Goal: Transaction & Acquisition: Book appointment/travel/reservation

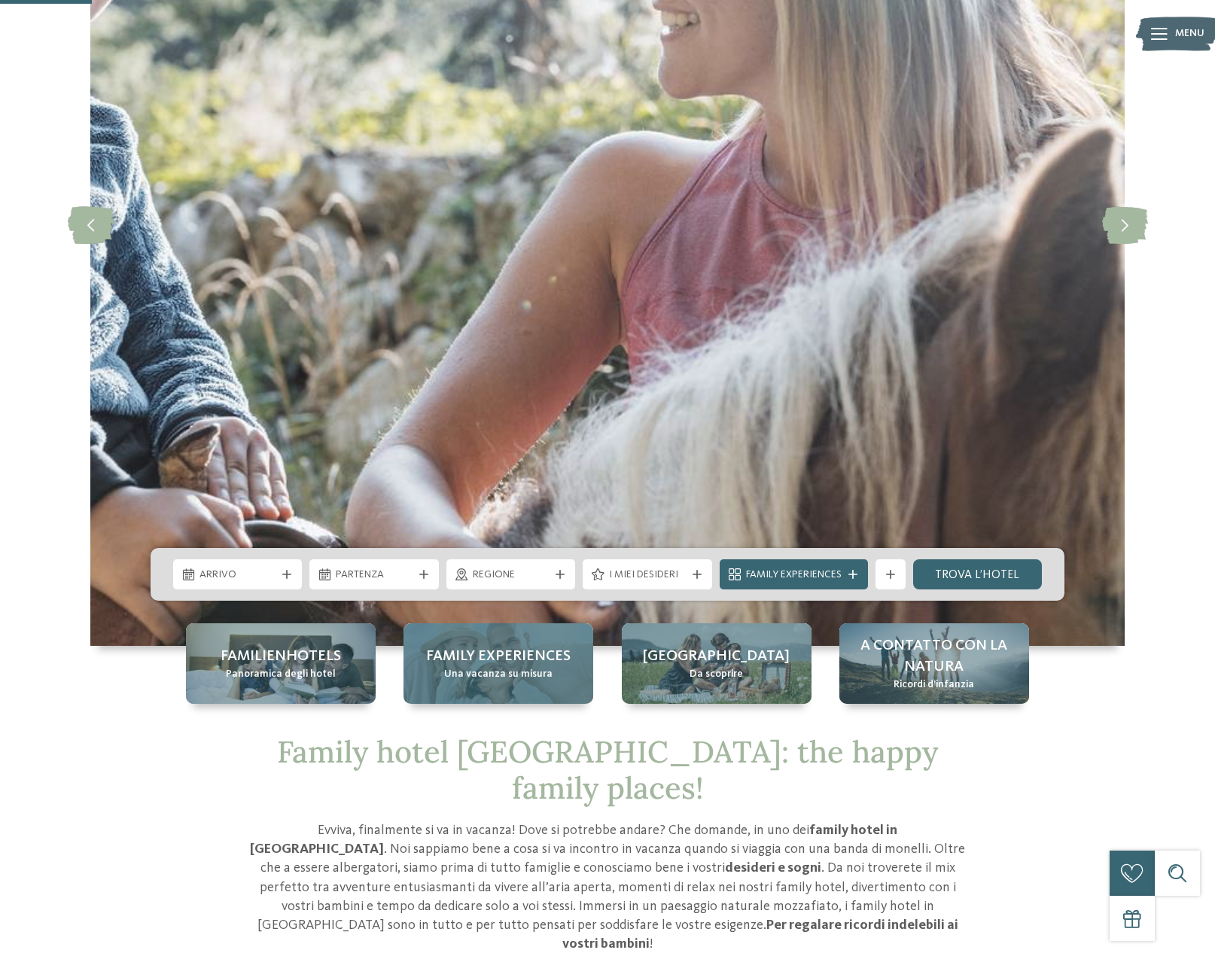
scroll to position [527, 0]
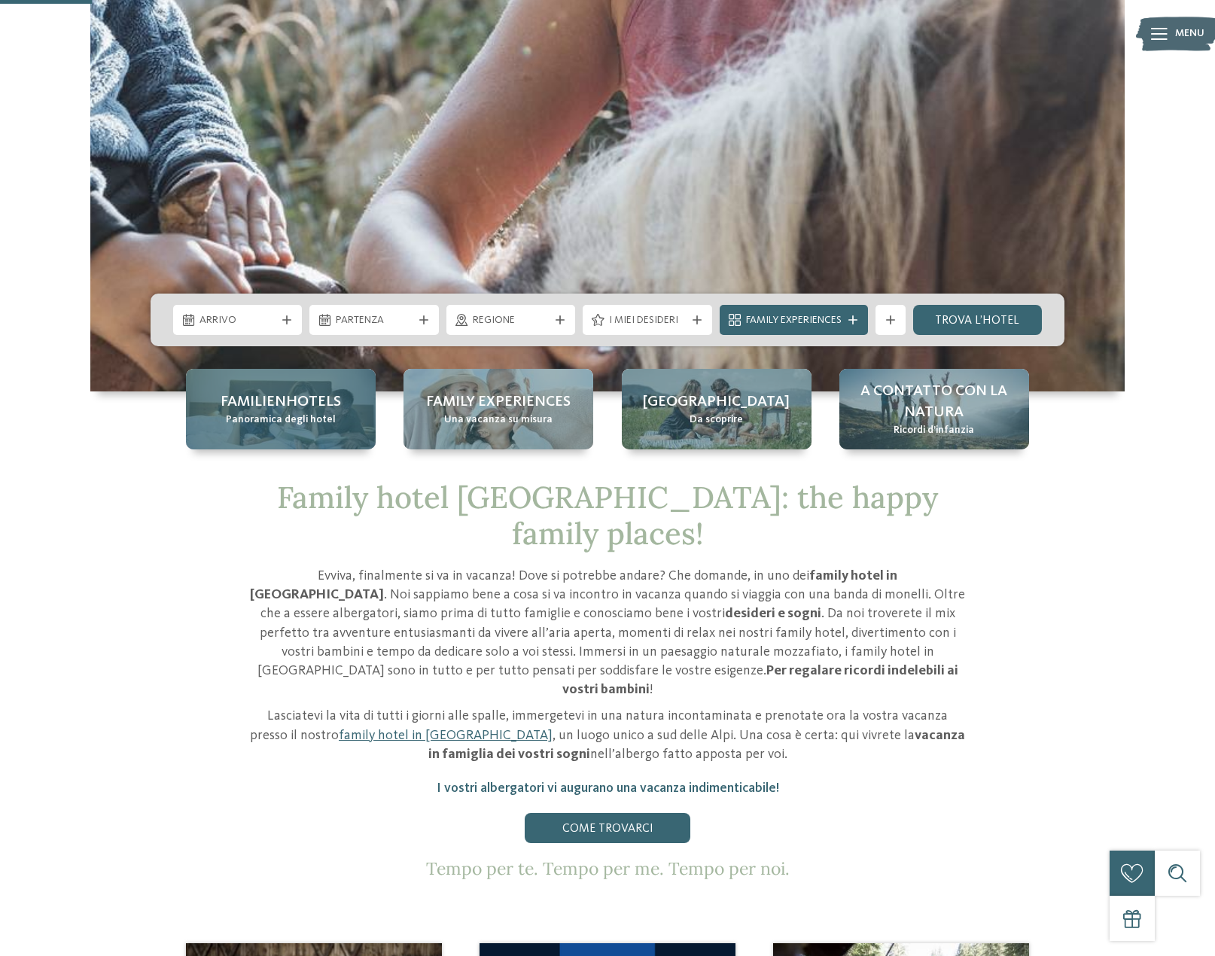
click at [271, 404] on span "Familienhotels" at bounding box center [281, 401] width 120 height 21
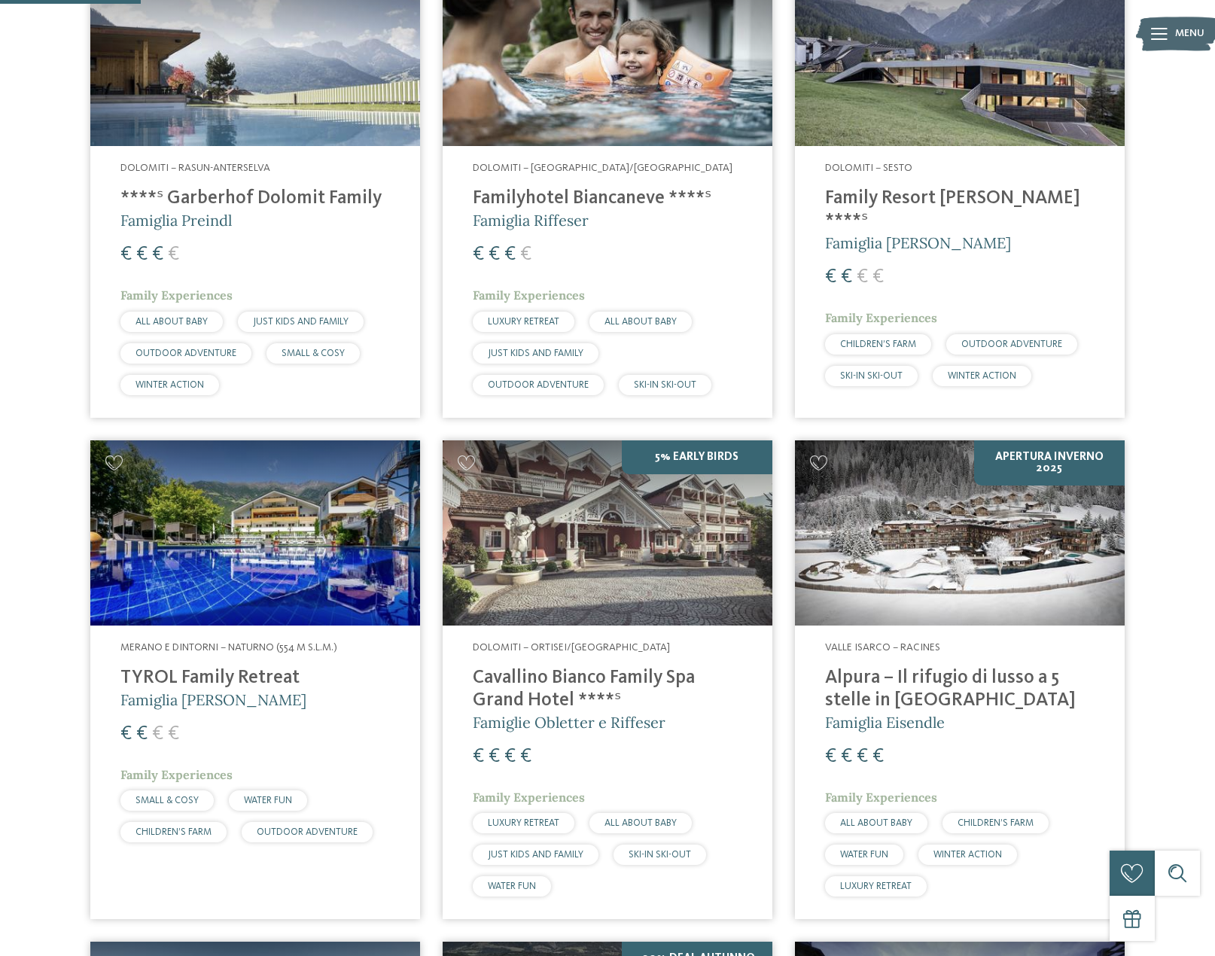
scroll to position [602, 0]
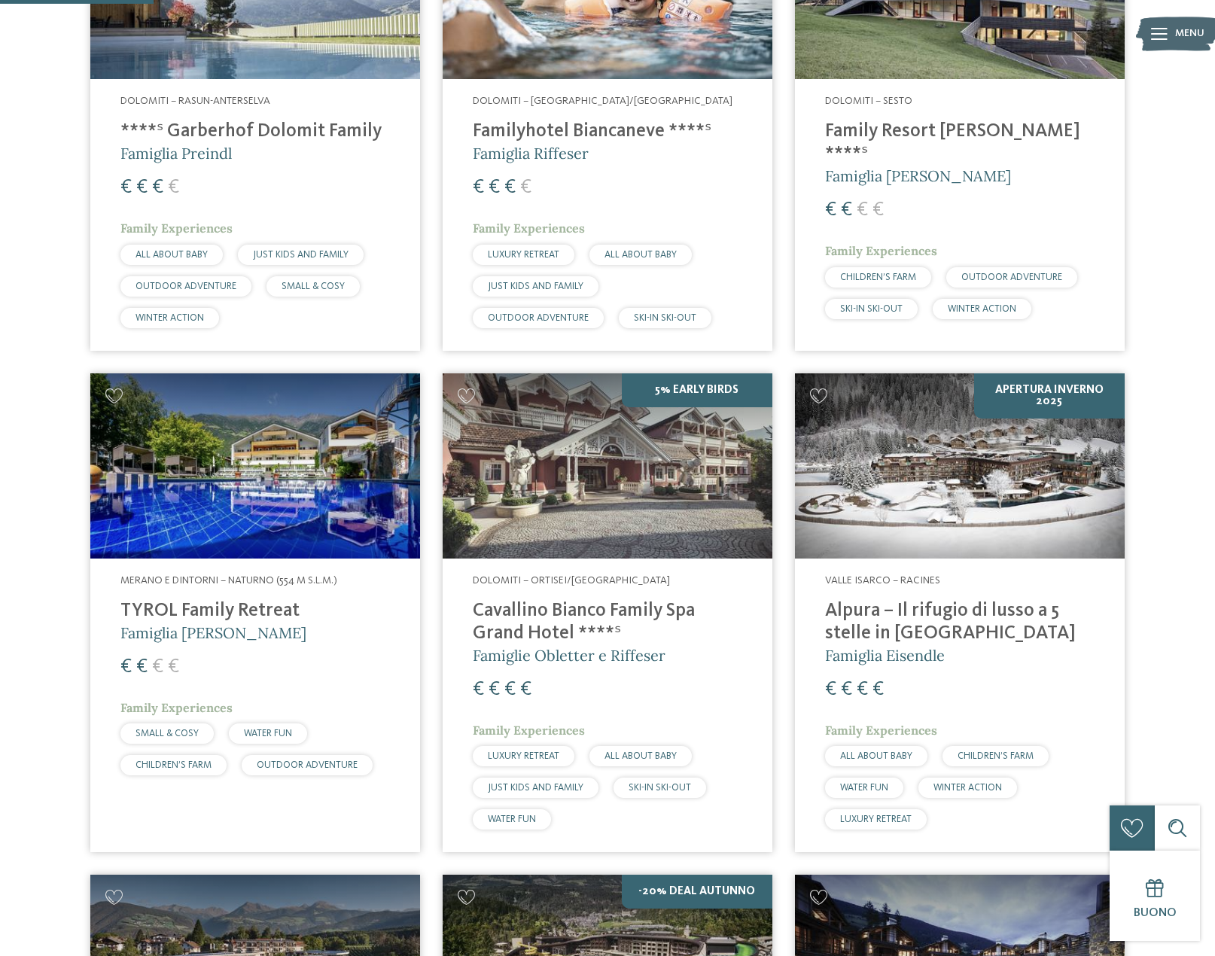
click at [1025, 497] on img at bounding box center [960, 465] width 330 height 185
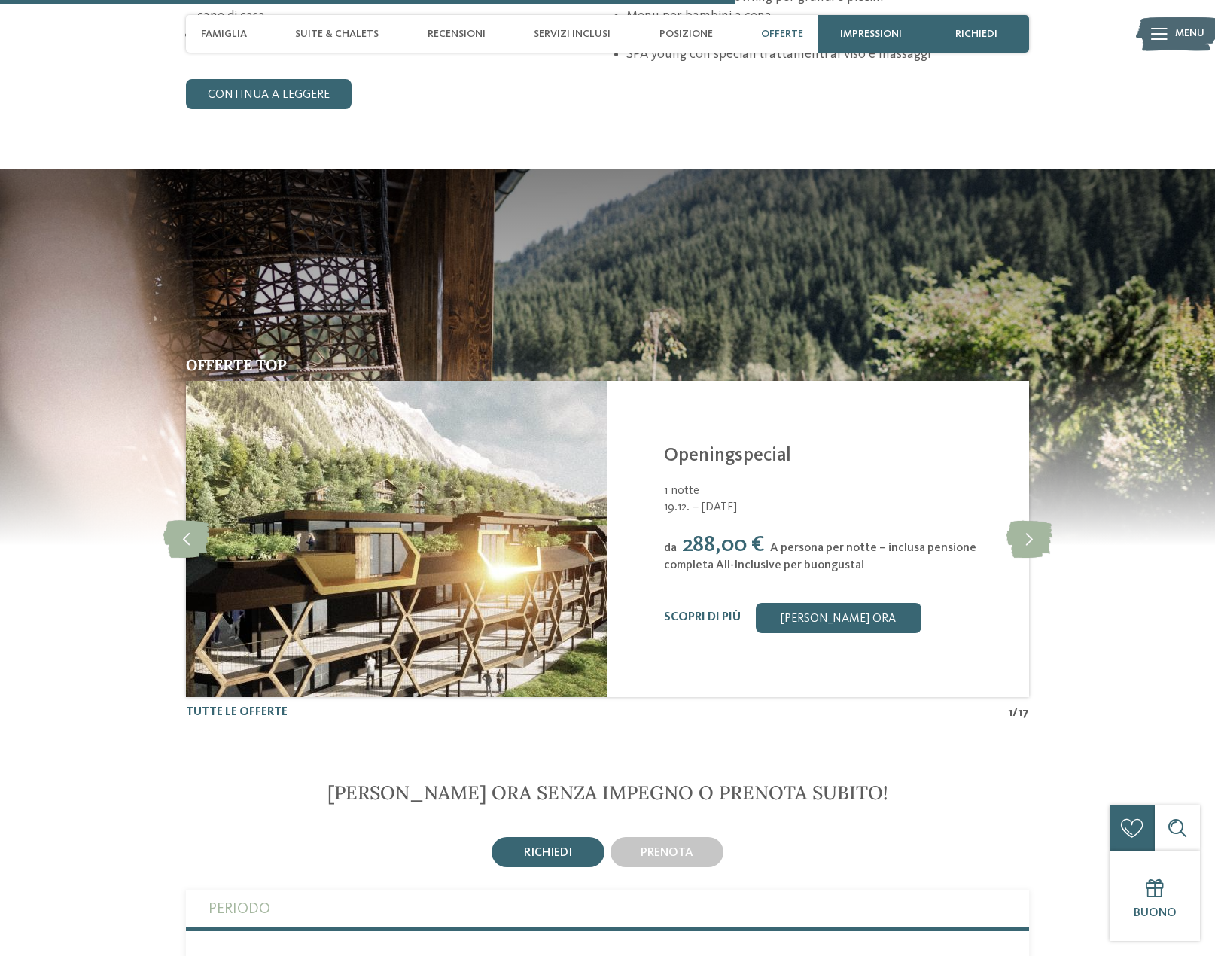
scroll to position [2710, 0]
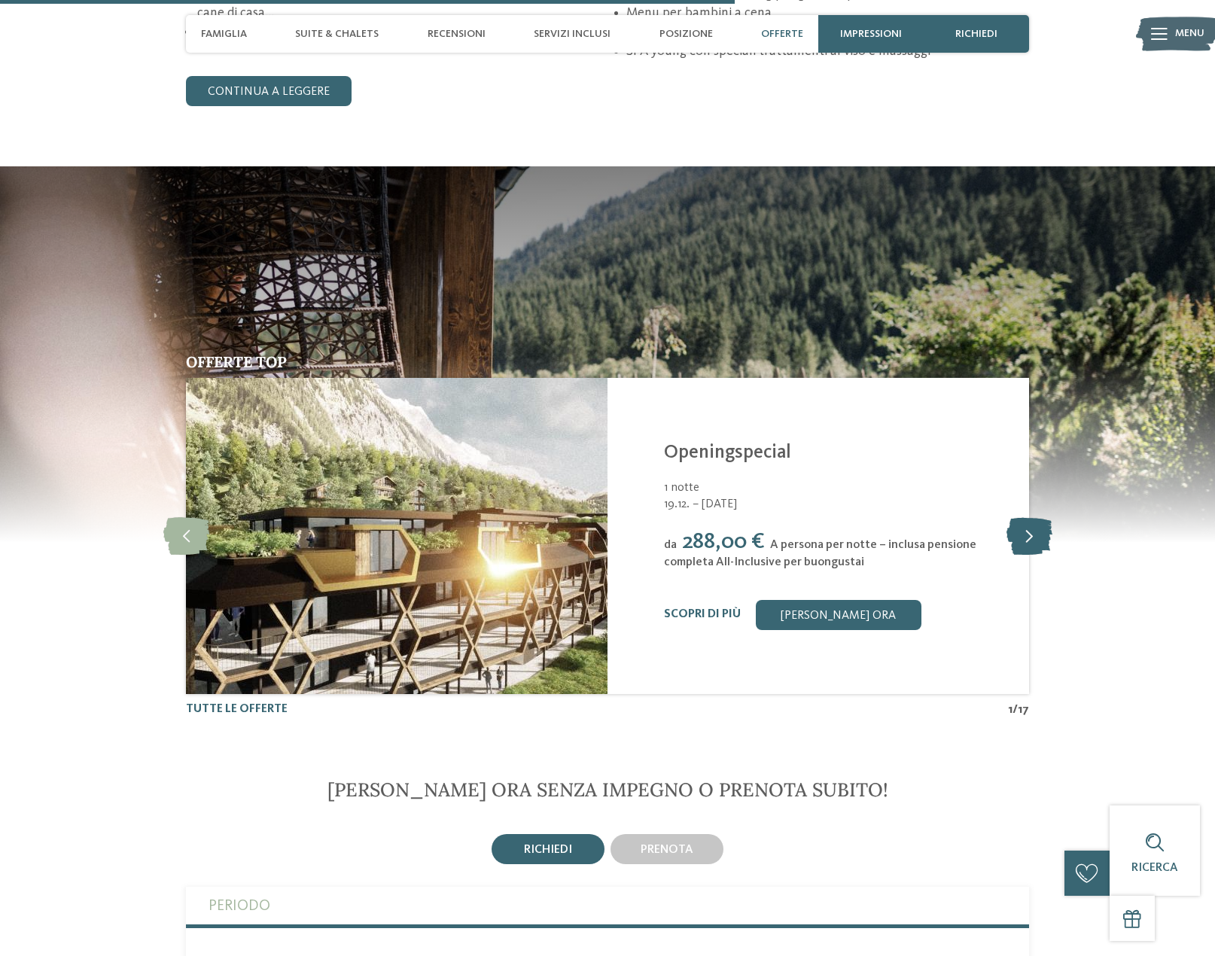
click at [1029, 540] on icon at bounding box center [1029, 536] width 46 height 38
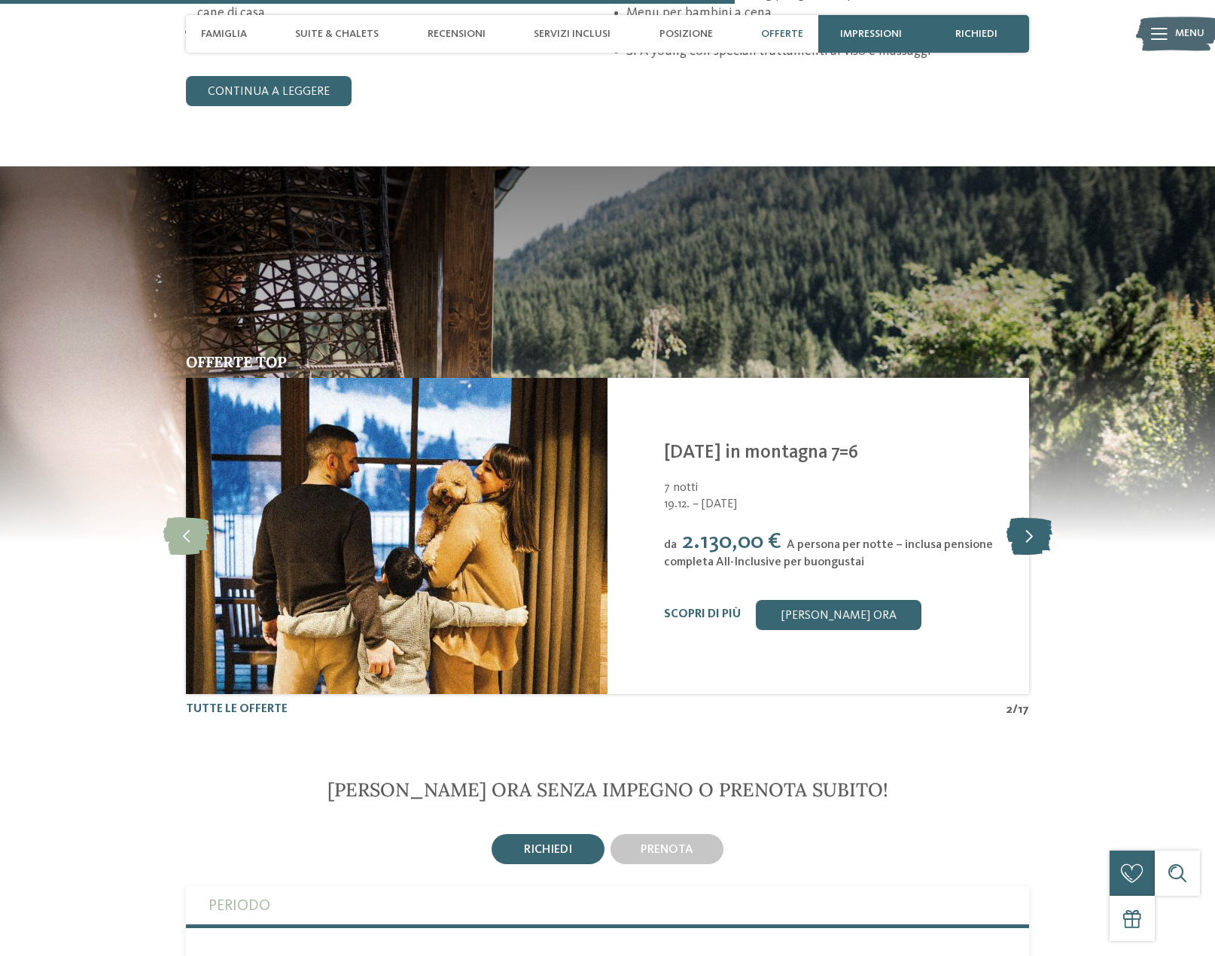
click at [1029, 540] on icon at bounding box center [1029, 536] width 46 height 38
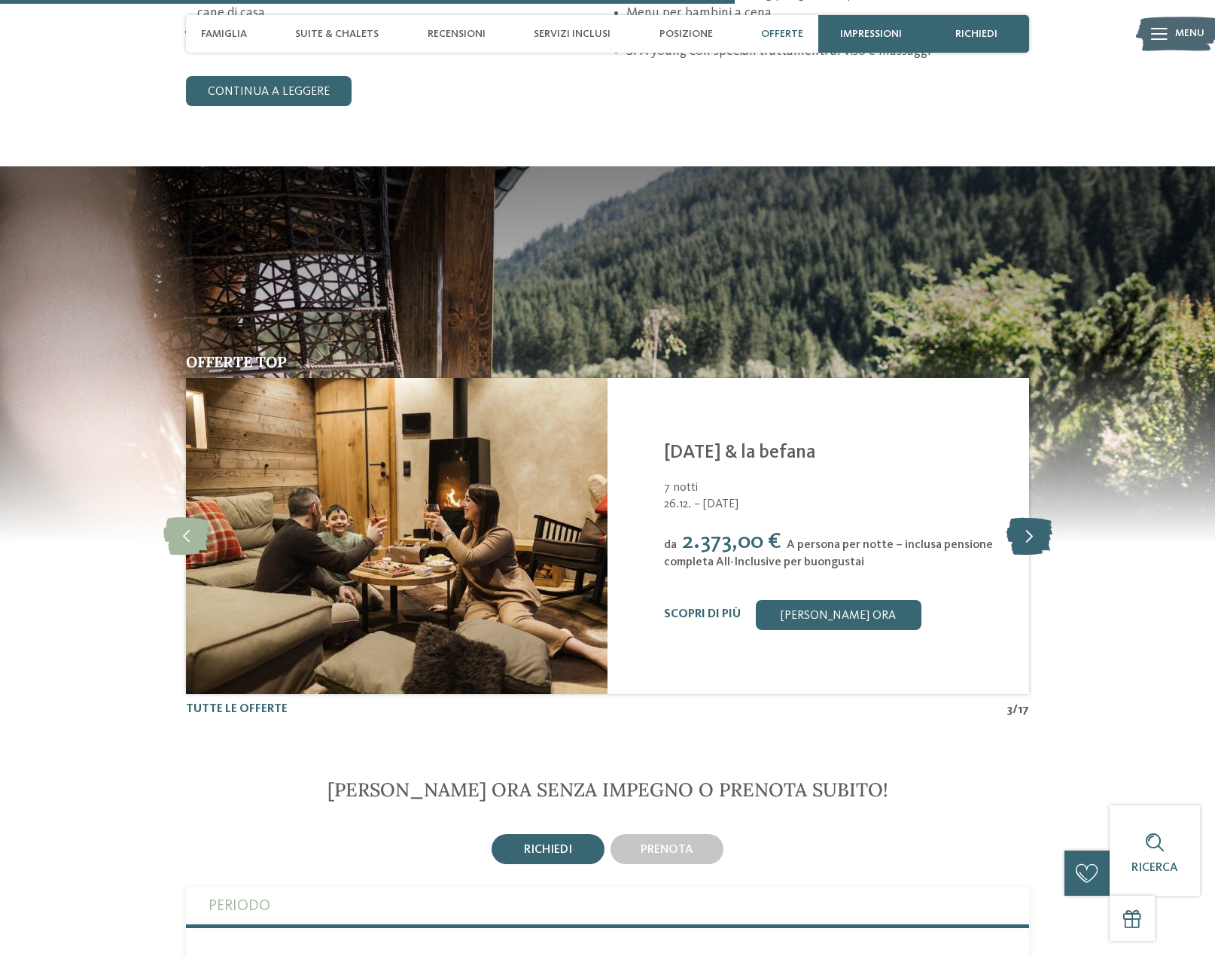
click at [1029, 540] on icon at bounding box center [1029, 536] width 46 height 38
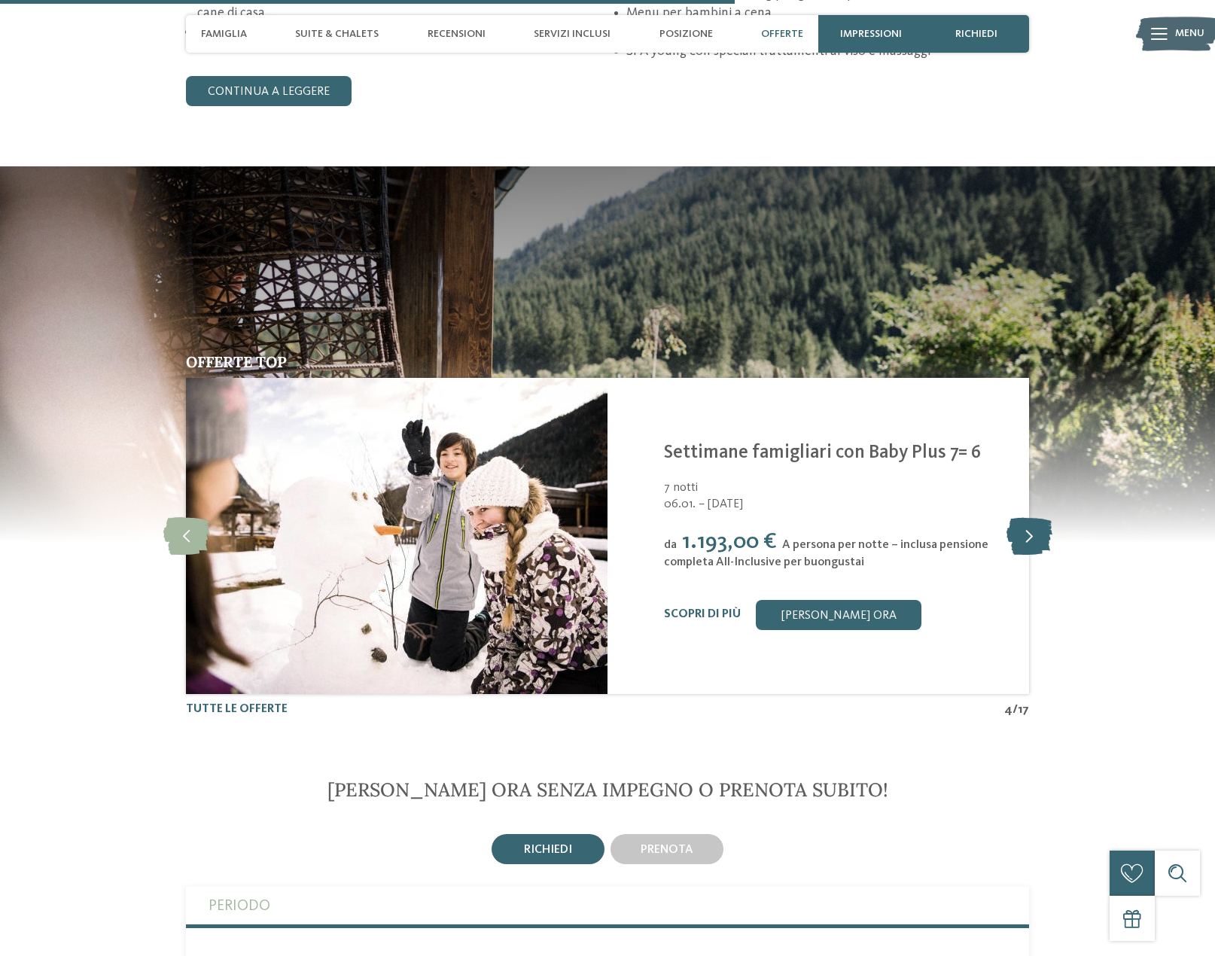
click at [1029, 540] on icon at bounding box center [1029, 536] width 46 height 38
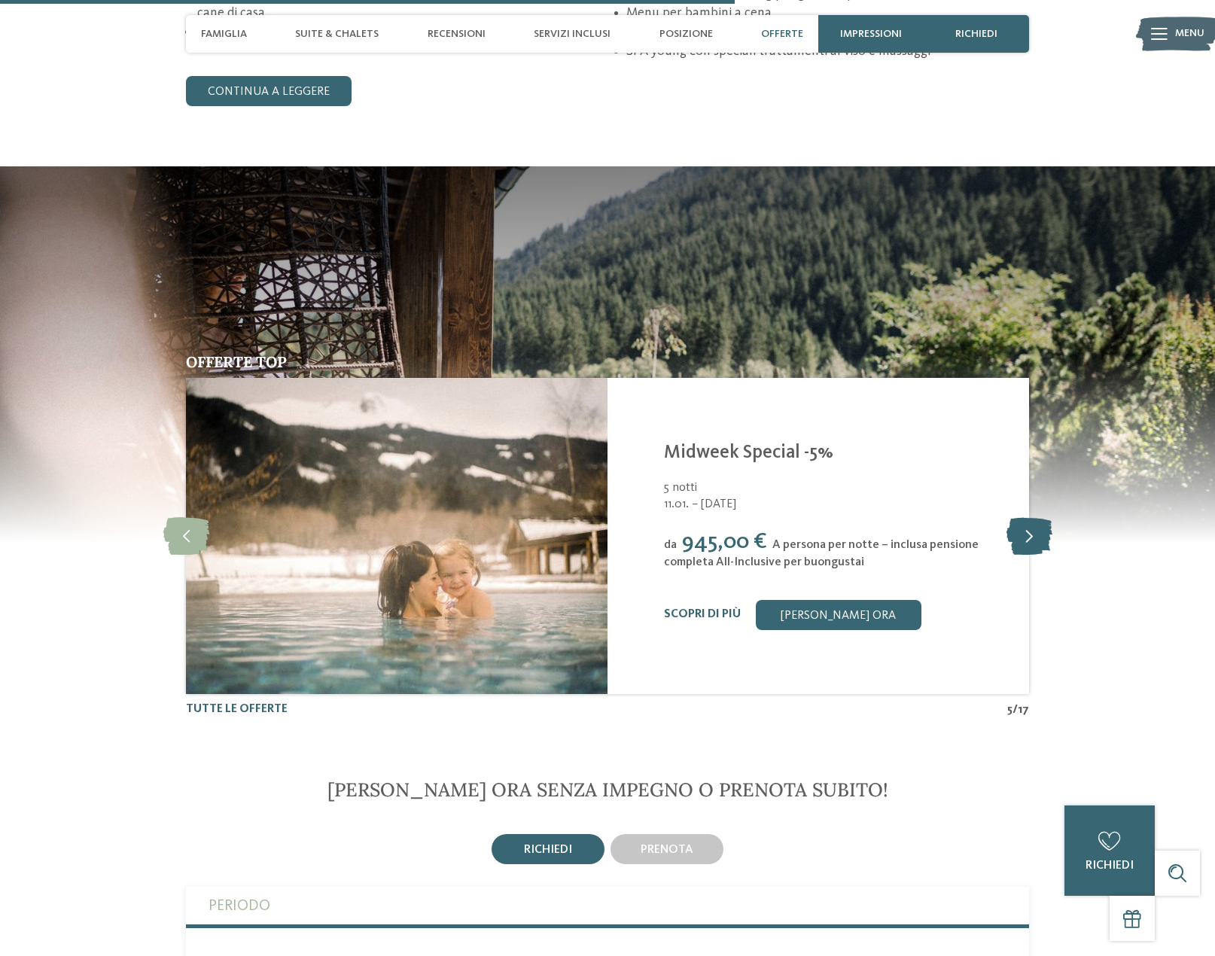
click at [1029, 540] on icon at bounding box center [1029, 536] width 46 height 38
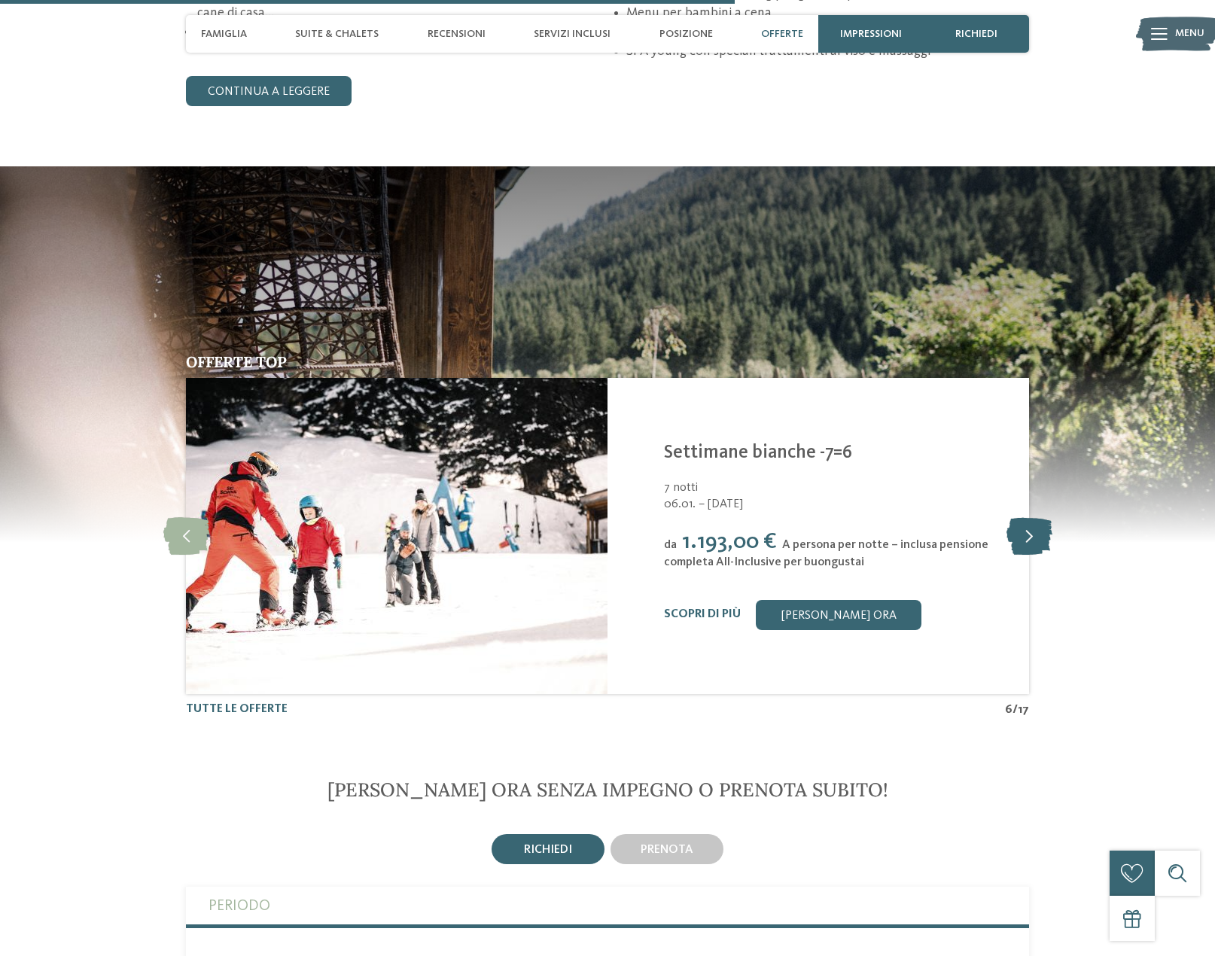
click at [1029, 540] on icon at bounding box center [1029, 536] width 46 height 38
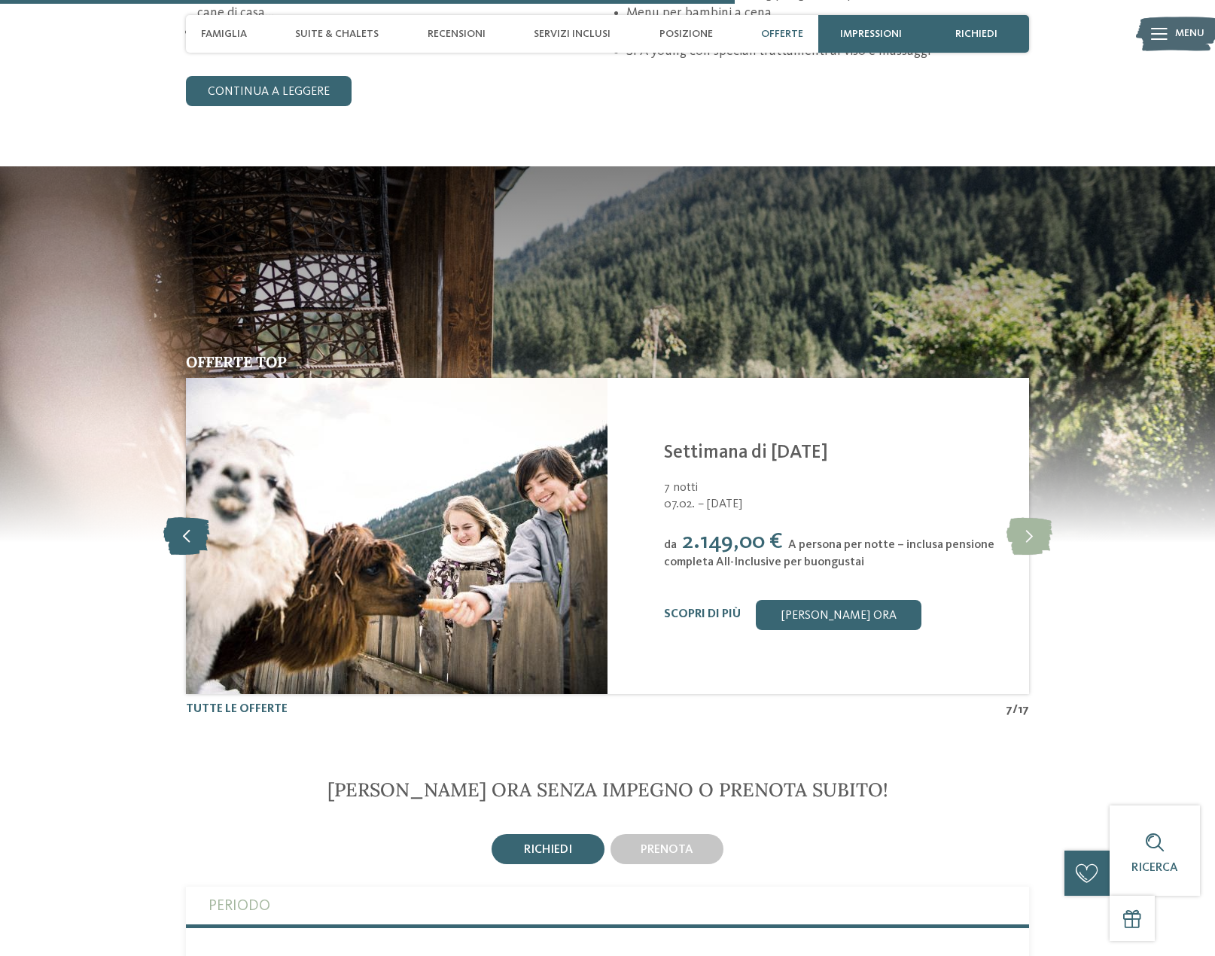
click at [192, 540] on icon at bounding box center [186, 536] width 46 height 38
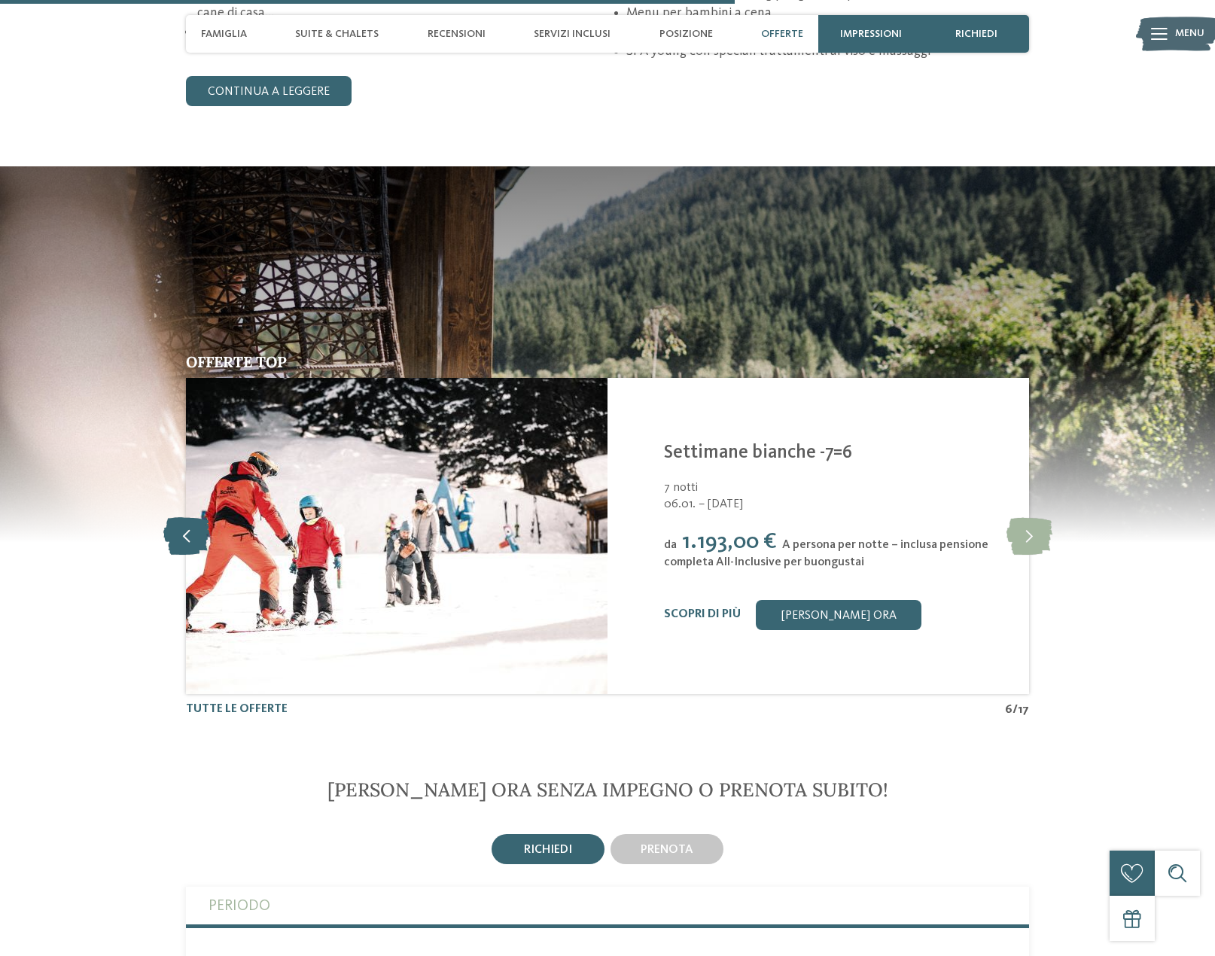
click at [192, 540] on icon at bounding box center [186, 536] width 46 height 38
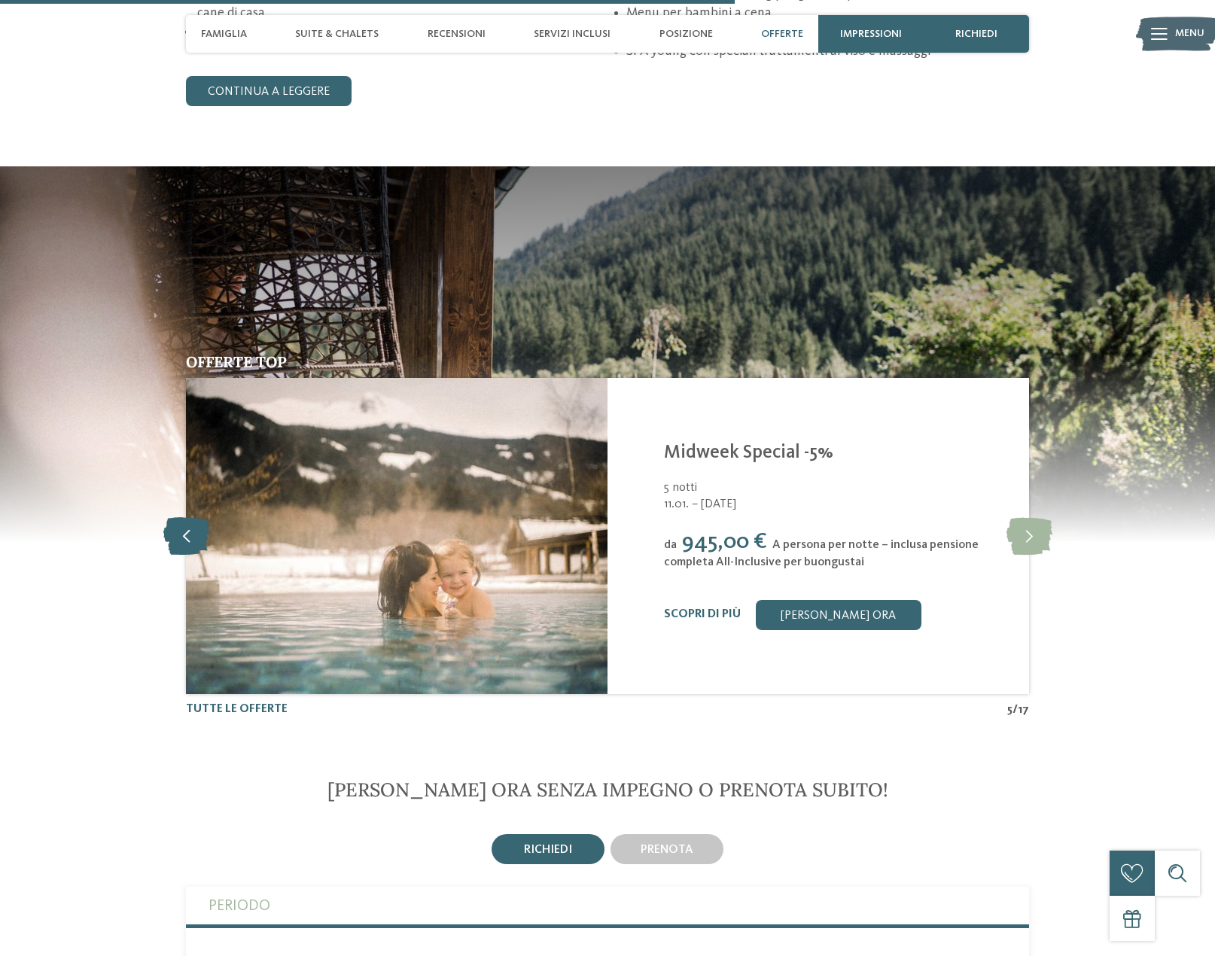
click at [192, 540] on icon at bounding box center [186, 536] width 46 height 38
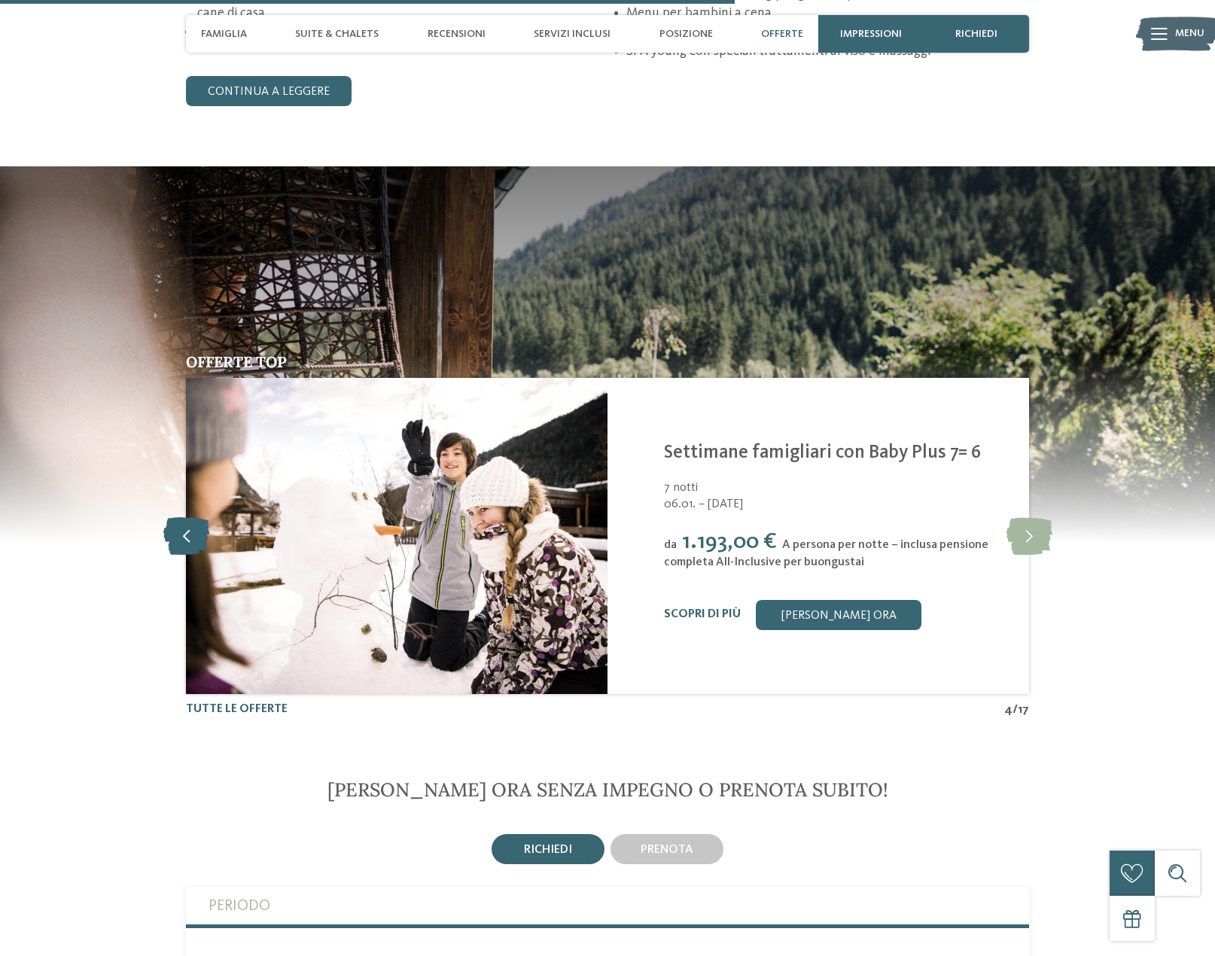
click at [192, 540] on icon at bounding box center [186, 536] width 46 height 38
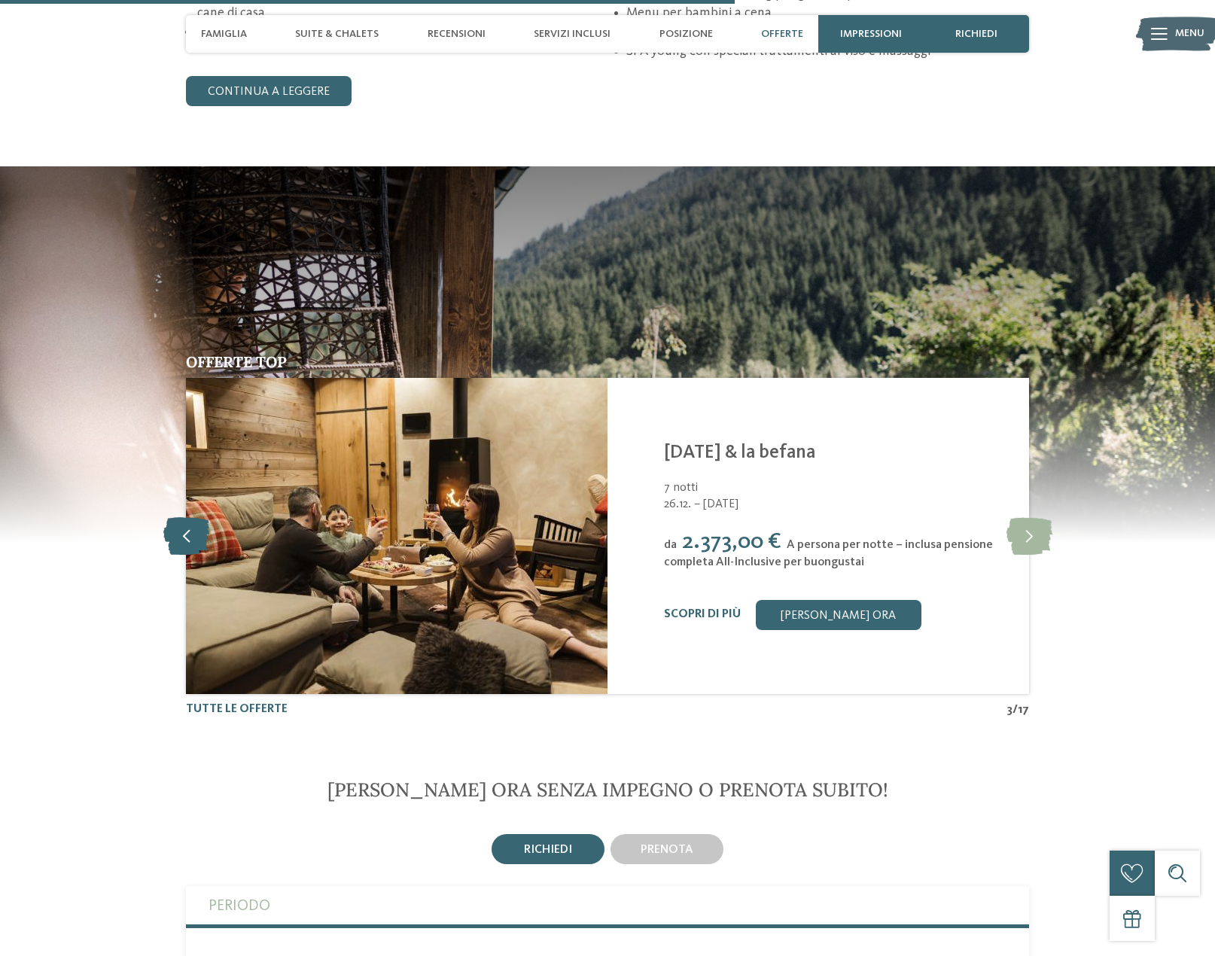
click at [193, 540] on icon at bounding box center [186, 536] width 46 height 38
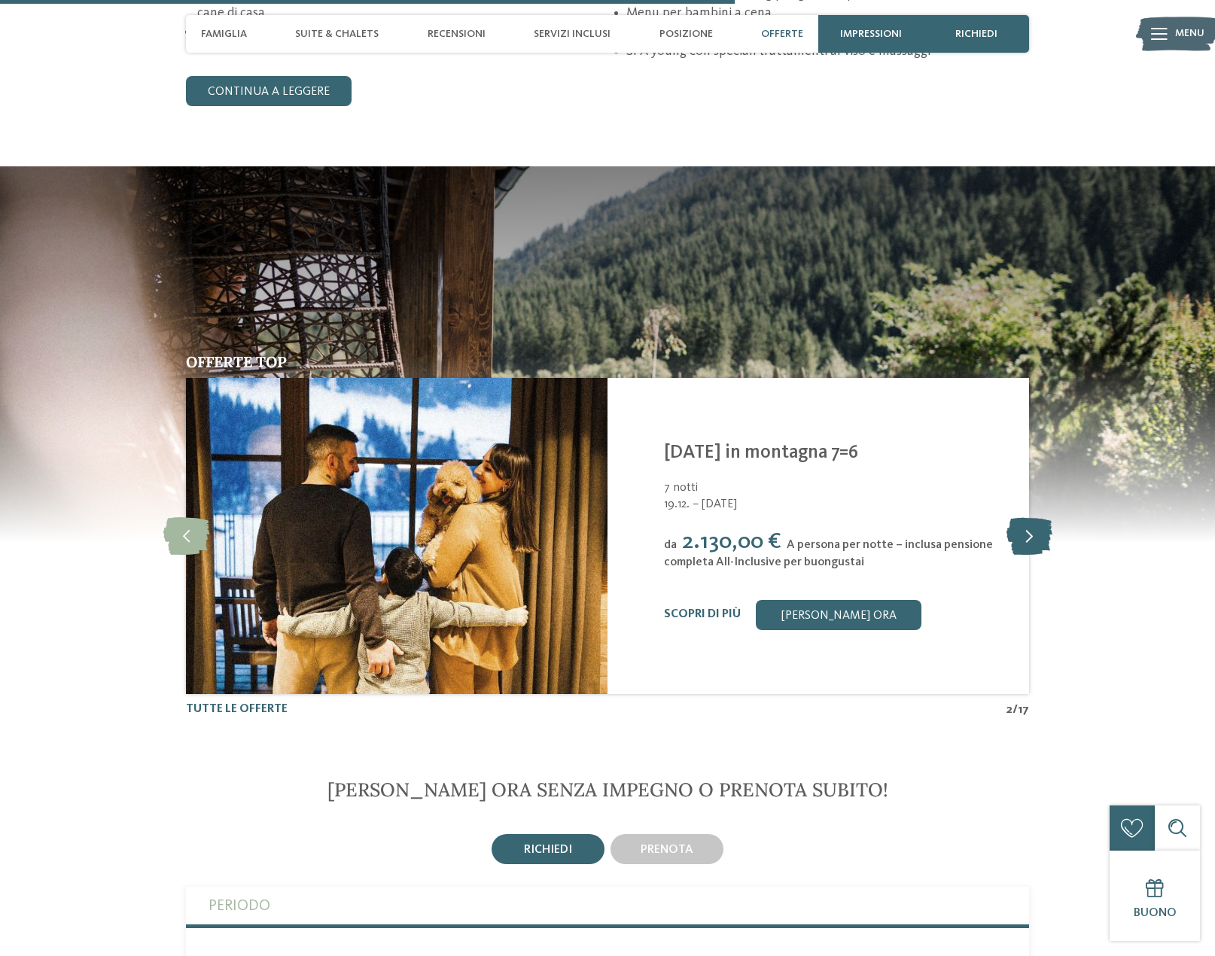
click at [1038, 534] on icon at bounding box center [1029, 536] width 46 height 38
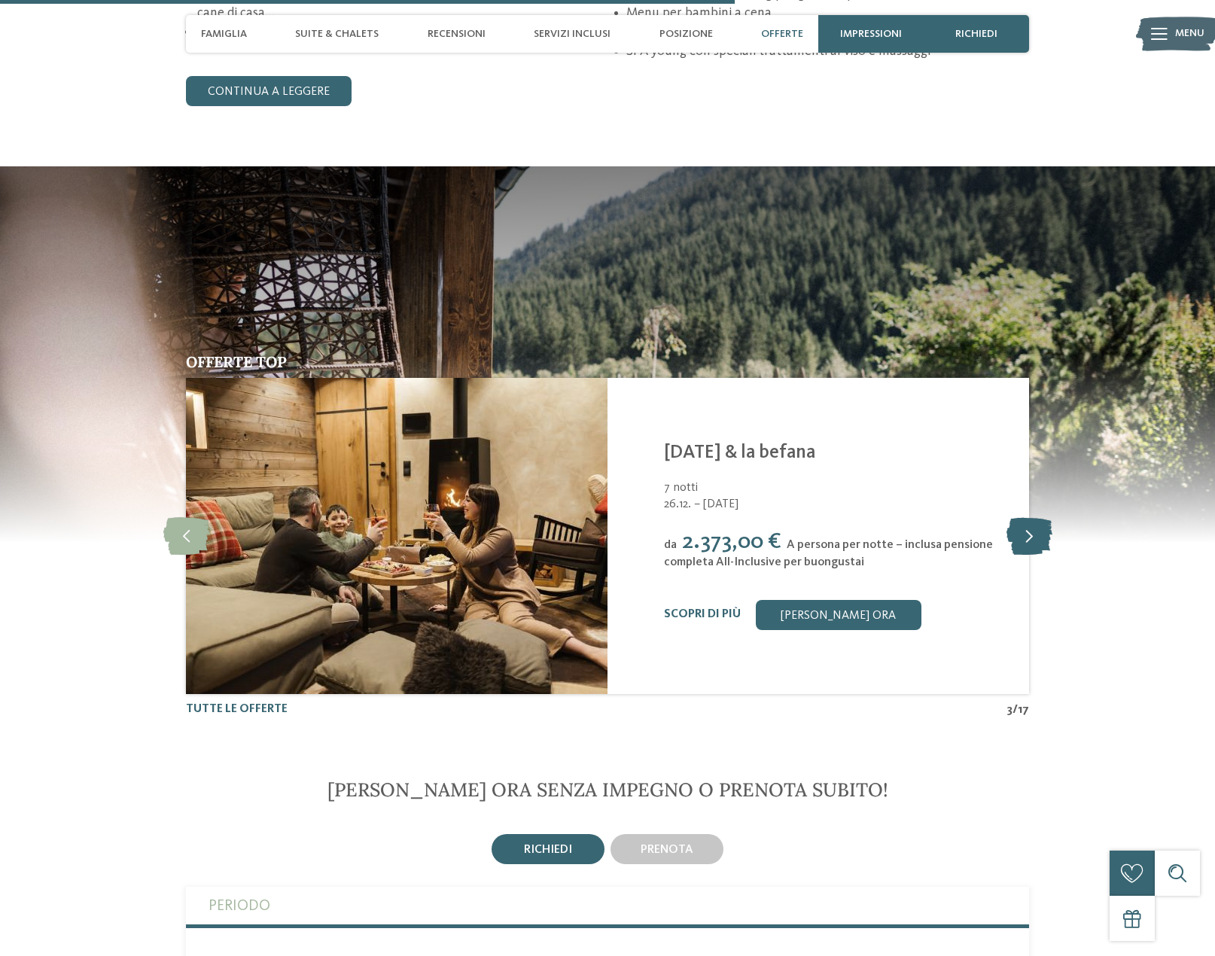
click at [1027, 536] on icon at bounding box center [1029, 536] width 46 height 38
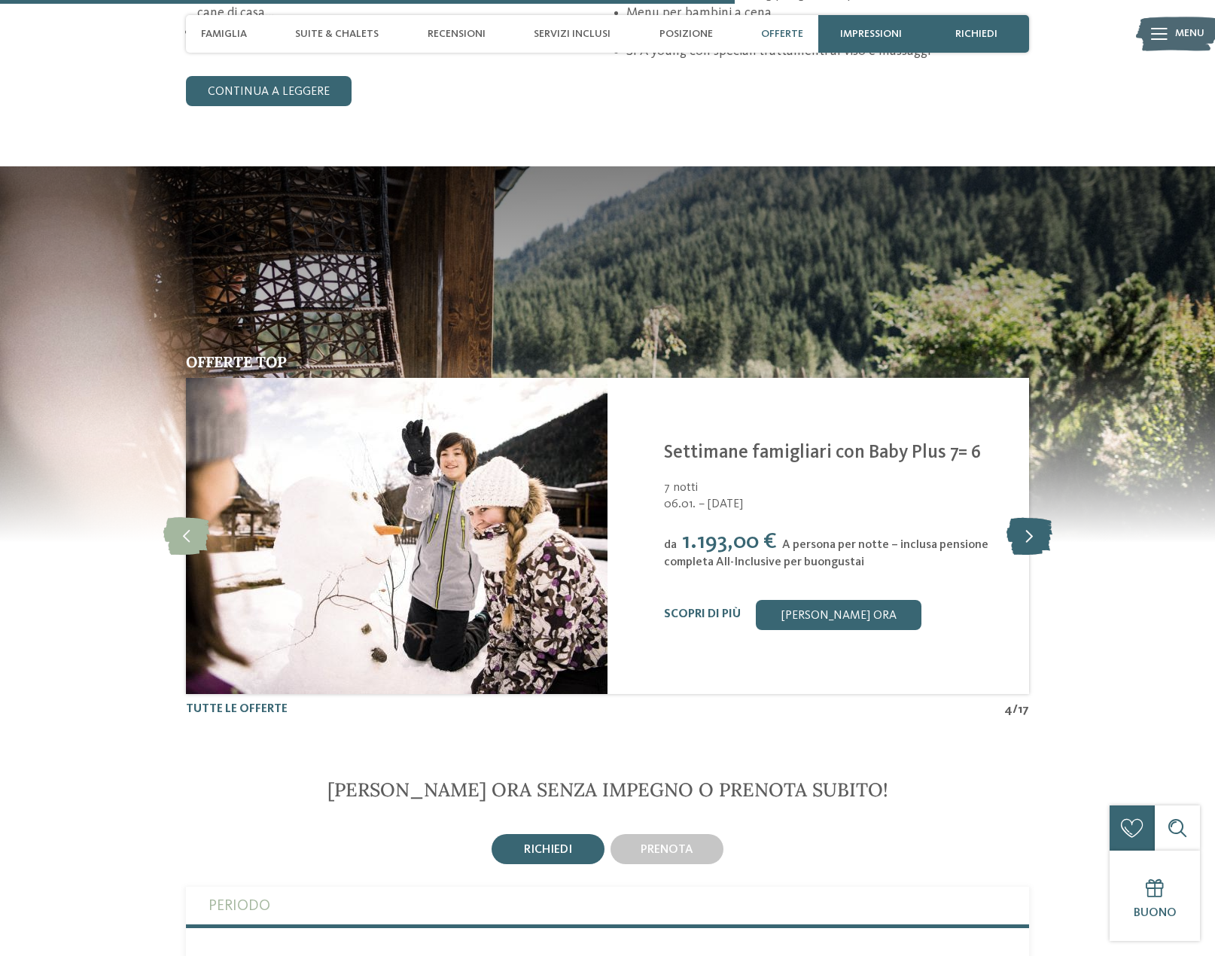
click at [1027, 536] on icon at bounding box center [1029, 536] width 46 height 38
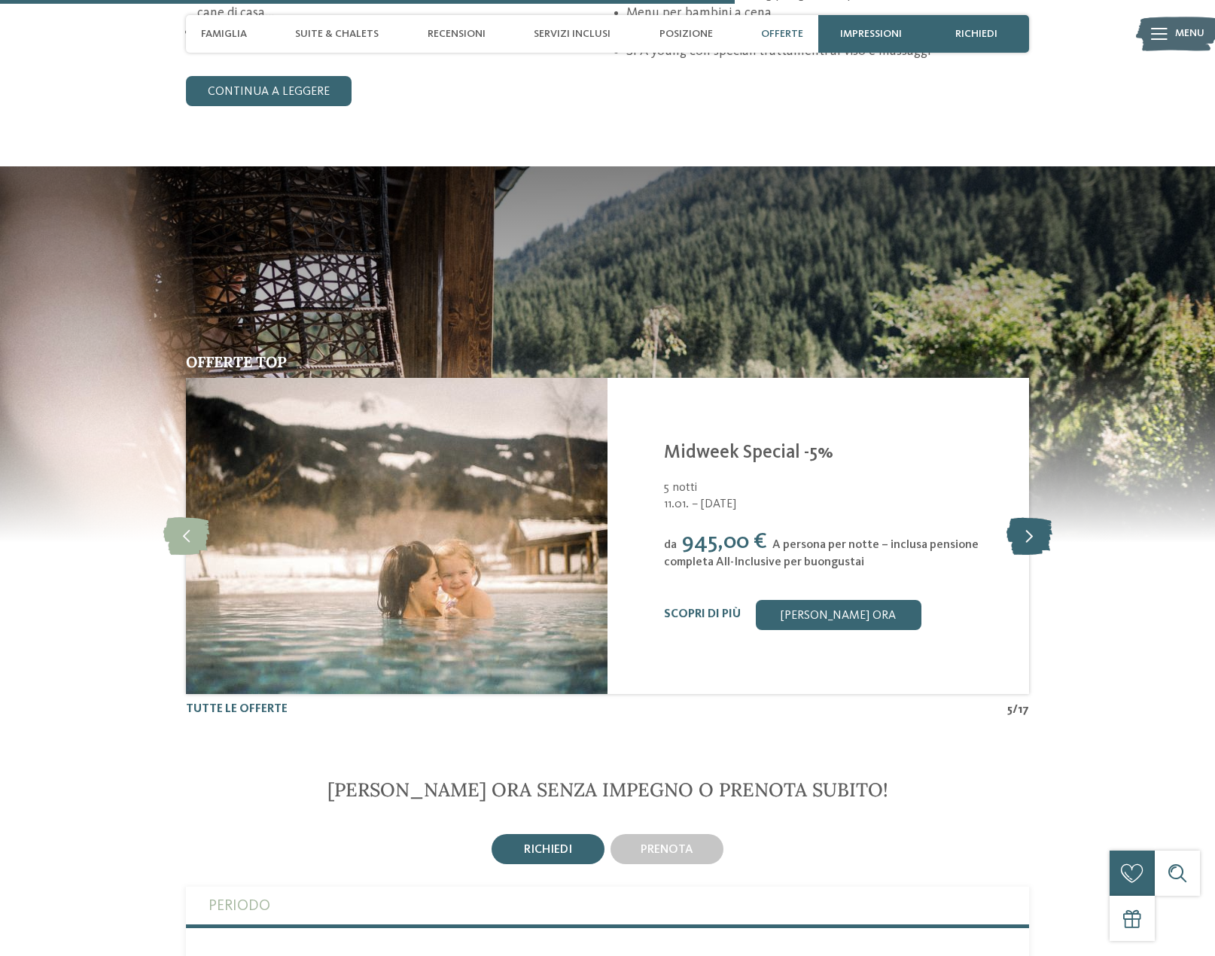
click at [1027, 536] on icon at bounding box center [1029, 536] width 46 height 38
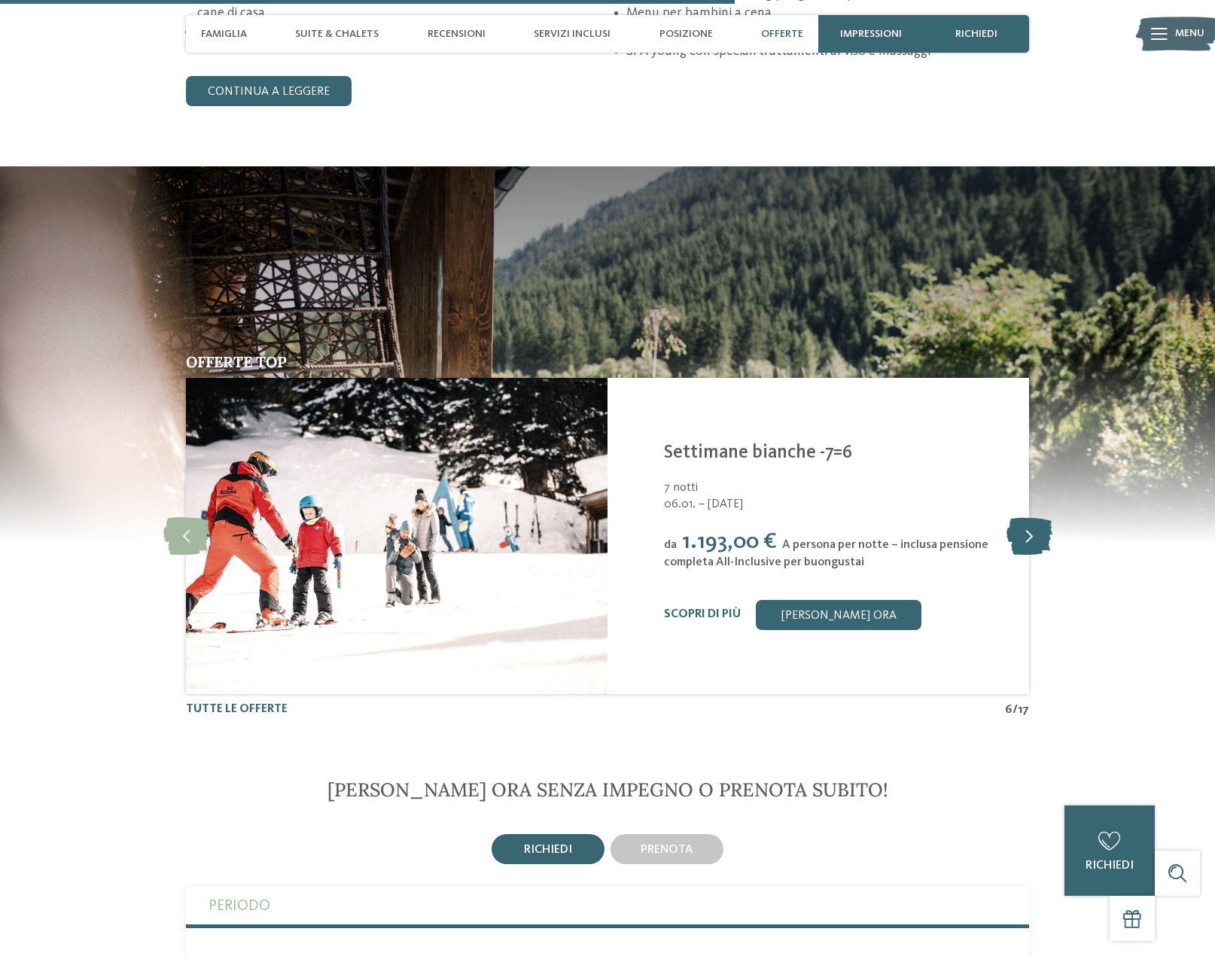
click at [1027, 536] on icon at bounding box center [1029, 536] width 46 height 38
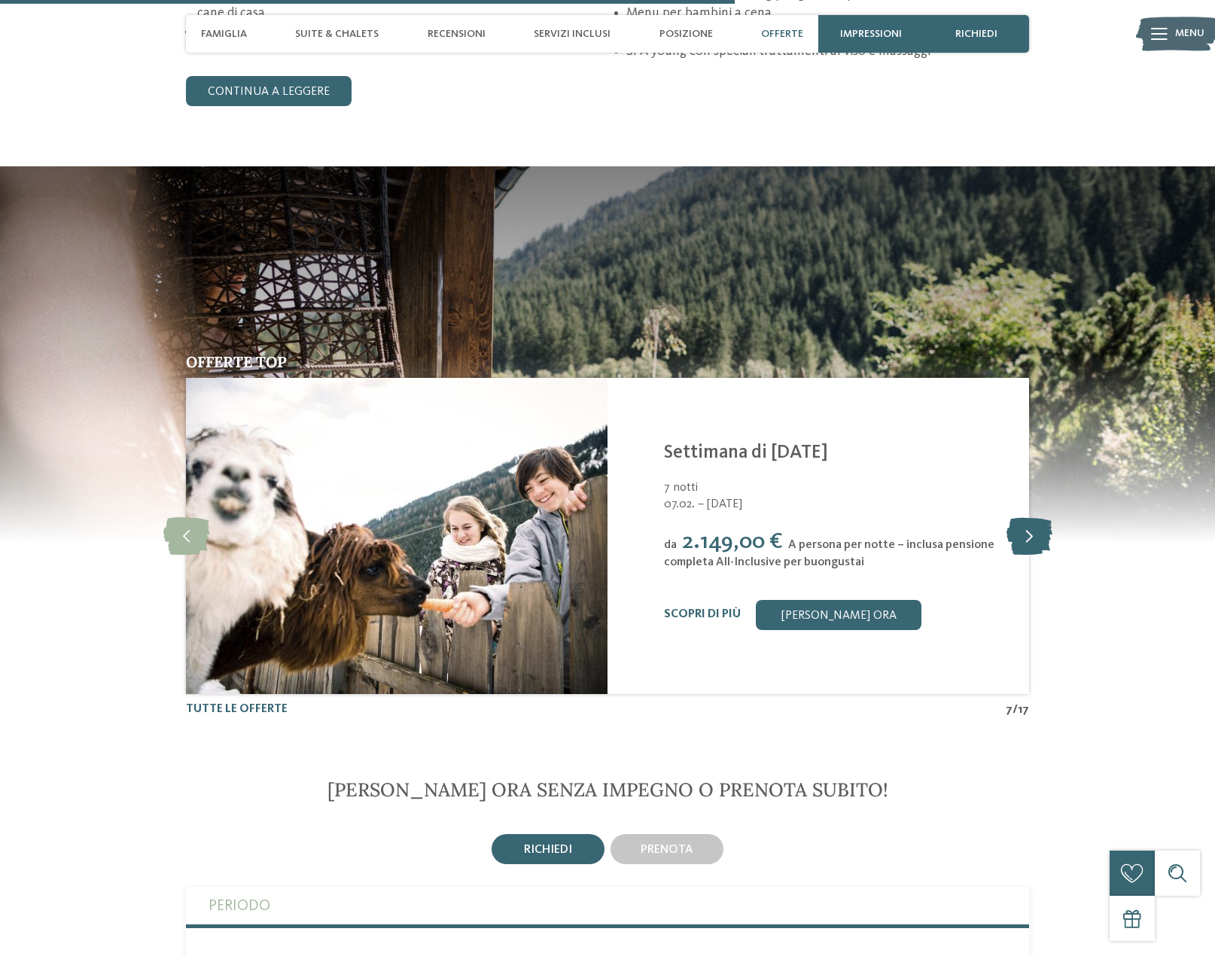
click at [1026, 536] on icon at bounding box center [1029, 536] width 46 height 38
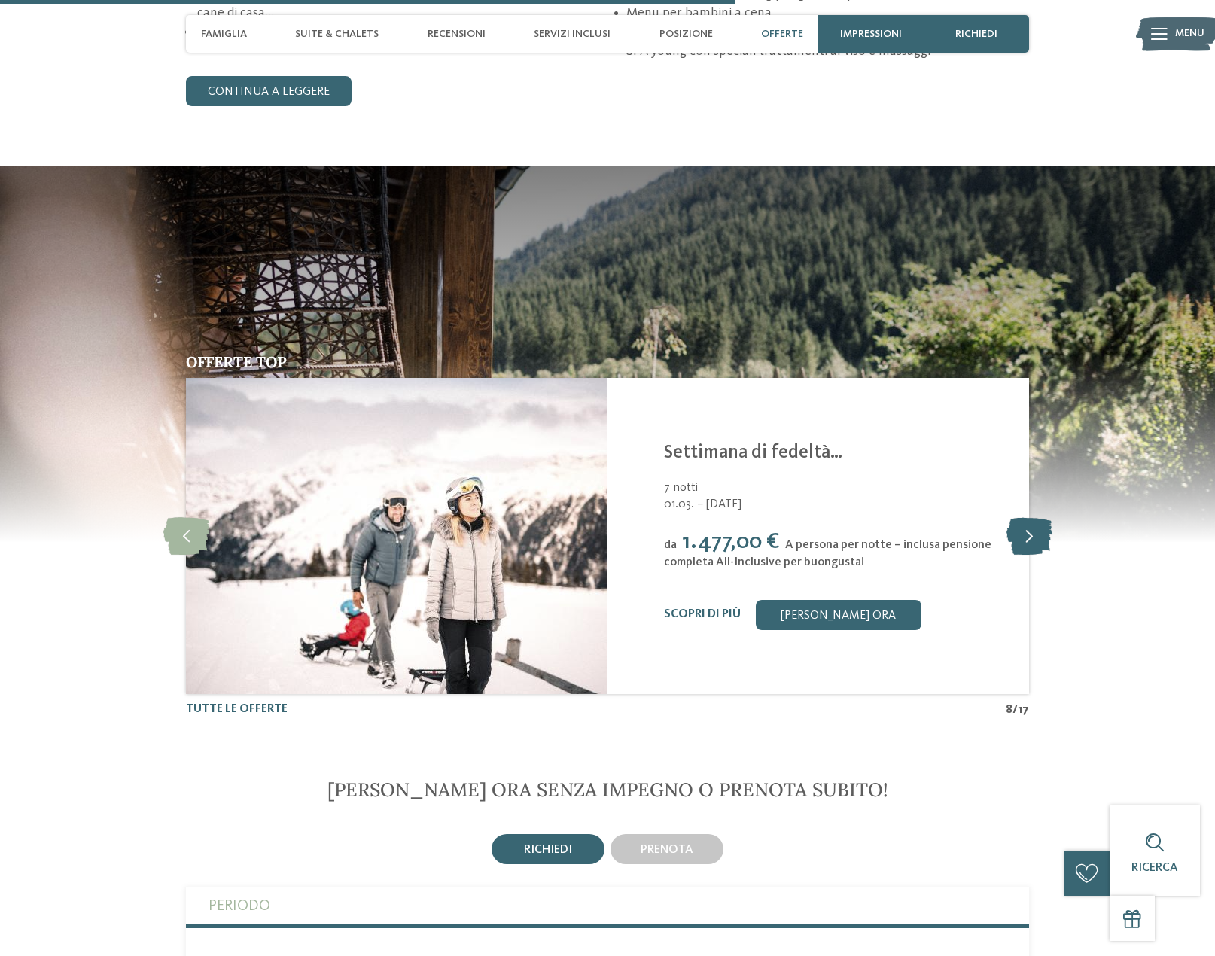
click at [1026, 536] on icon at bounding box center [1029, 536] width 46 height 38
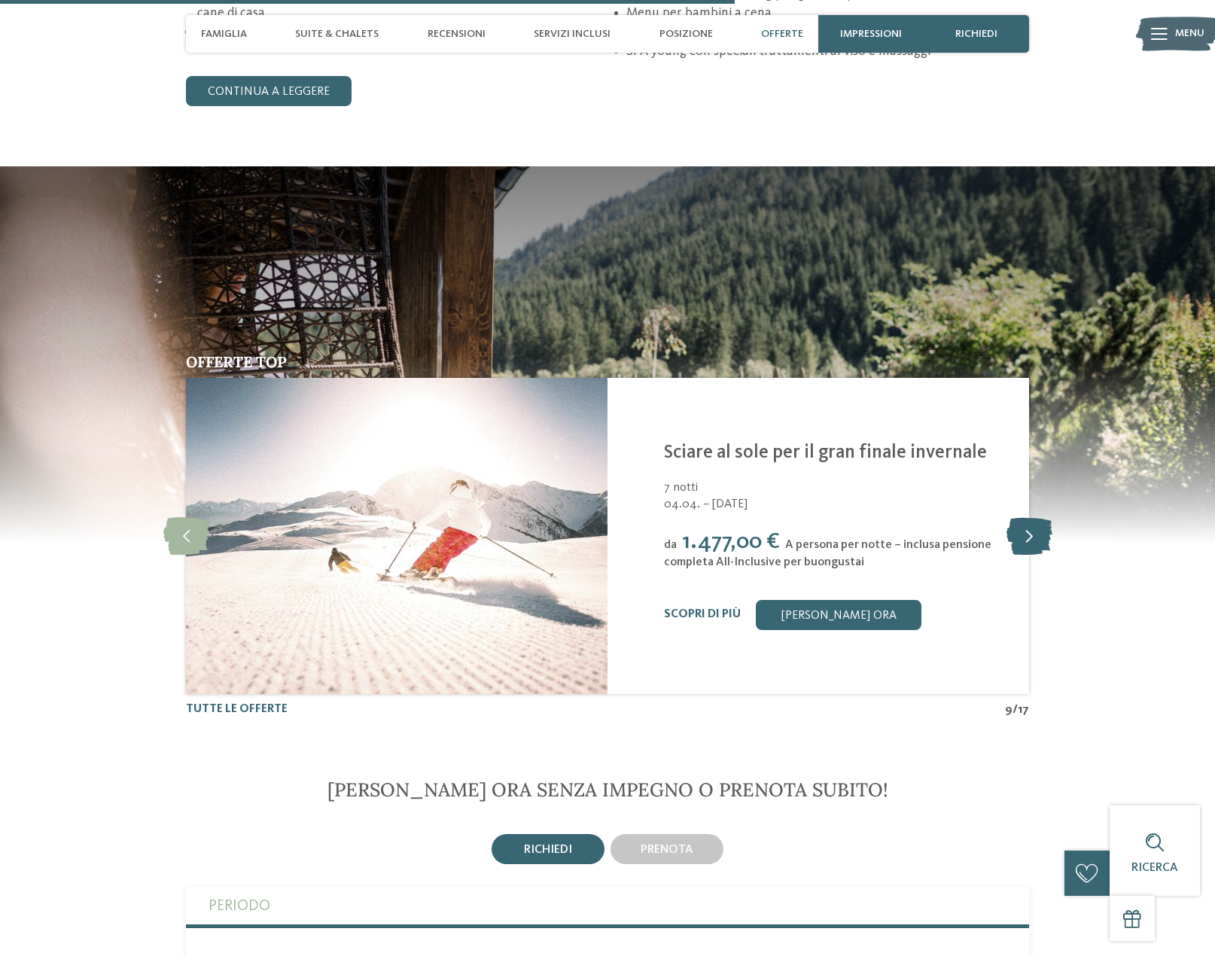
click at [1026, 536] on icon at bounding box center [1029, 536] width 46 height 38
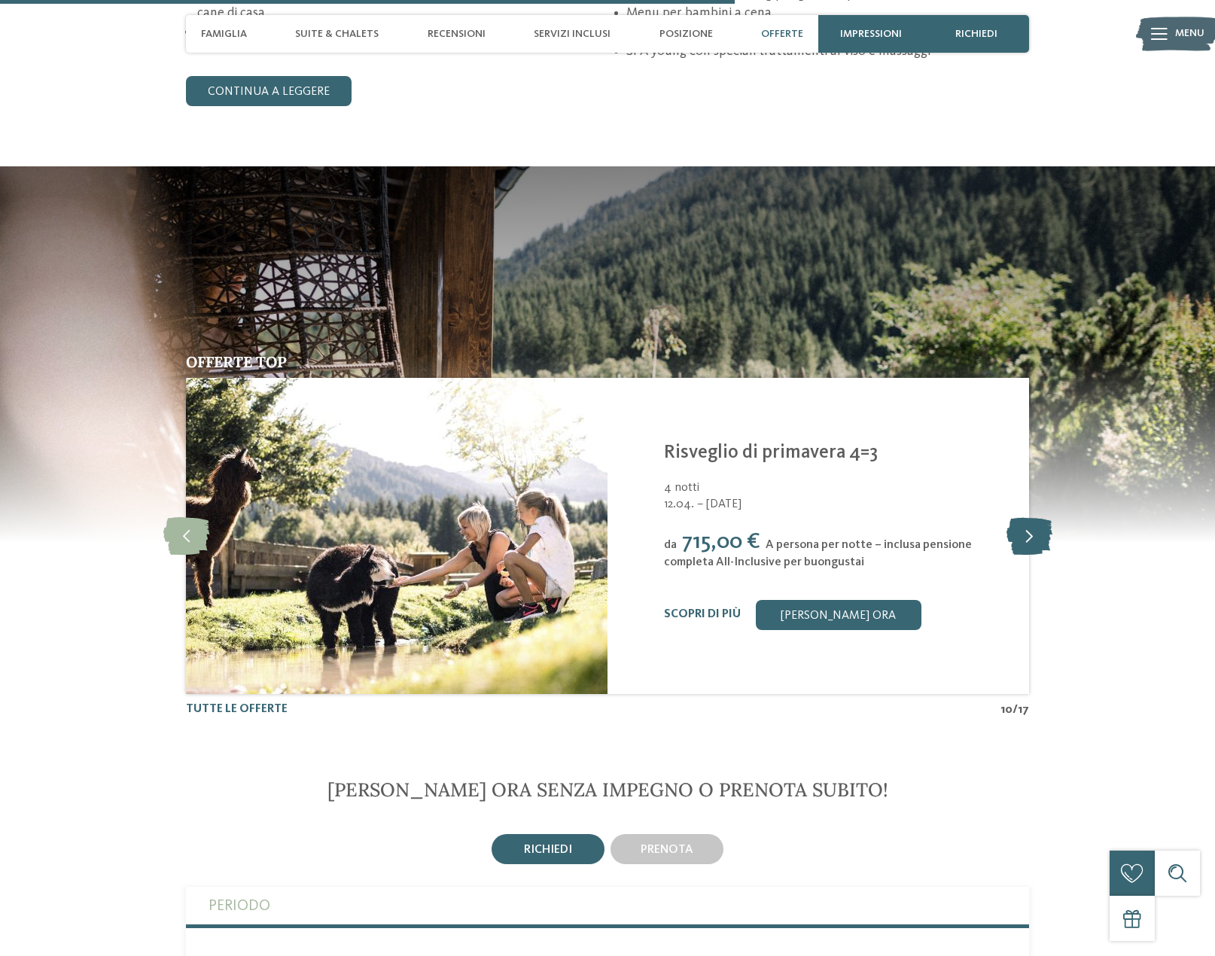
click at [1026, 536] on icon at bounding box center [1029, 536] width 46 height 38
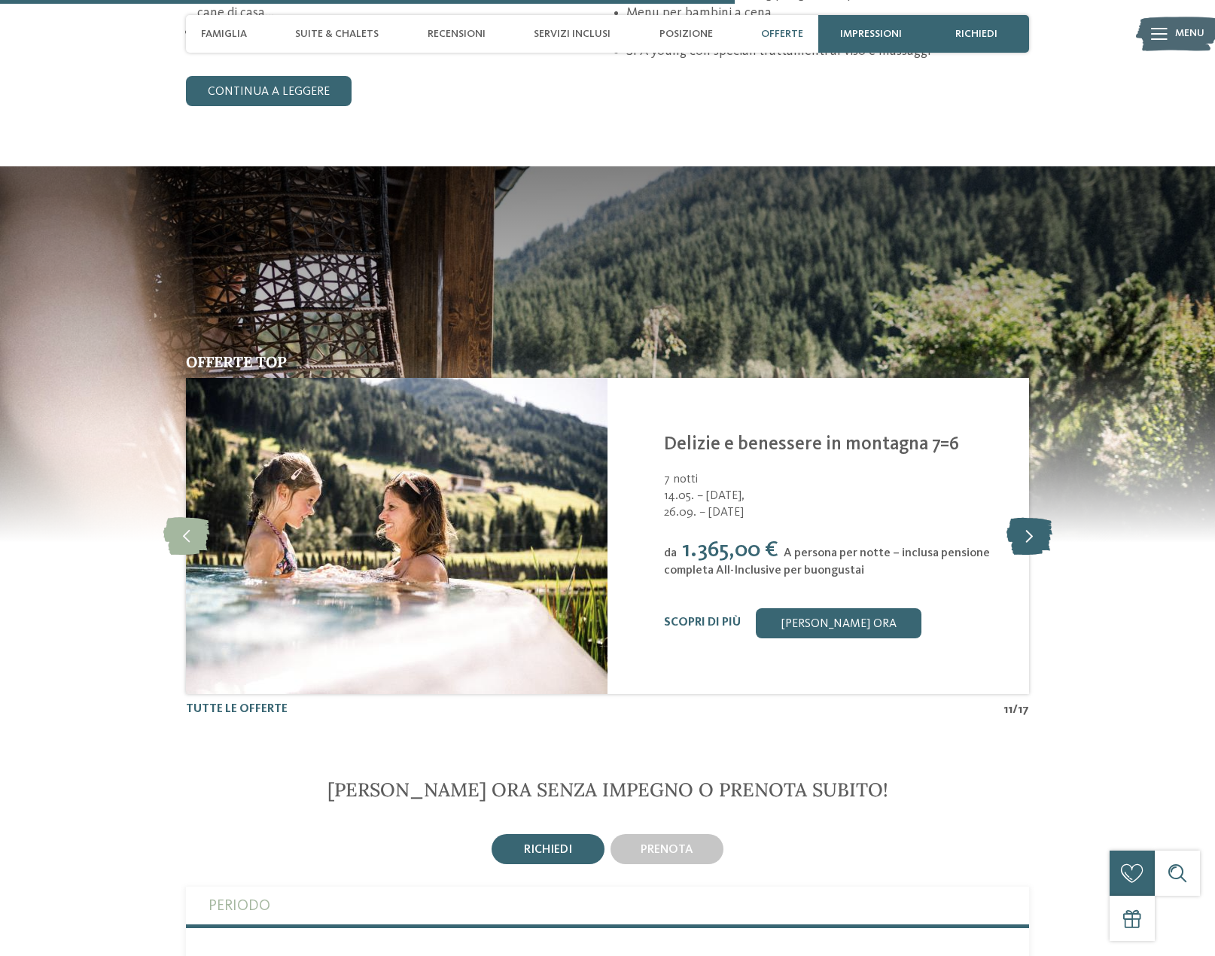
click at [1028, 531] on icon at bounding box center [1029, 536] width 46 height 38
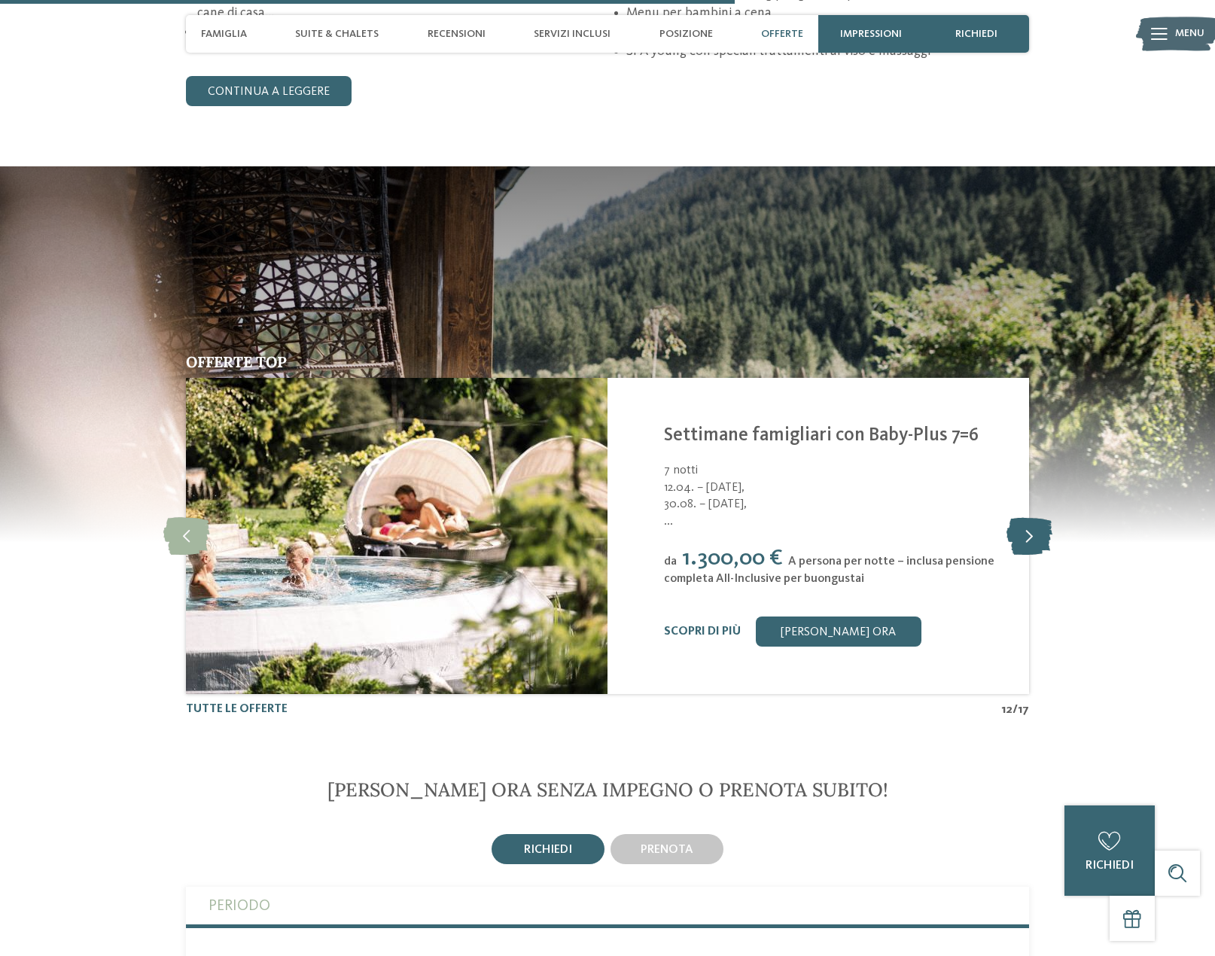
click at [1028, 531] on icon at bounding box center [1029, 536] width 46 height 38
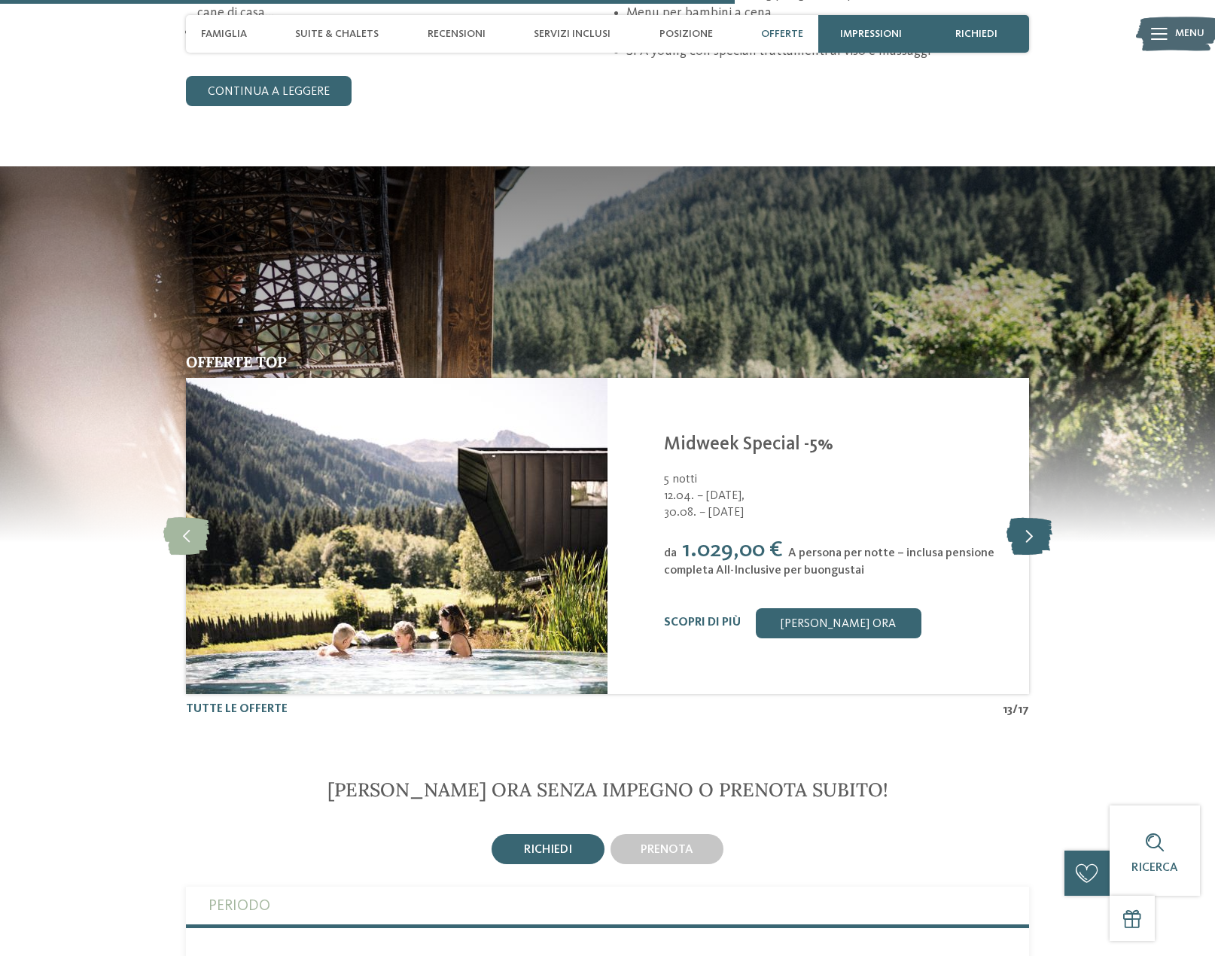
click at [1028, 531] on icon at bounding box center [1029, 536] width 46 height 38
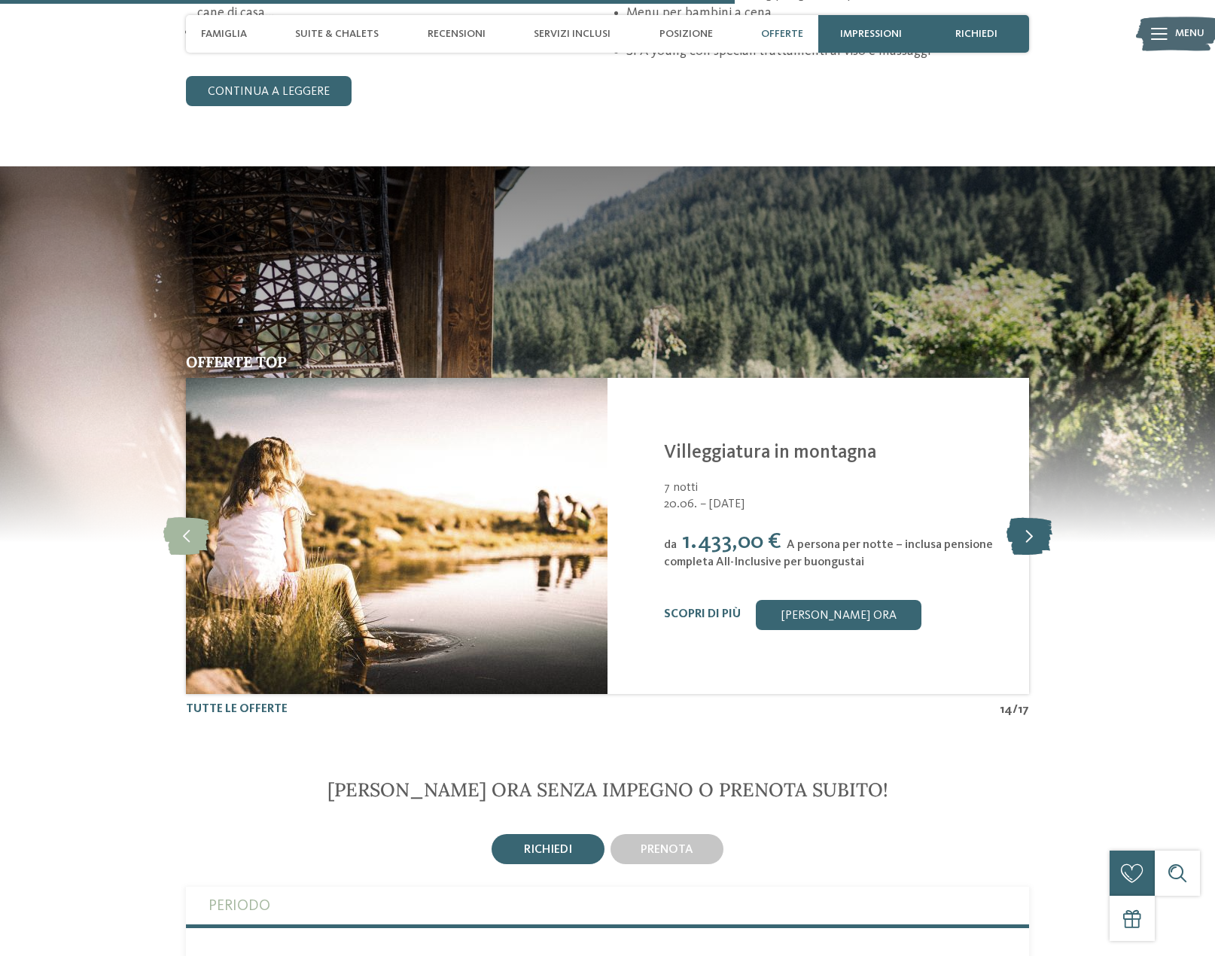
click at [1028, 531] on icon at bounding box center [1029, 536] width 46 height 38
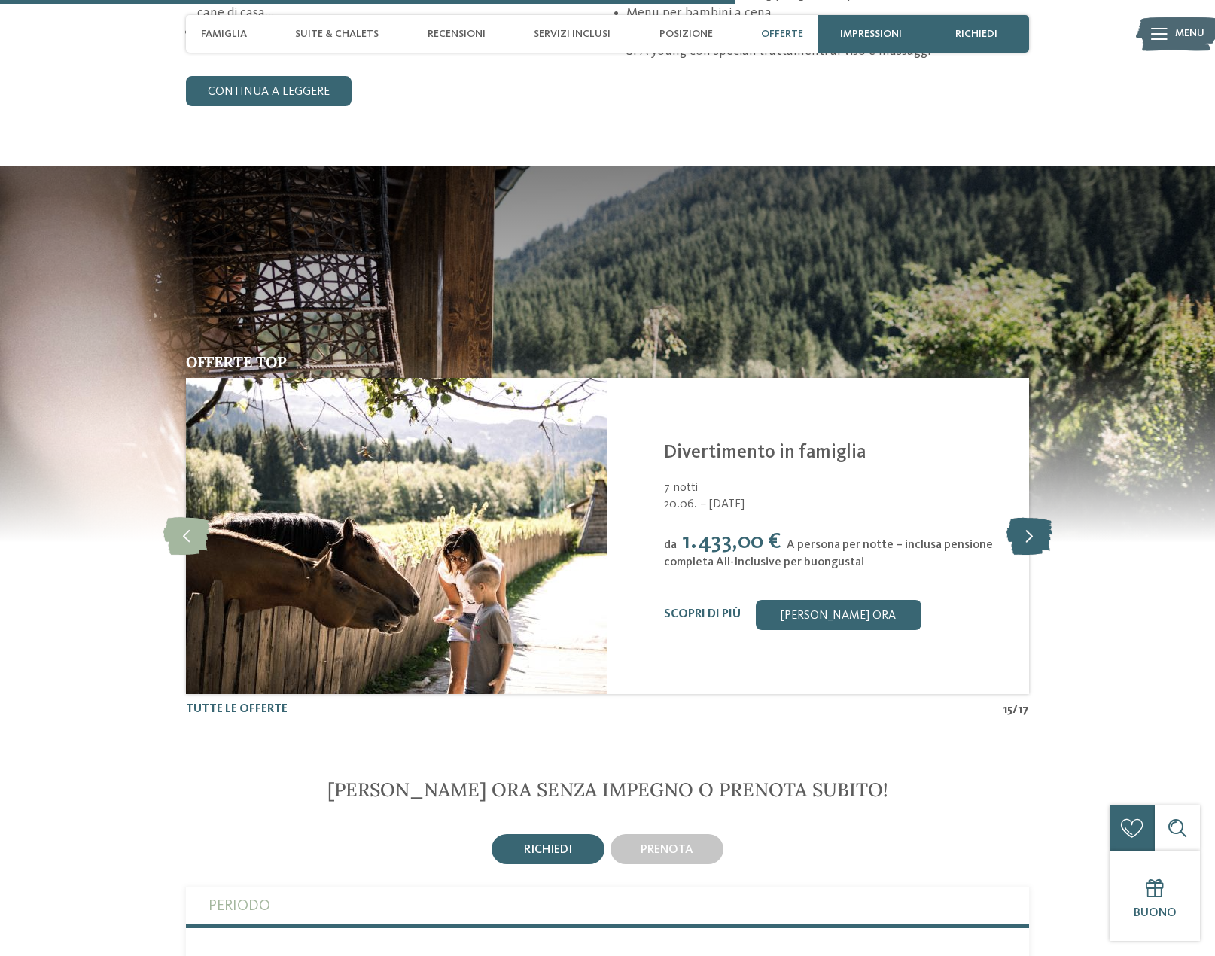
click at [1028, 531] on icon at bounding box center [1029, 536] width 46 height 38
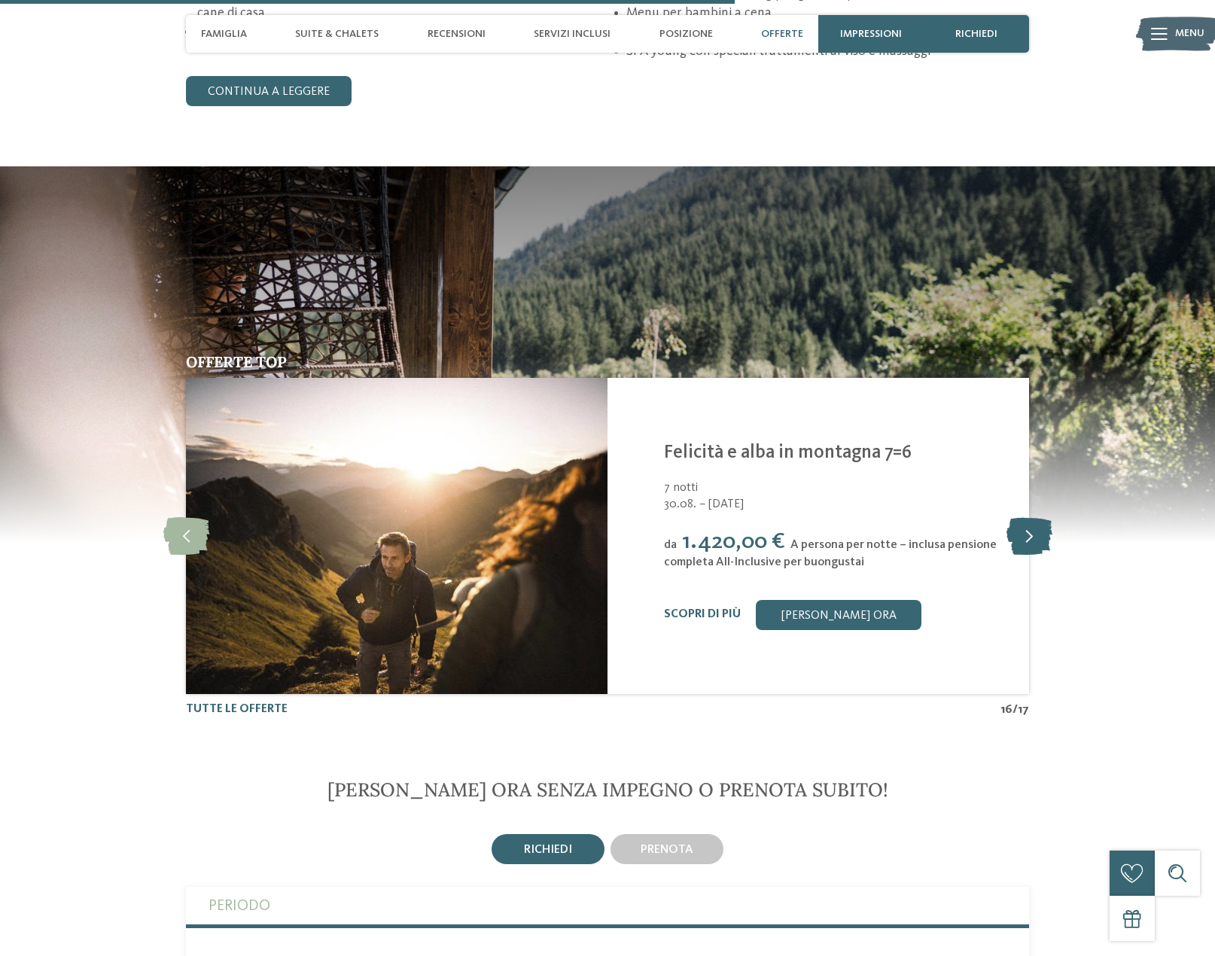
click at [1028, 531] on icon at bounding box center [1029, 536] width 46 height 38
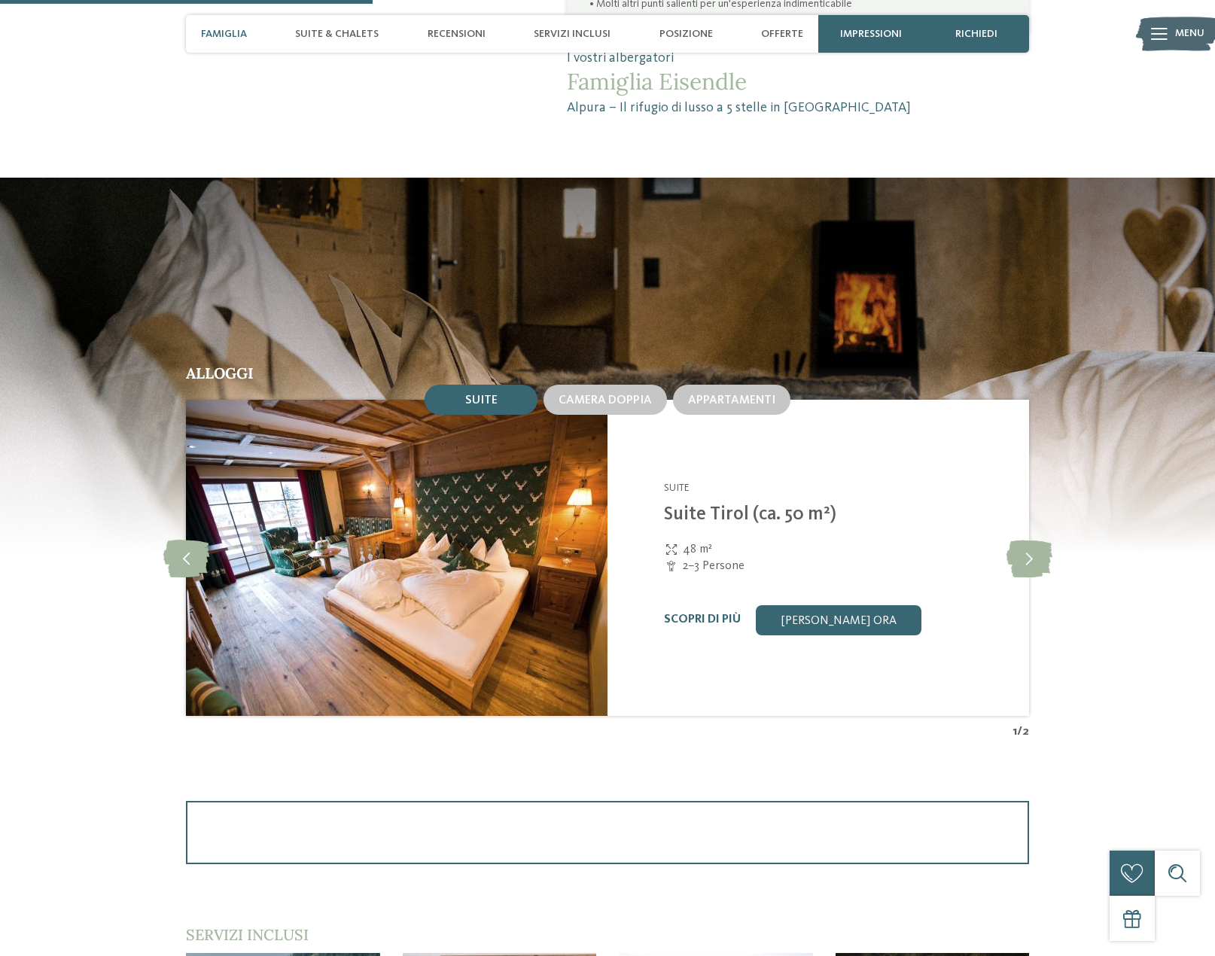
scroll to position [1430, 0]
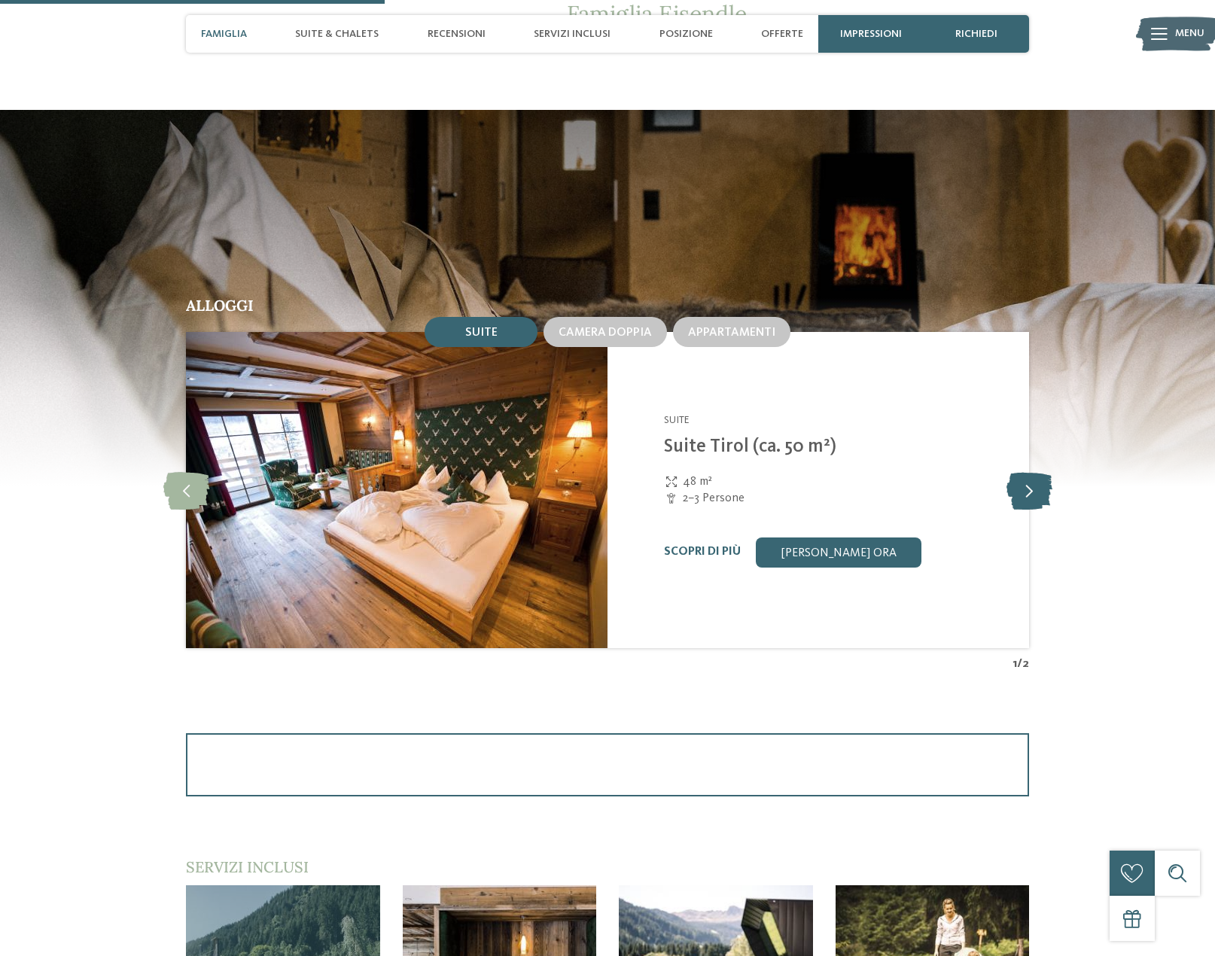
click at [1030, 486] on icon at bounding box center [1029, 490] width 46 height 38
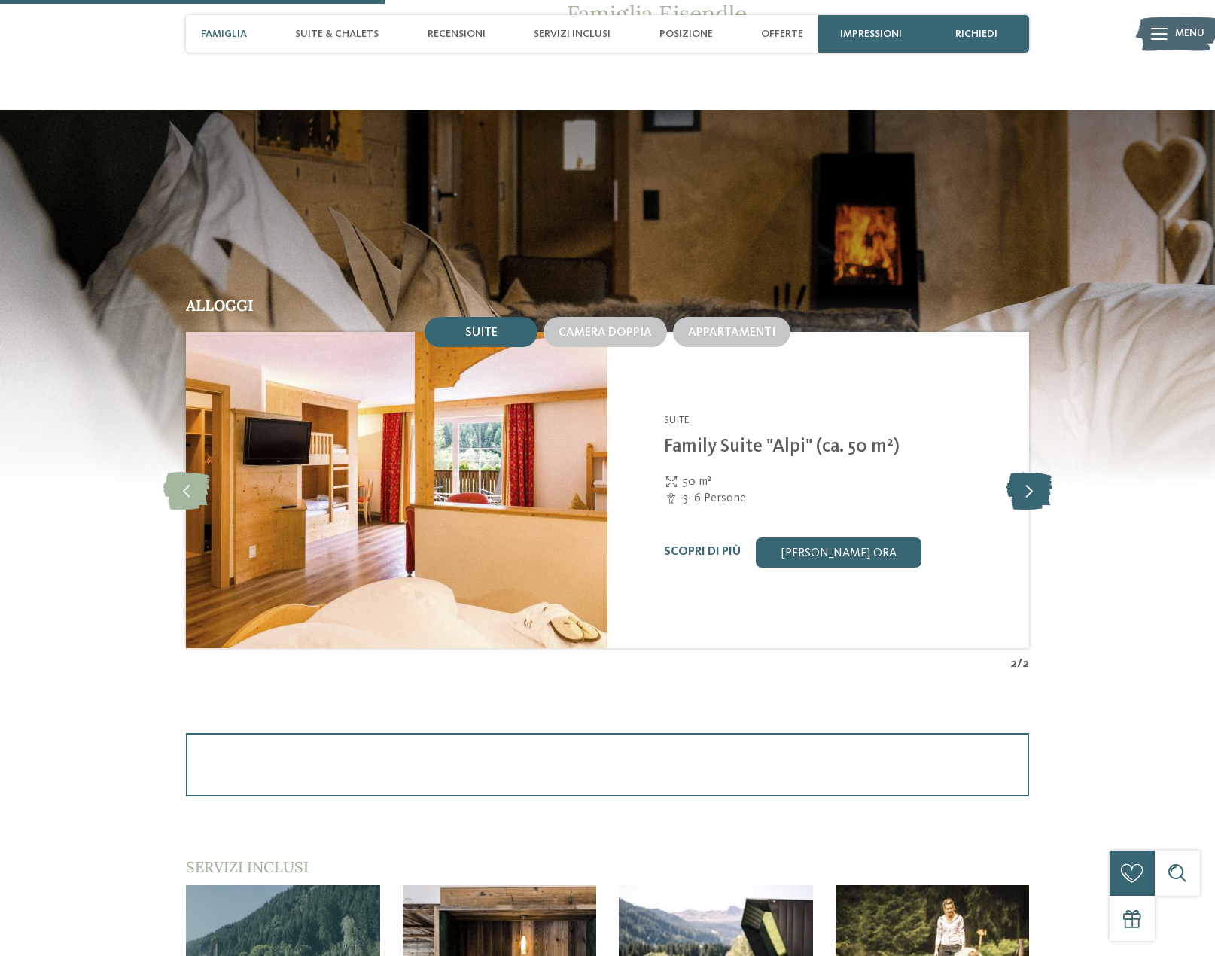
click at [1030, 486] on icon at bounding box center [1029, 490] width 46 height 38
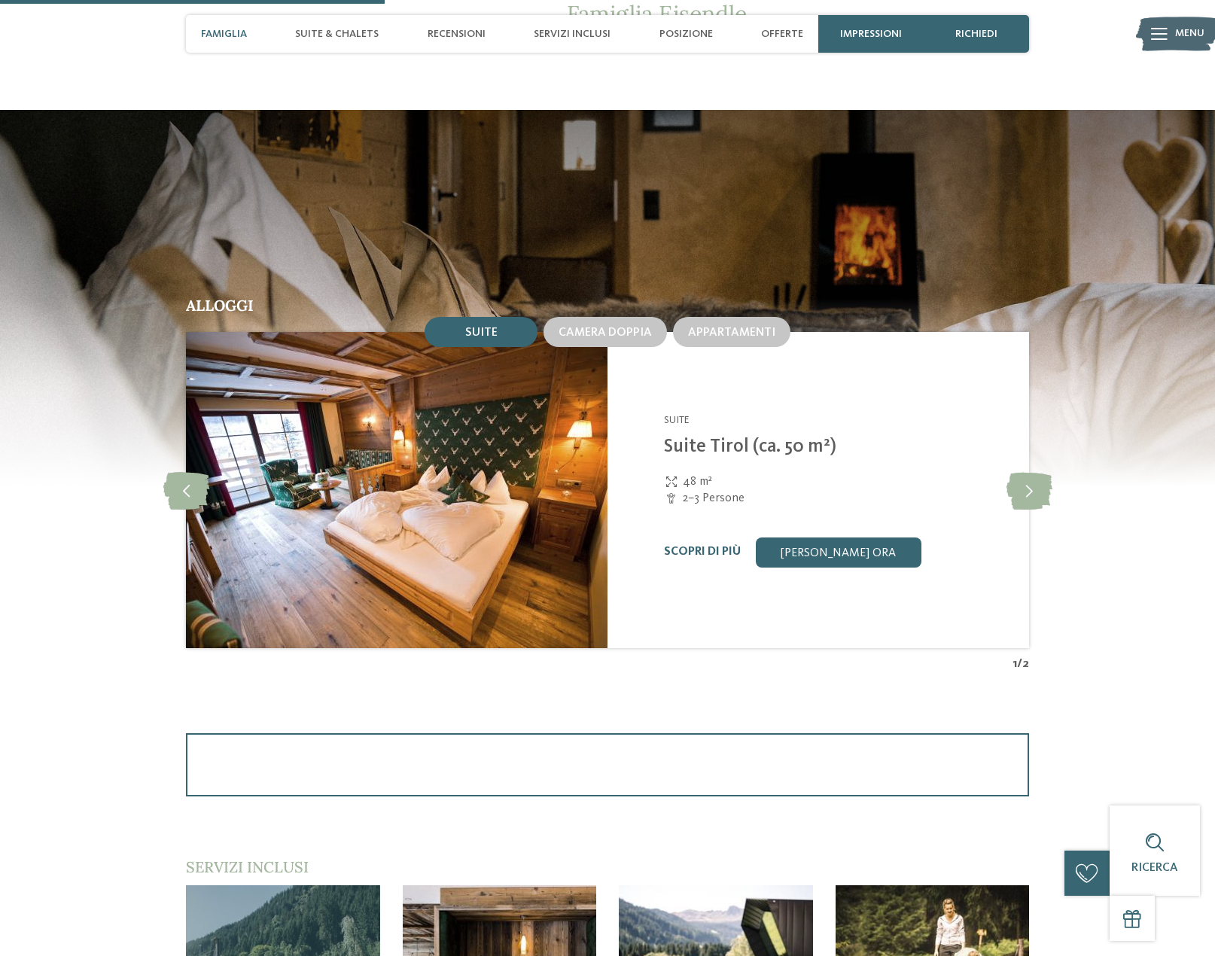
click at [488, 336] on span "Suite" at bounding box center [481, 333] width 32 height 12
click at [315, 32] on span "Suite & Chalets" at bounding box center [337, 34] width 84 height 13
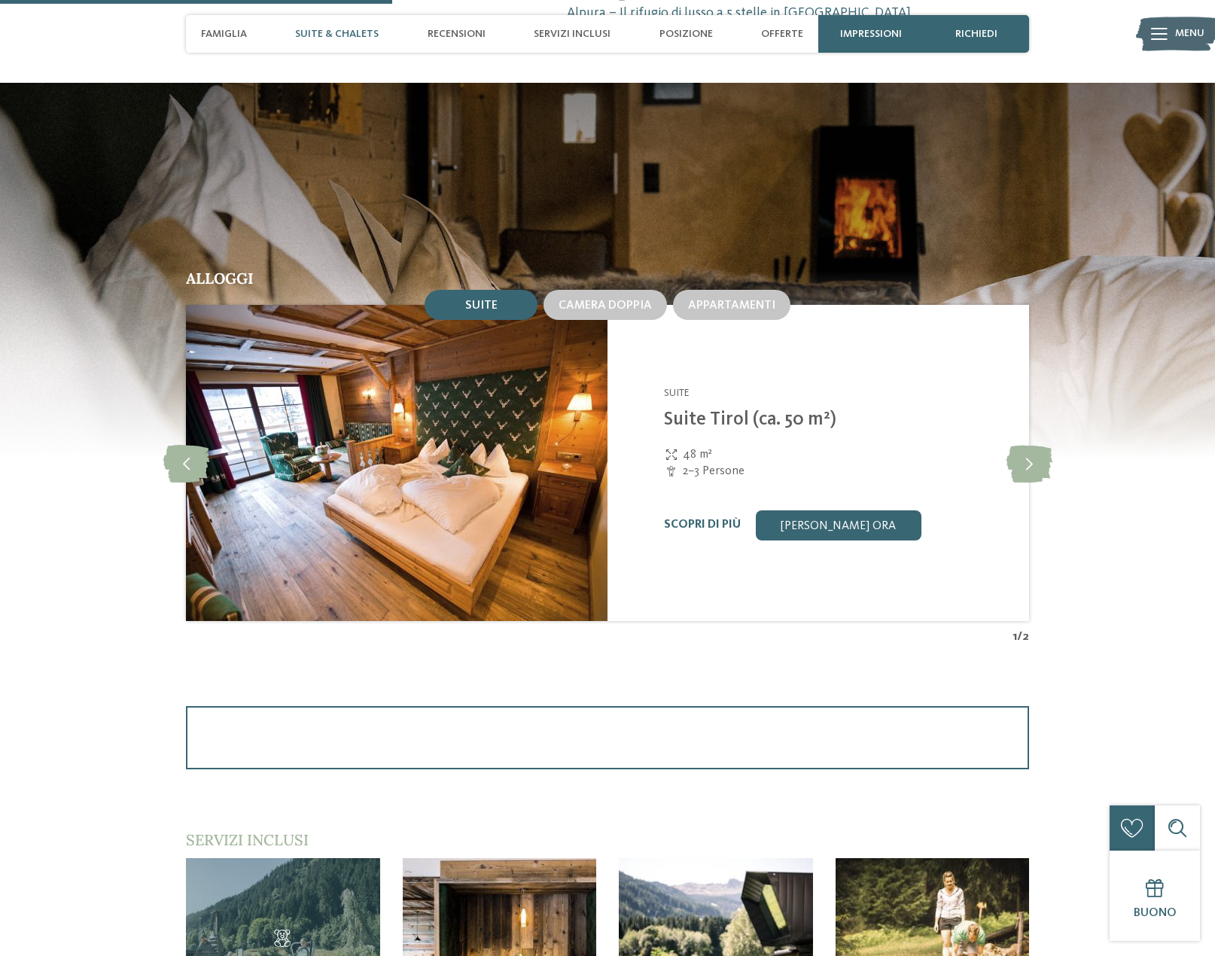
click at [315, 32] on span "Suite & Chalets" at bounding box center [337, 34] width 84 height 13
click at [603, 318] on div "Camera doppia" at bounding box center [605, 305] width 123 height 30
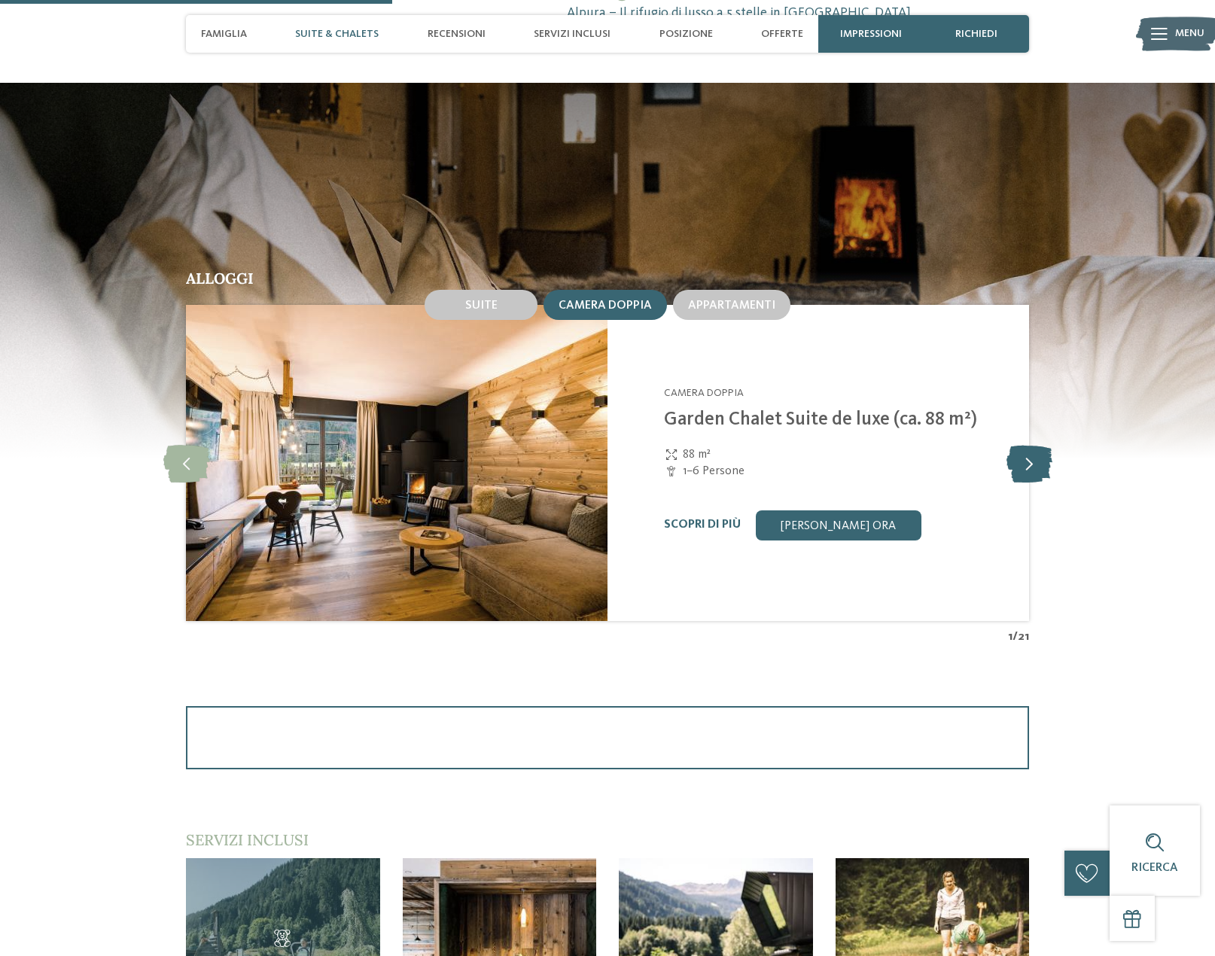
click at [1034, 467] on icon at bounding box center [1029, 463] width 46 height 38
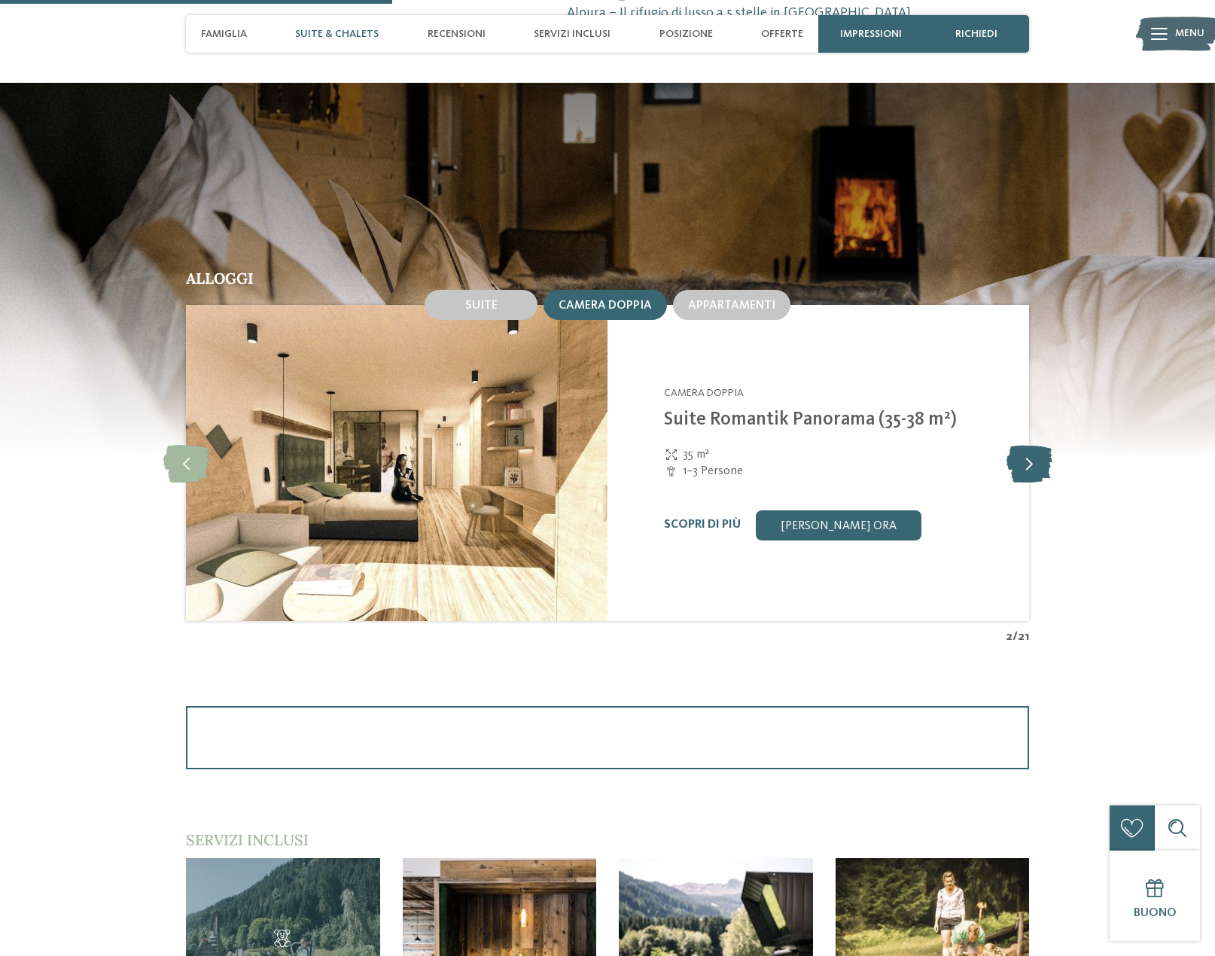
click at [1034, 467] on icon at bounding box center [1029, 463] width 46 height 38
click at [203, 467] on icon at bounding box center [186, 463] width 46 height 38
click at [1035, 467] on icon at bounding box center [1029, 463] width 46 height 38
click at [1014, 467] on icon at bounding box center [1029, 463] width 46 height 38
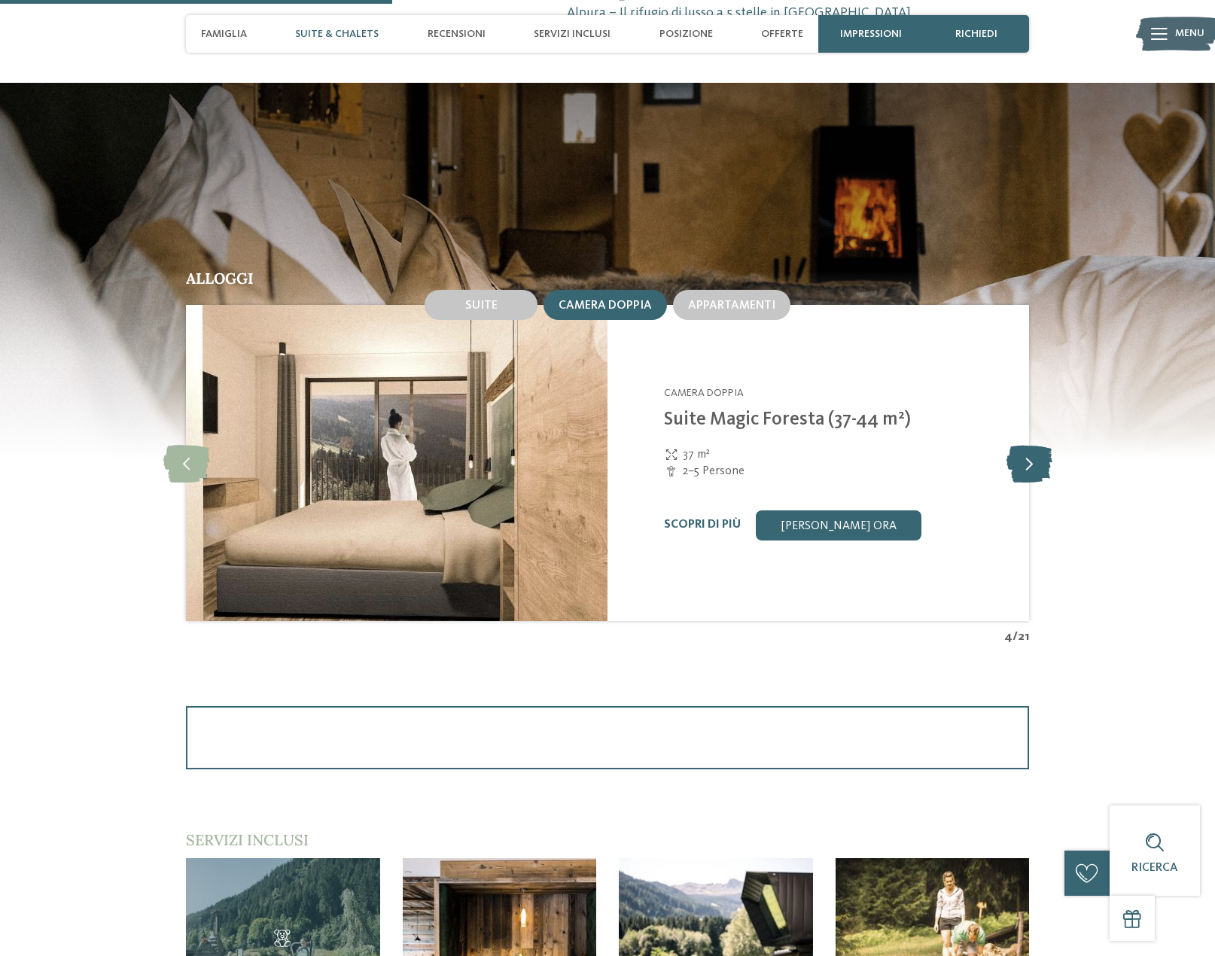
click at [1014, 467] on icon at bounding box center [1029, 463] width 46 height 38
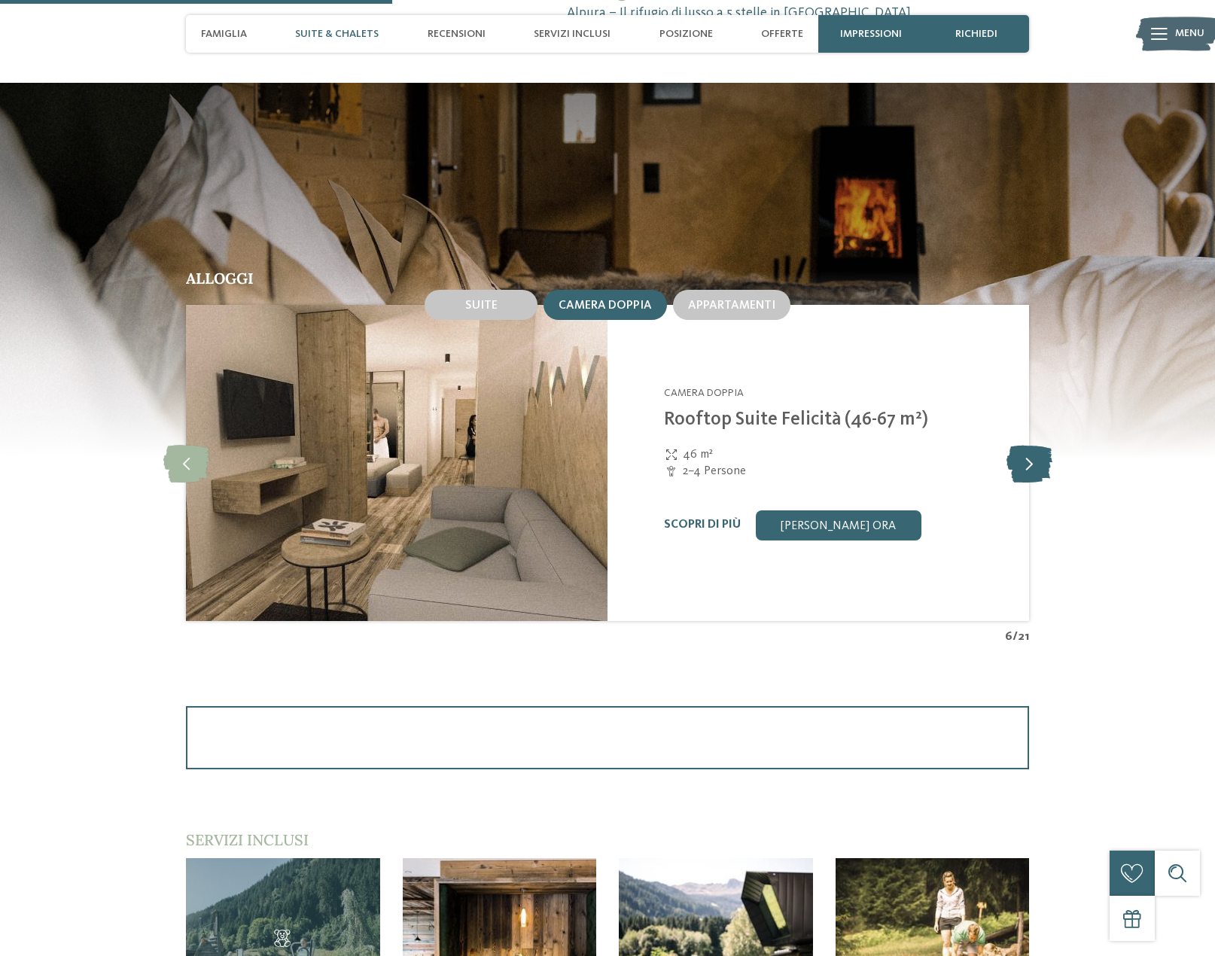
click at [1014, 467] on icon at bounding box center [1029, 463] width 46 height 38
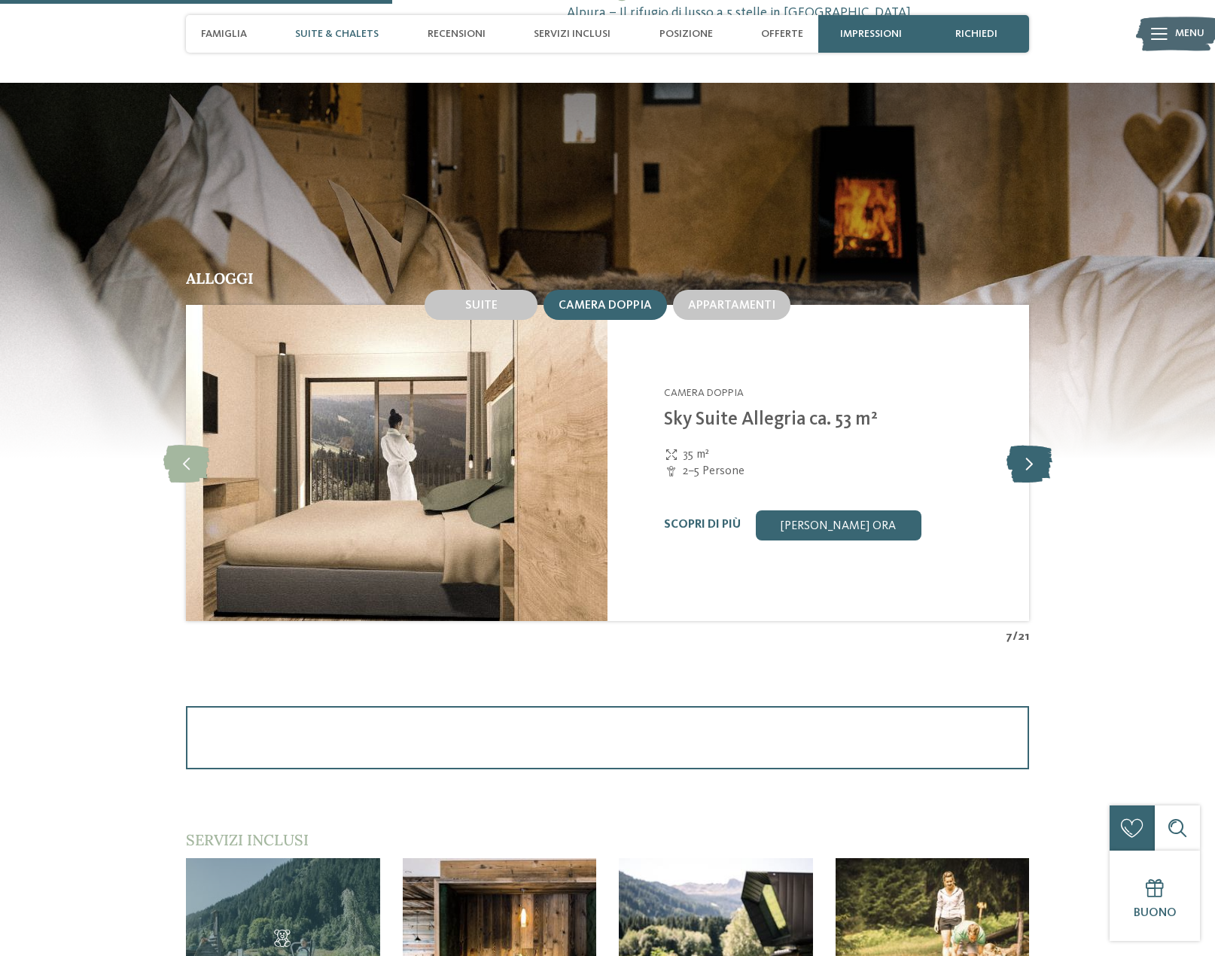
click at [1014, 467] on icon at bounding box center [1029, 463] width 46 height 38
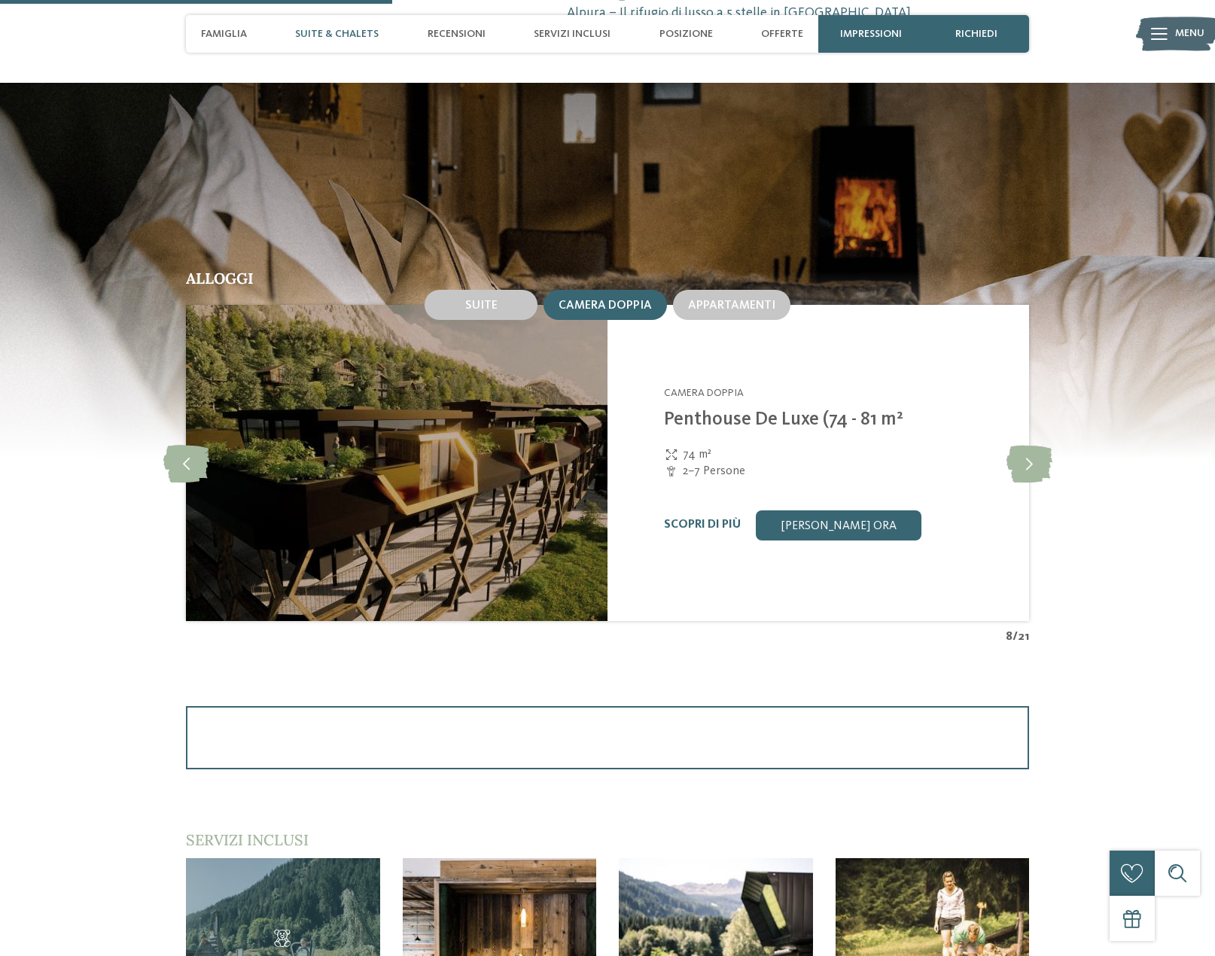
click at [1055, 458] on div "Alloggi Suite Camera doppia Appartamenti 5" at bounding box center [608, 458] width 1024 height 374
click at [1030, 465] on icon at bounding box center [1029, 463] width 46 height 38
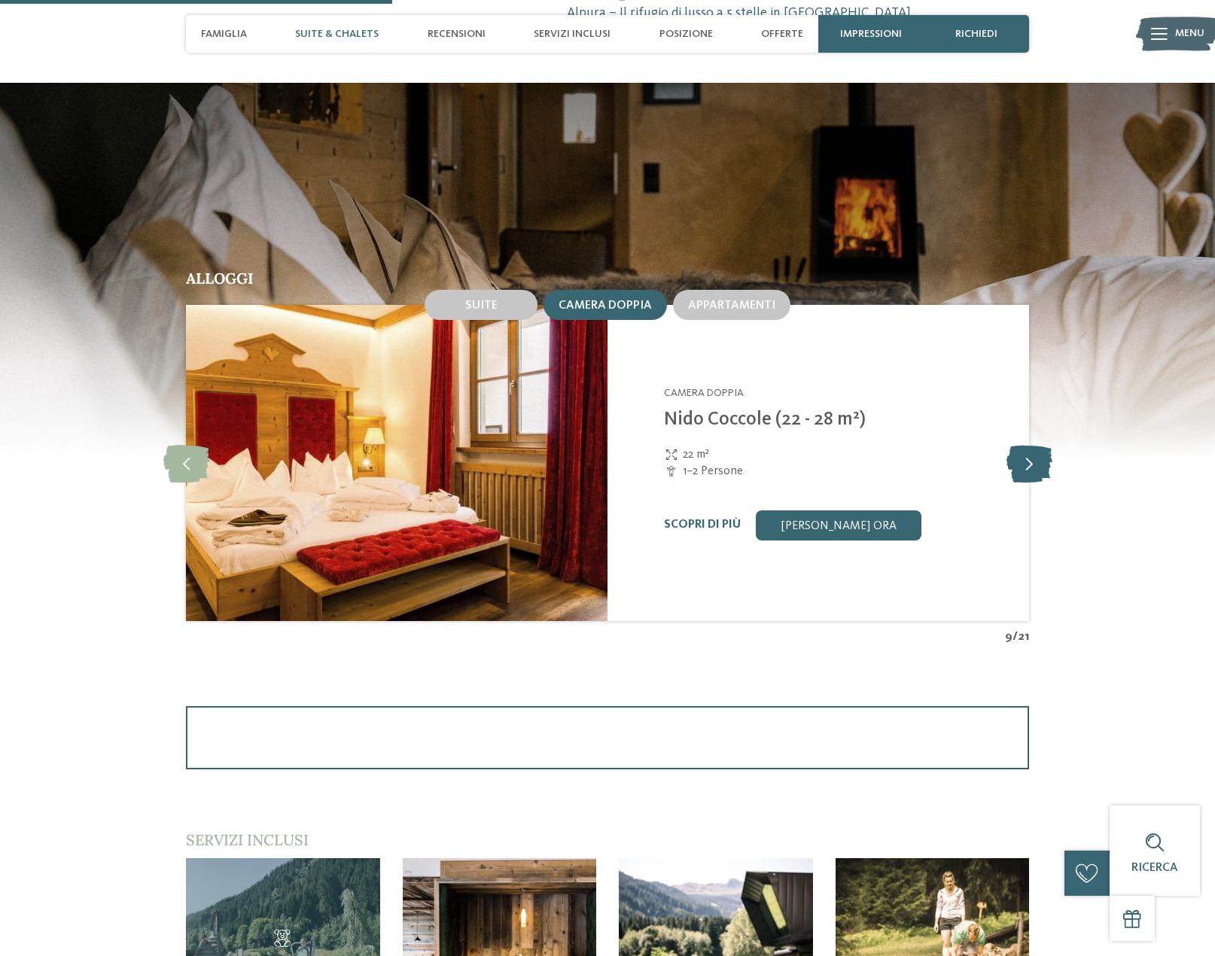
click at [1030, 465] on icon at bounding box center [1029, 463] width 46 height 38
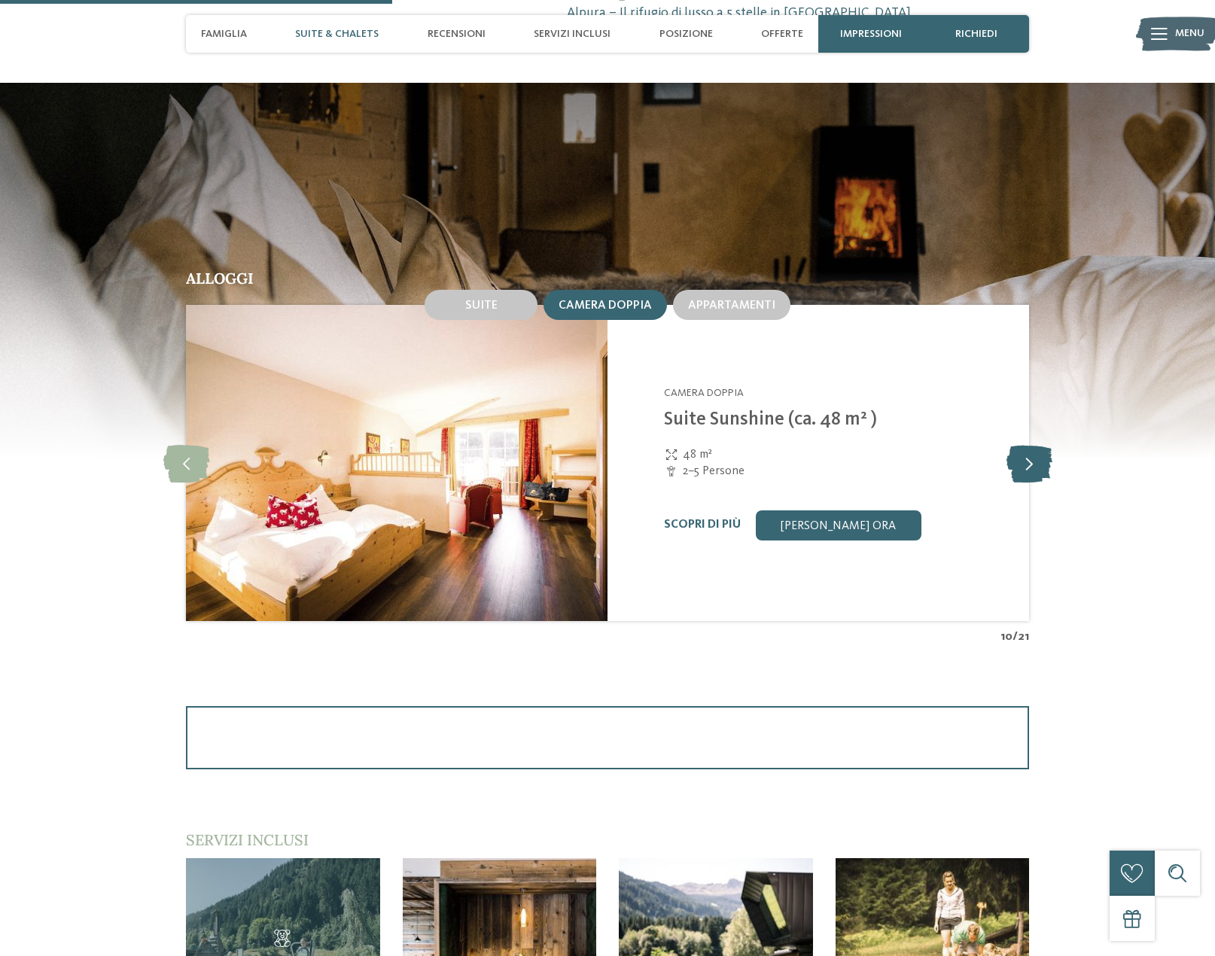
click at [1030, 465] on icon at bounding box center [1029, 463] width 46 height 38
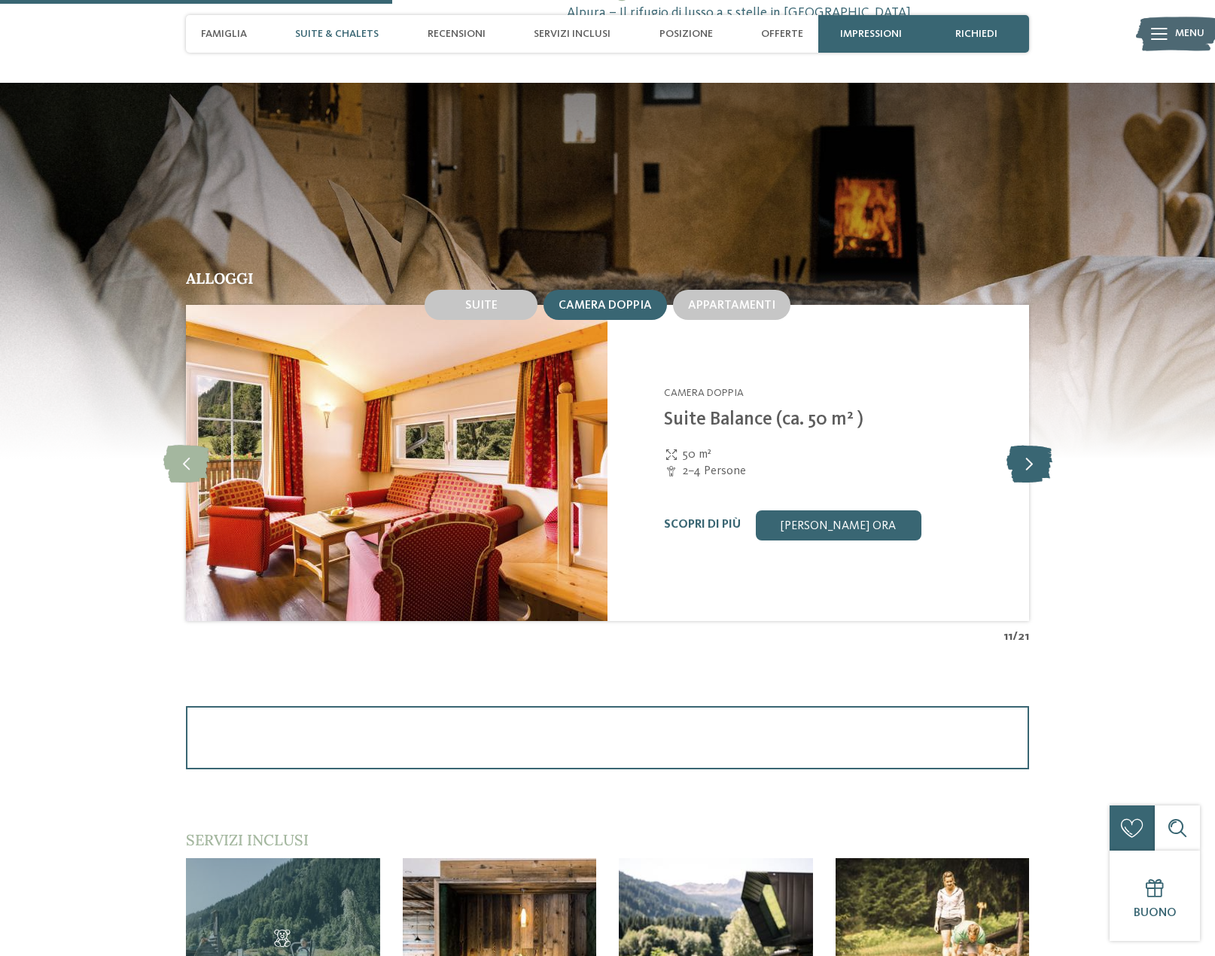
click at [1030, 465] on icon at bounding box center [1029, 463] width 46 height 38
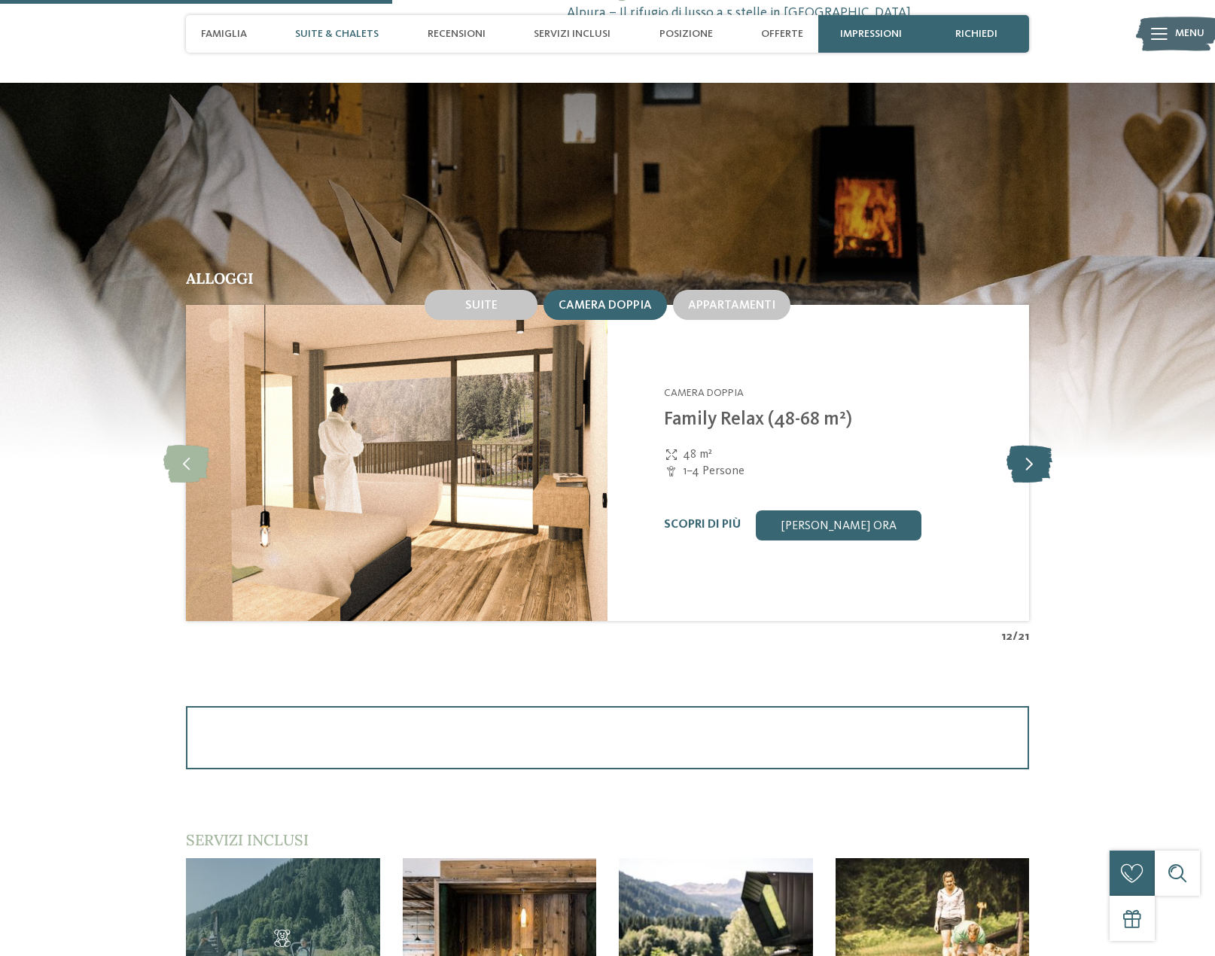
click at [1030, 465] on icon at bounding box center [1029, 463] width 46 height 38
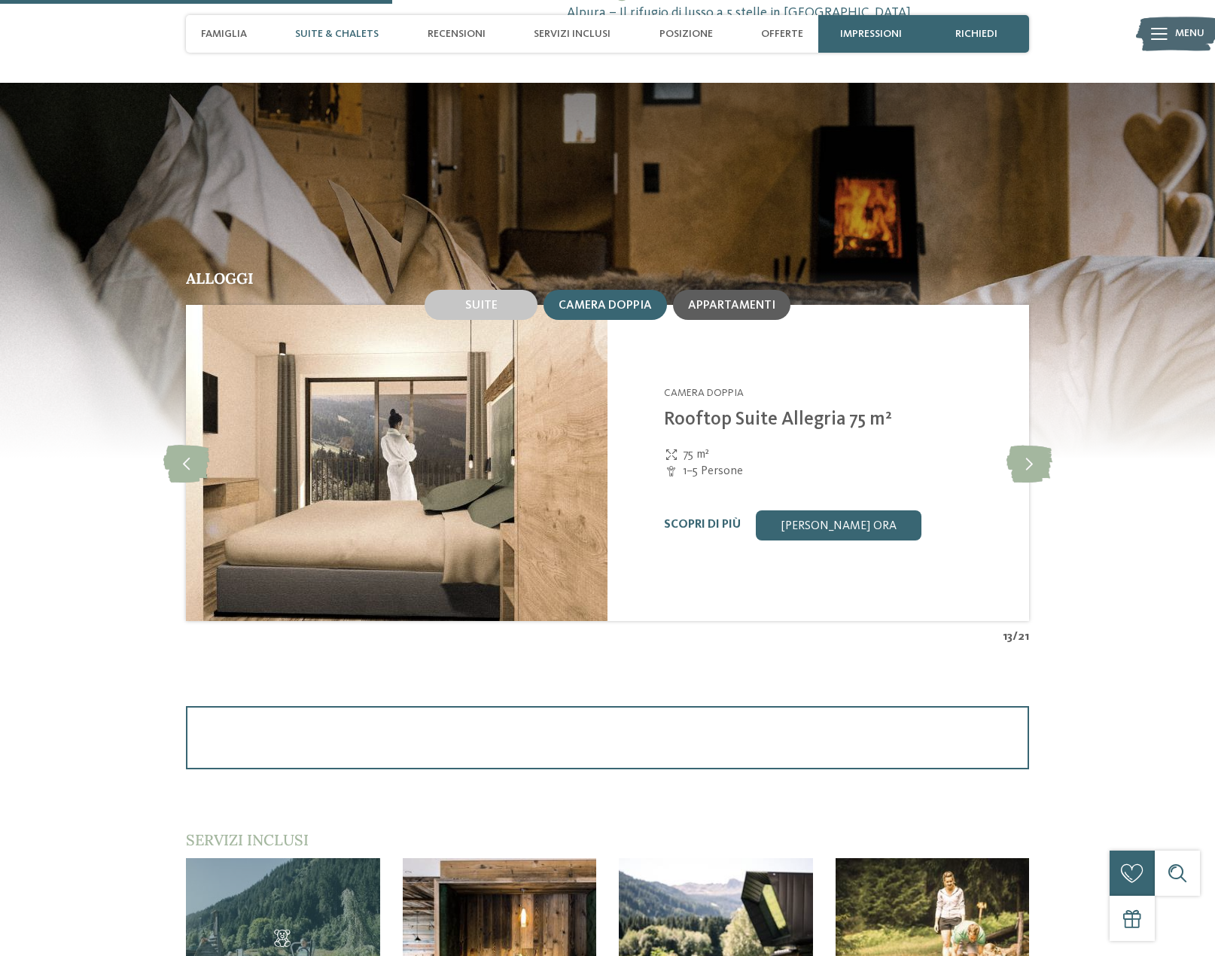
click at [739, 309] on span "Appartamenti" at bounding box center [731, 306] width 87 height 12
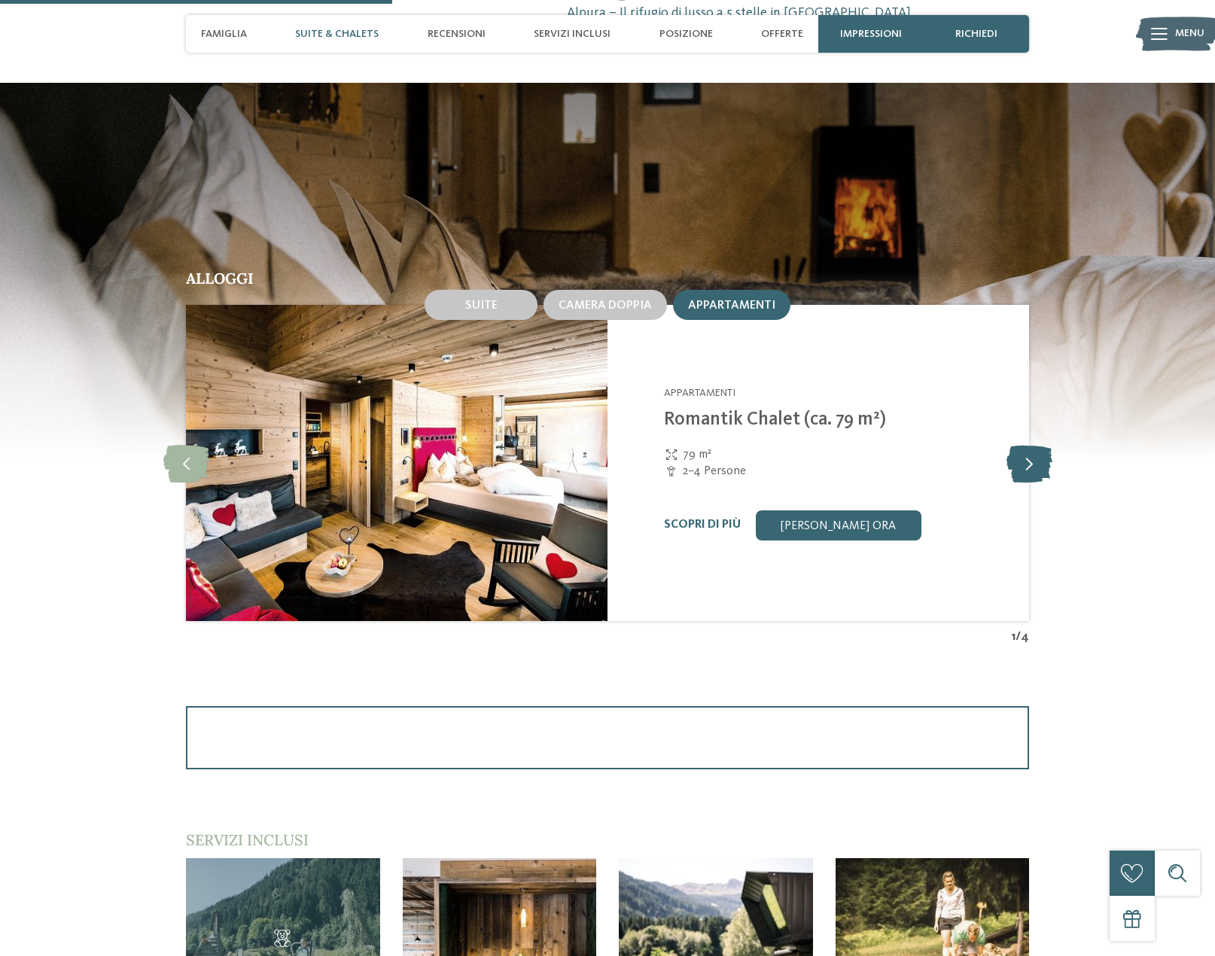
click at [1025, 467] on icon at bounding box center [1029, 463] width 46 height 38
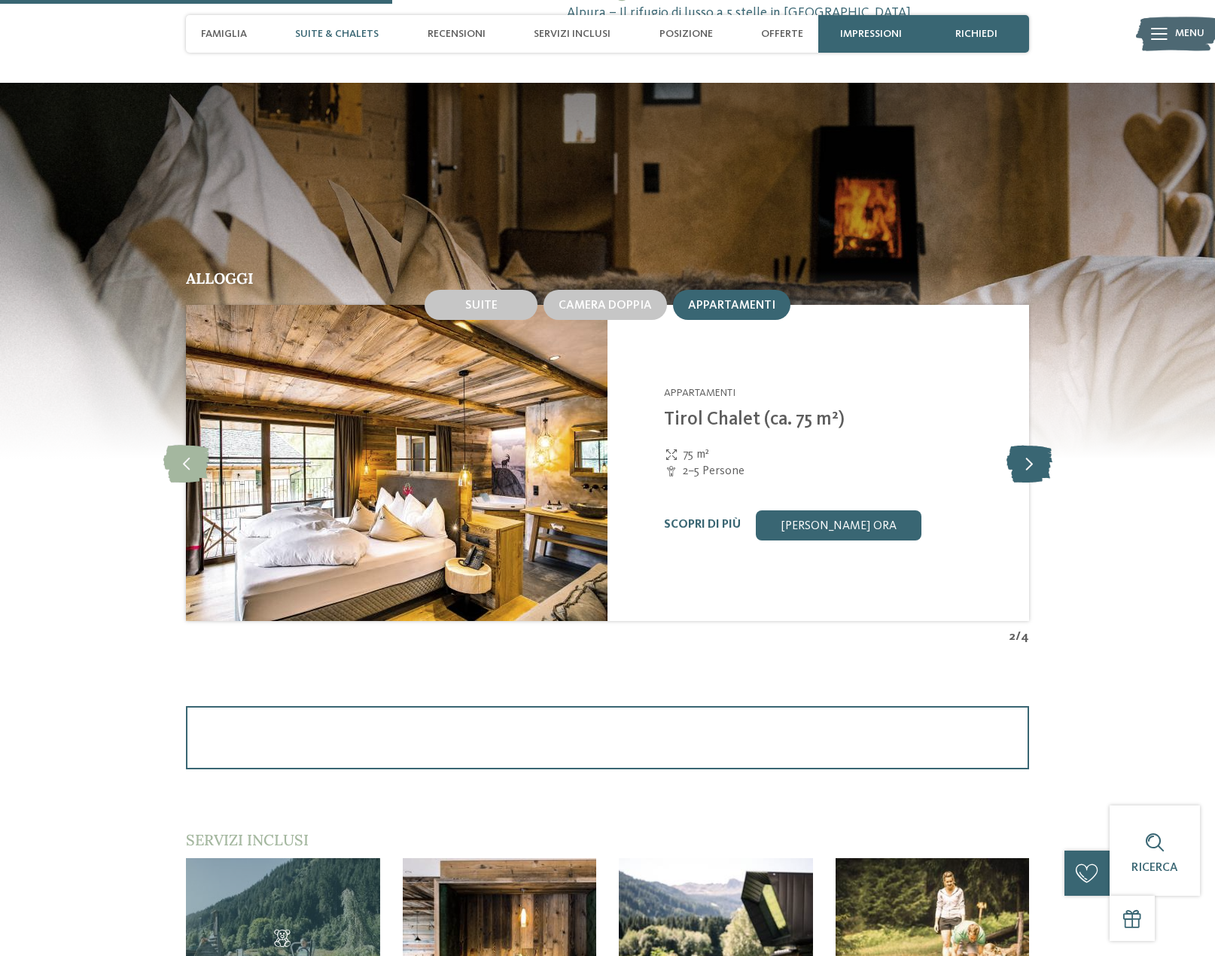
click at [1015, 467] on icon at bounding box center [1029, 463] width 46 height 38
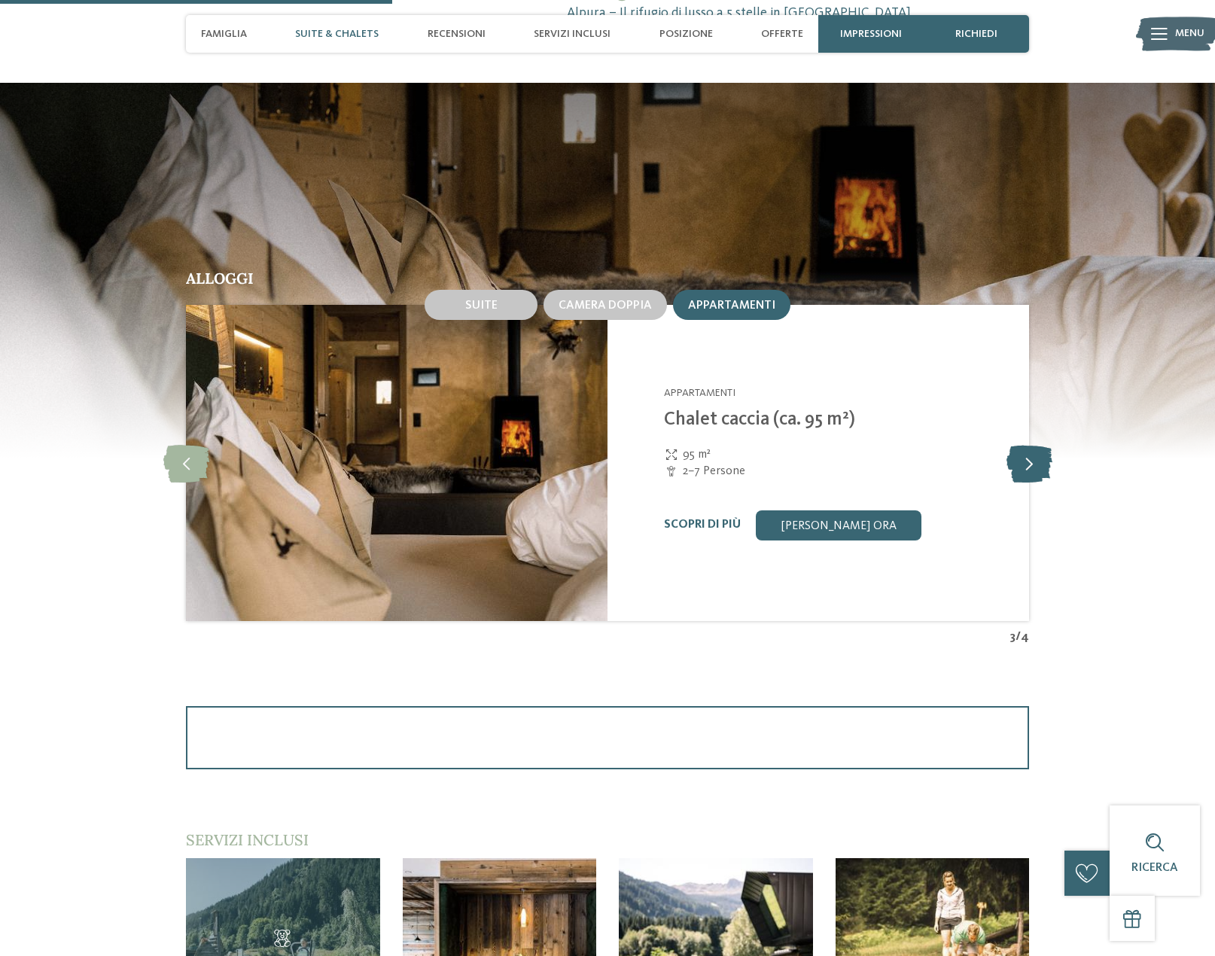
click at [1015, 467] on icon at bounding box center [1029, 463] width 46 height 38
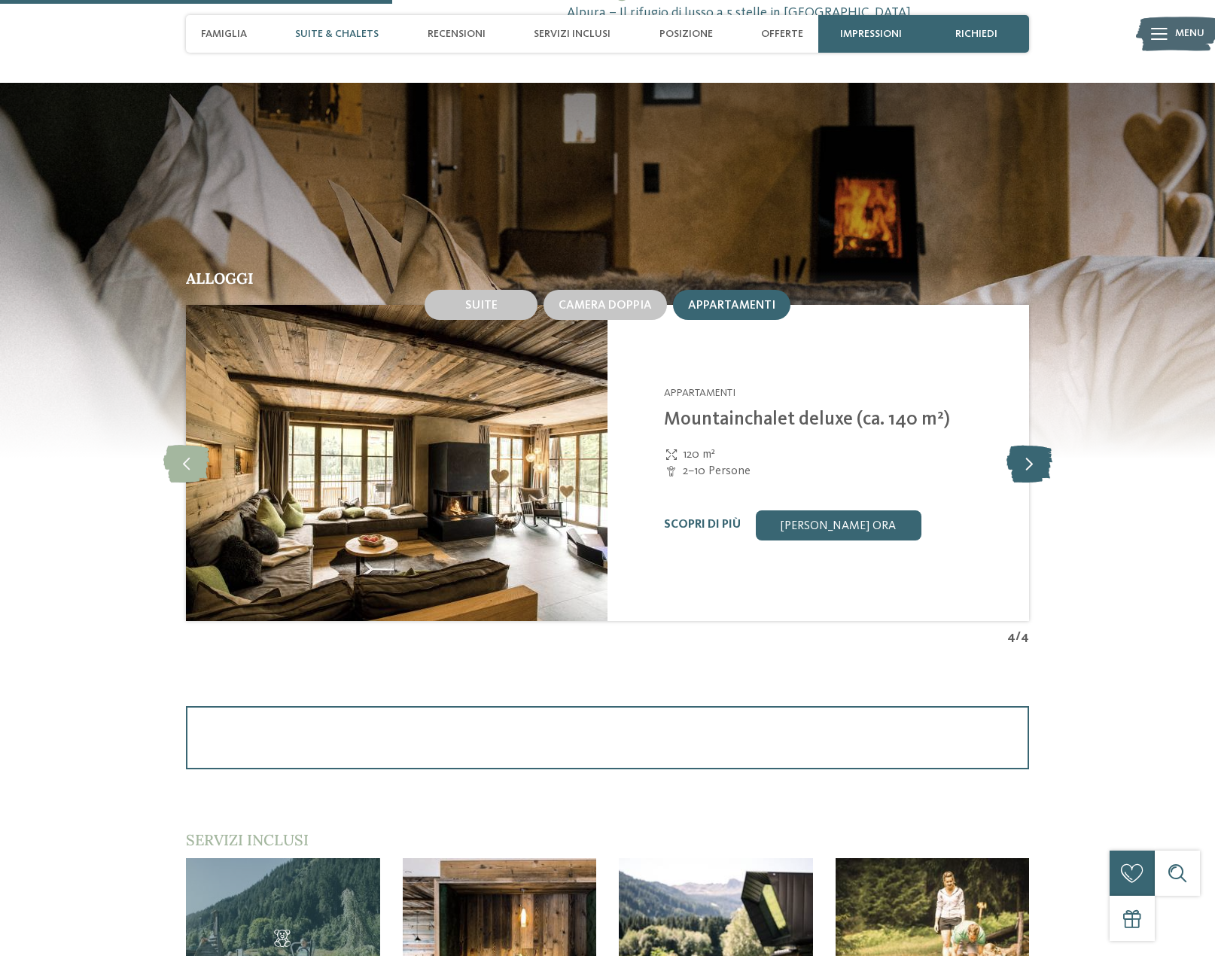
click at [1049, 461] on icon at bounding box center [1029, 463] width 46 height 38
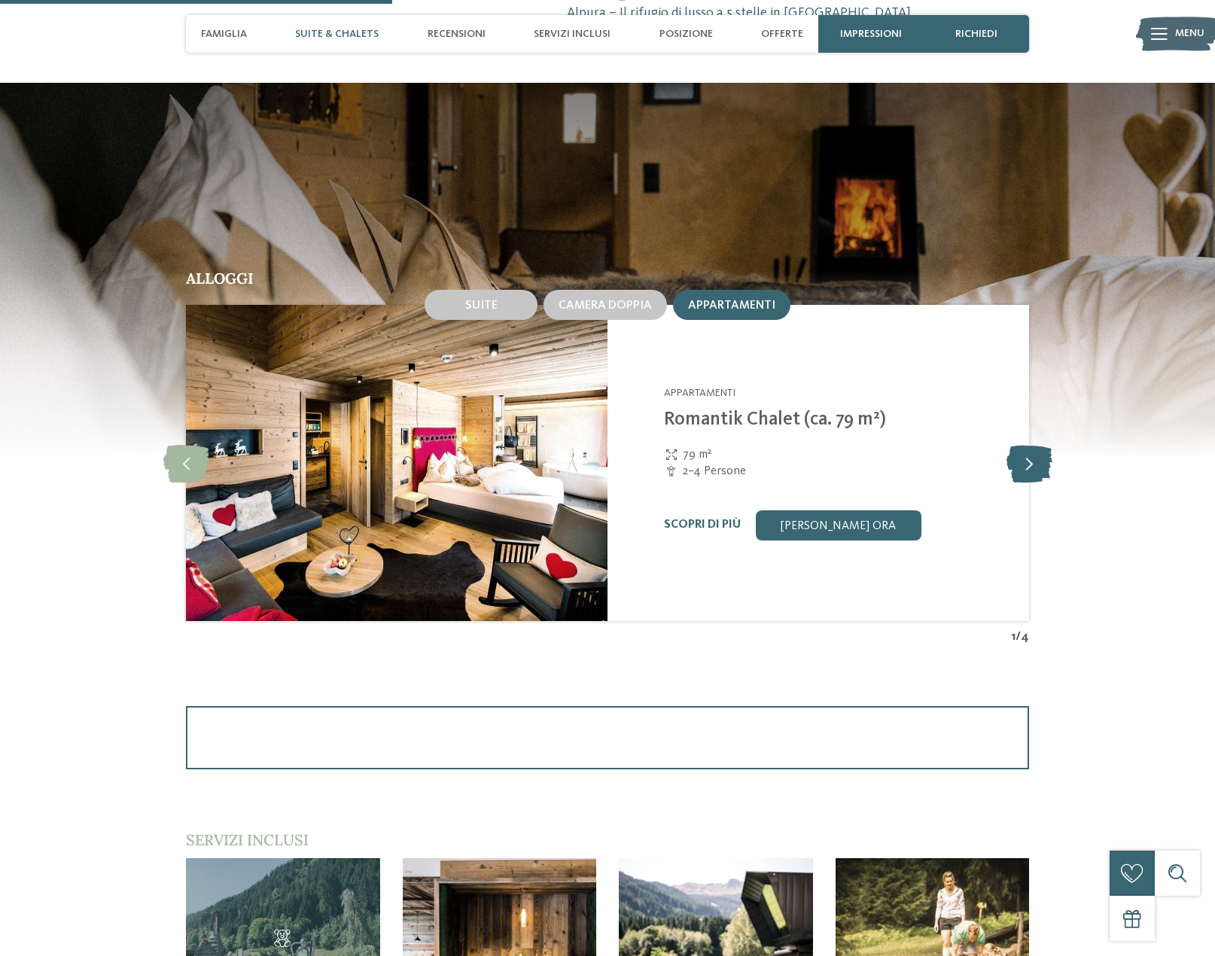
click at [1049, 461] on icon at bounding box center [1029, 463] width 46 height 38
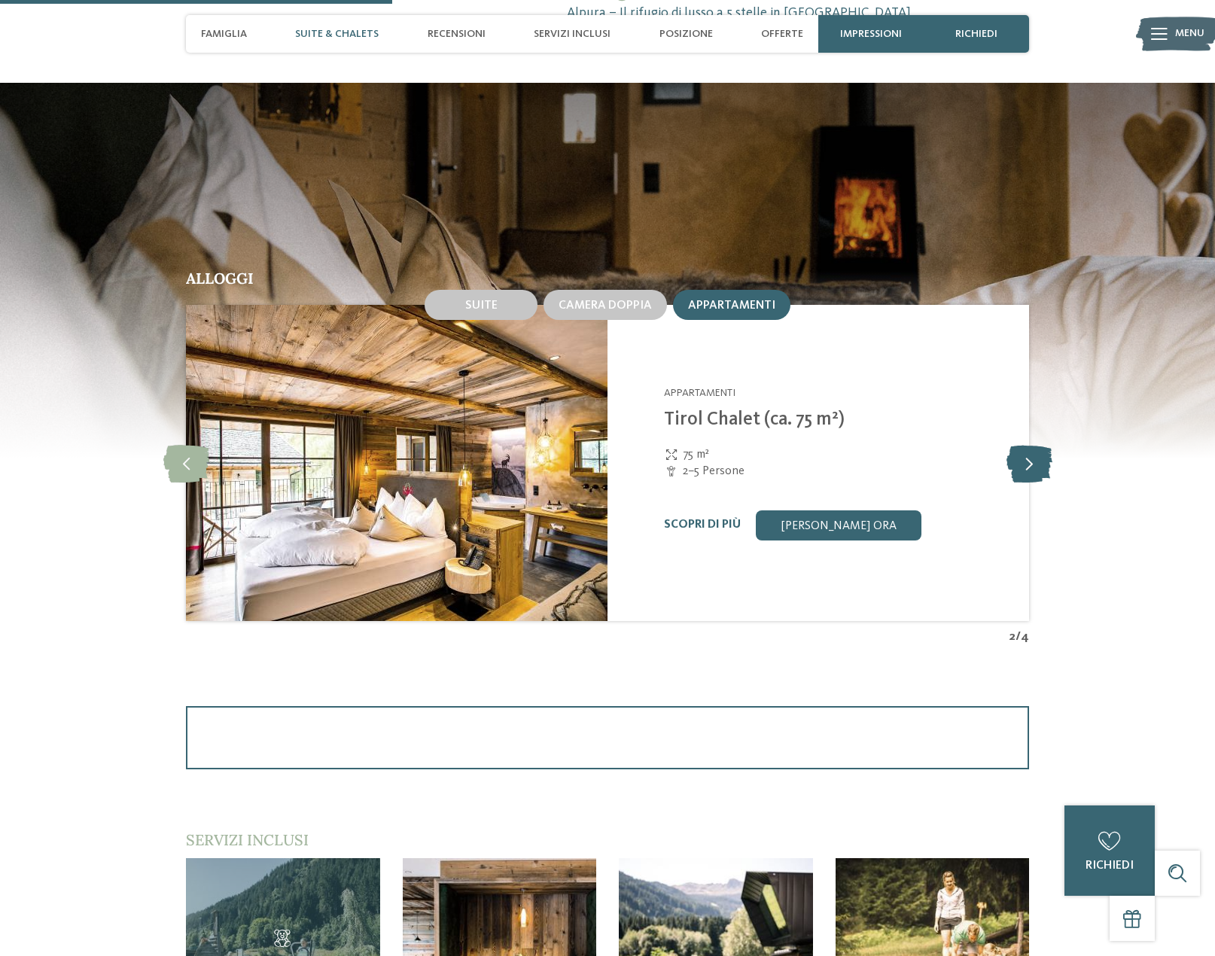
click at [1049, 461] on icon at bounding box center [1029, 463] width 46 height 38
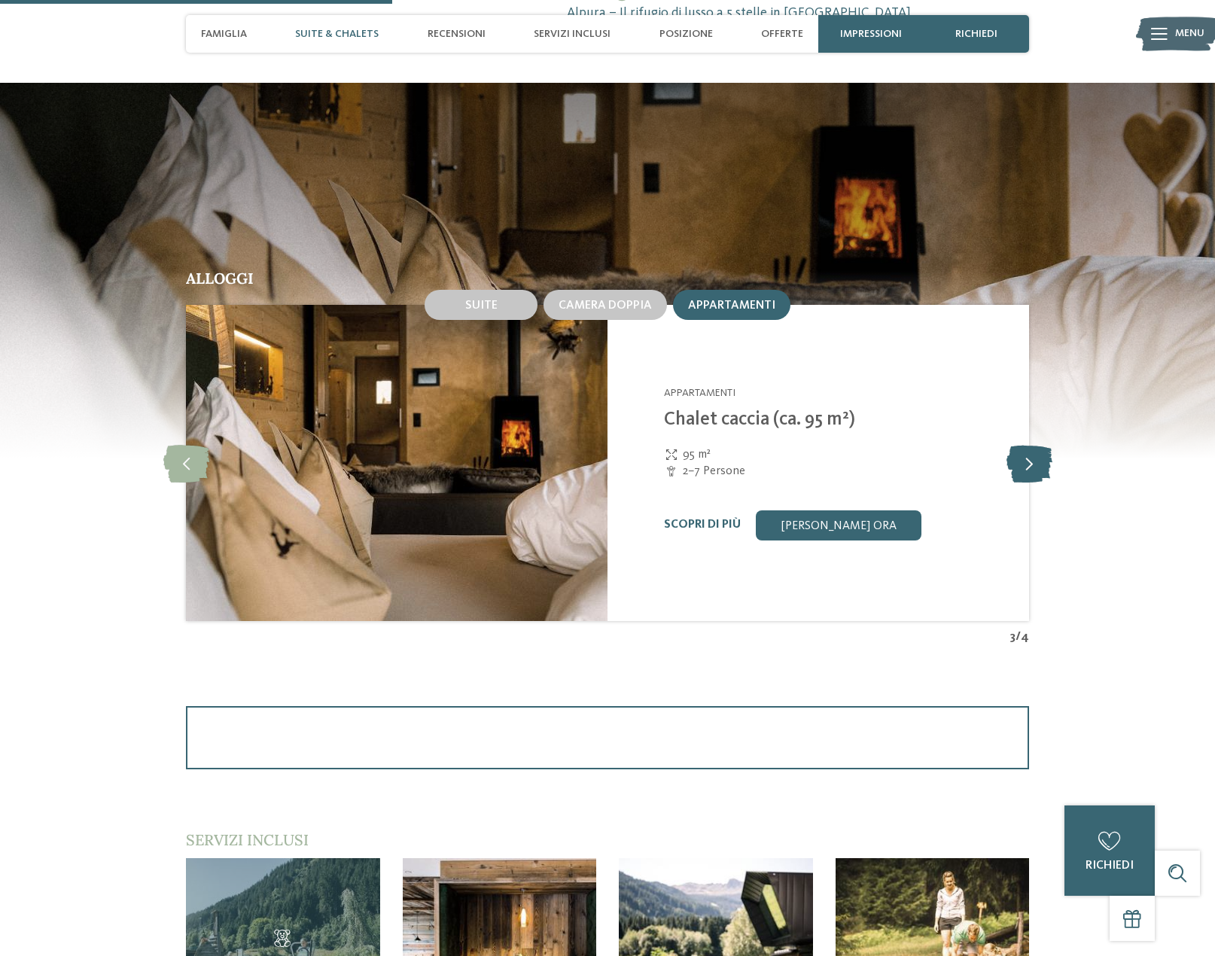
click at [1049, 461] on icon at bounding box center [1029, 463] width 46 height 38
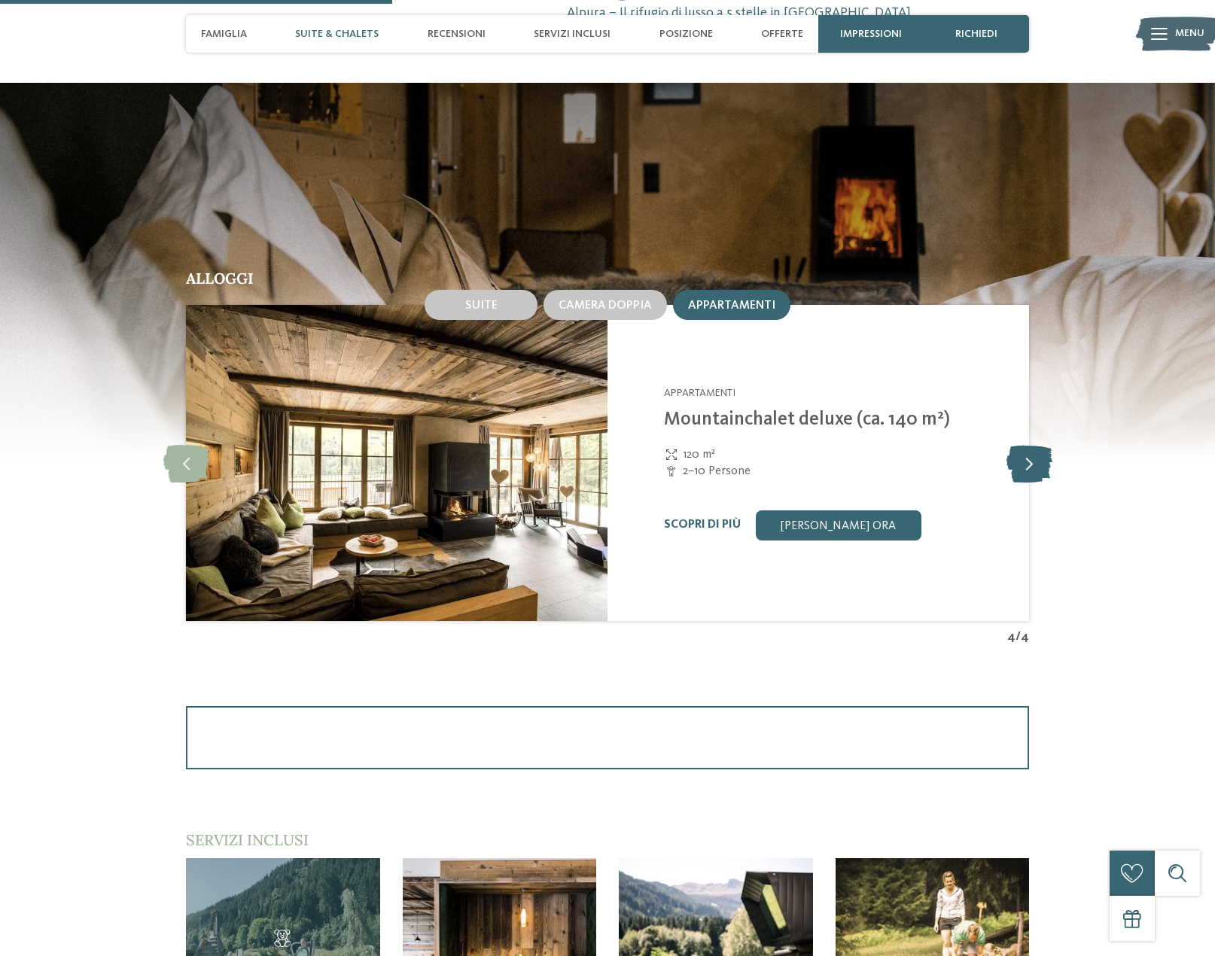
click at [1049, 461] on icon at bounding box center [1029, 463] width 46 height 38
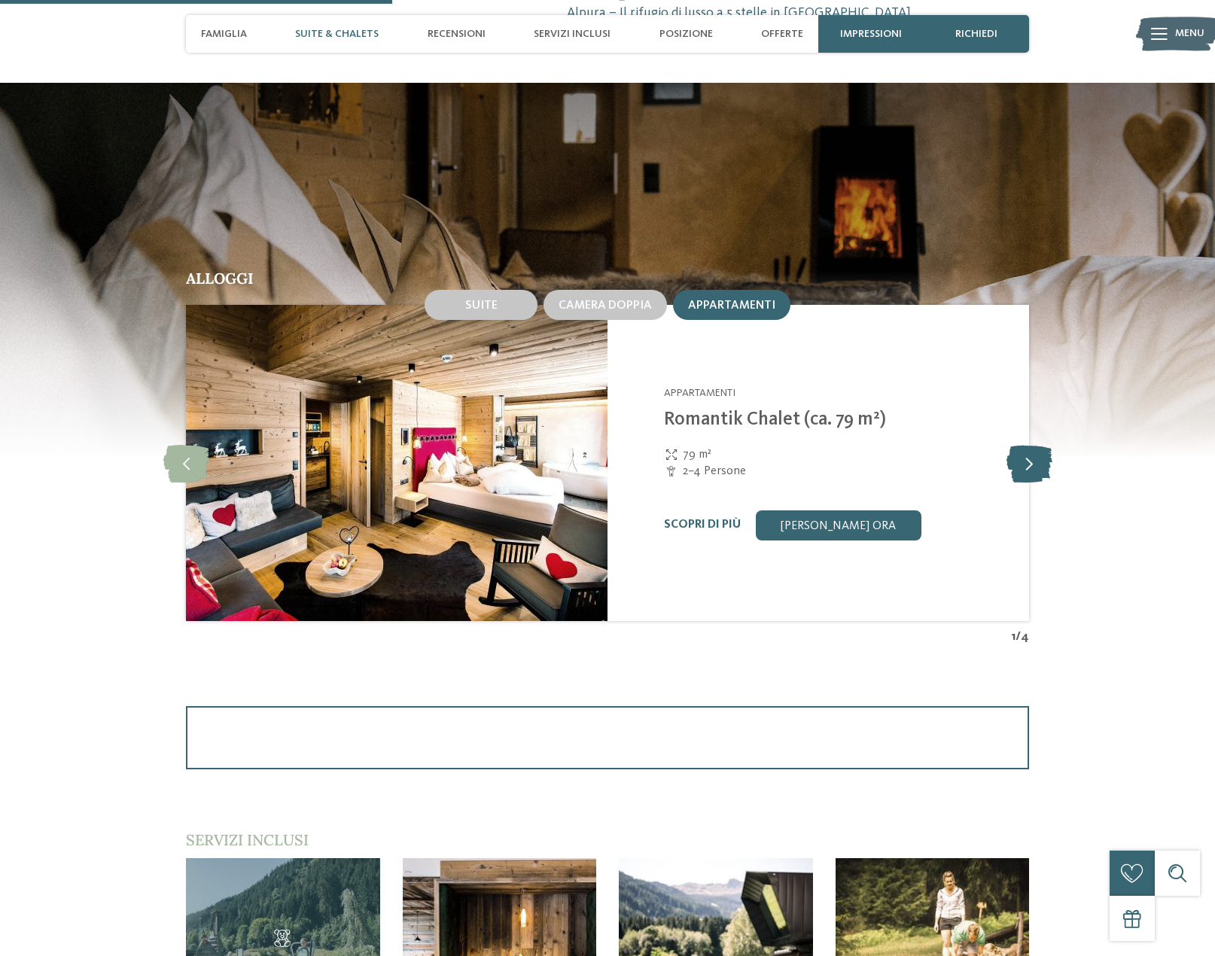
click at [1049, 461] on icon at bounding box center [1029, 463] width 46 height 38
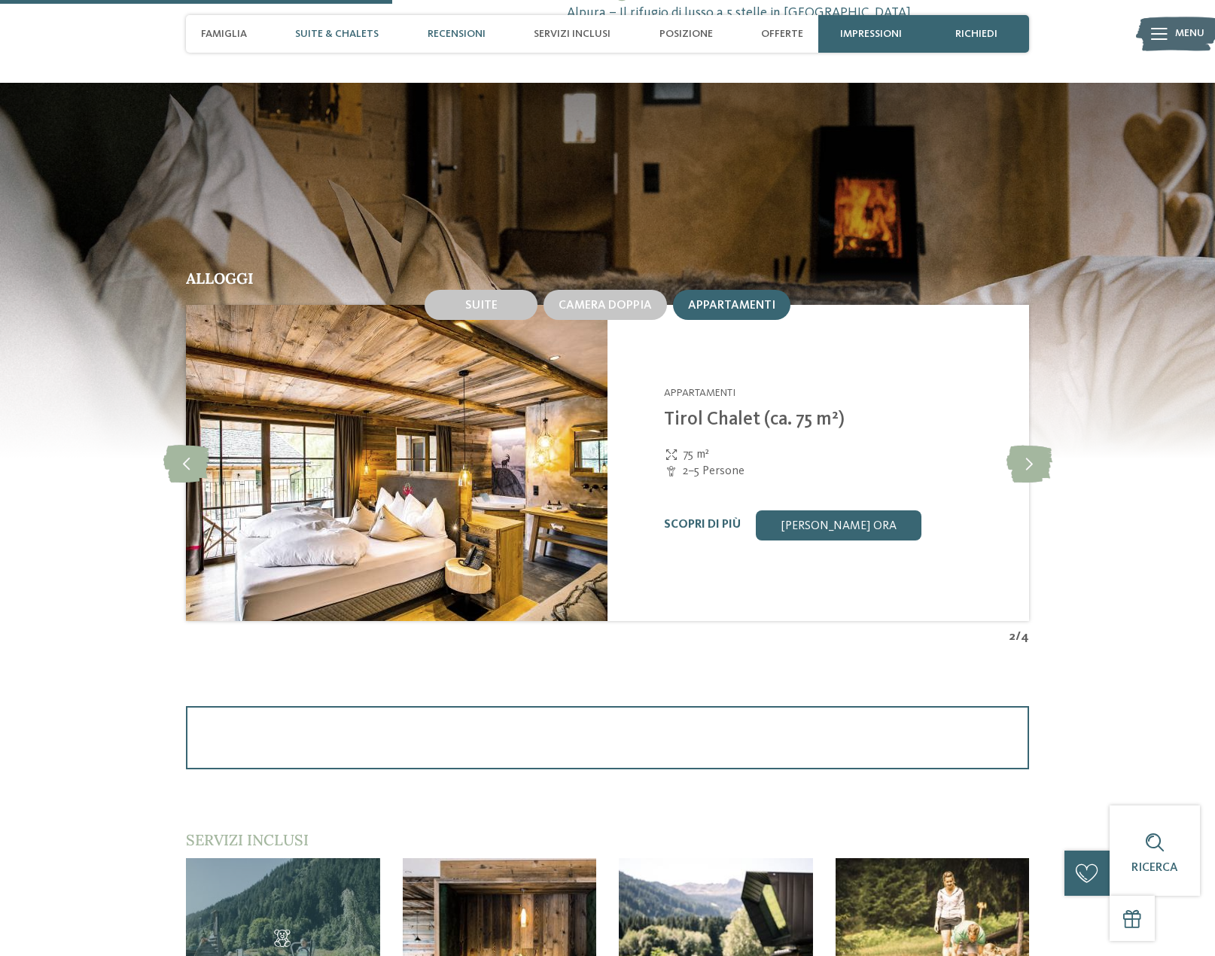
click at [441, 38] on span "Recensioni" at bounding box center [457, 34] width 58 height 13
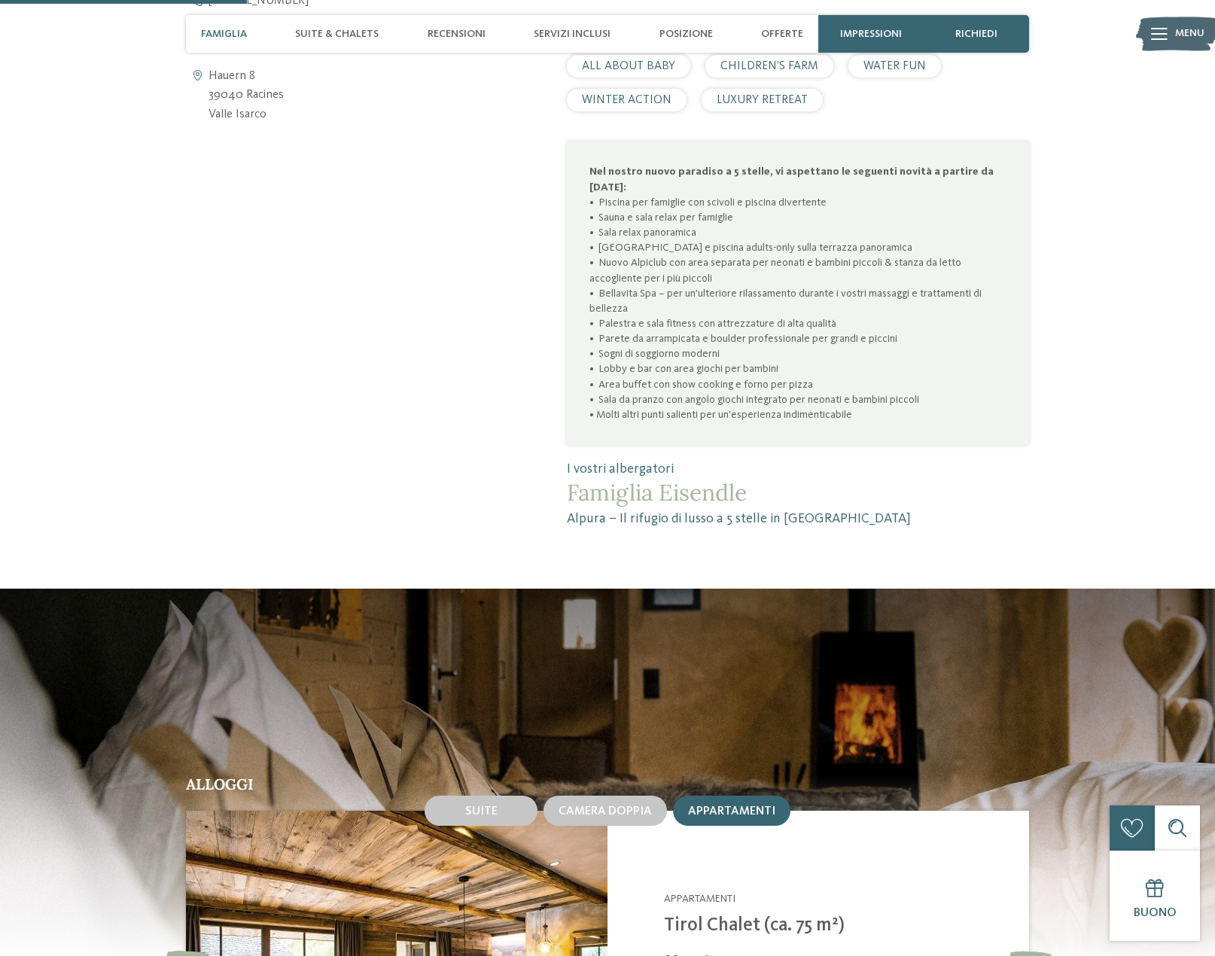
scroll to position [500, 0]
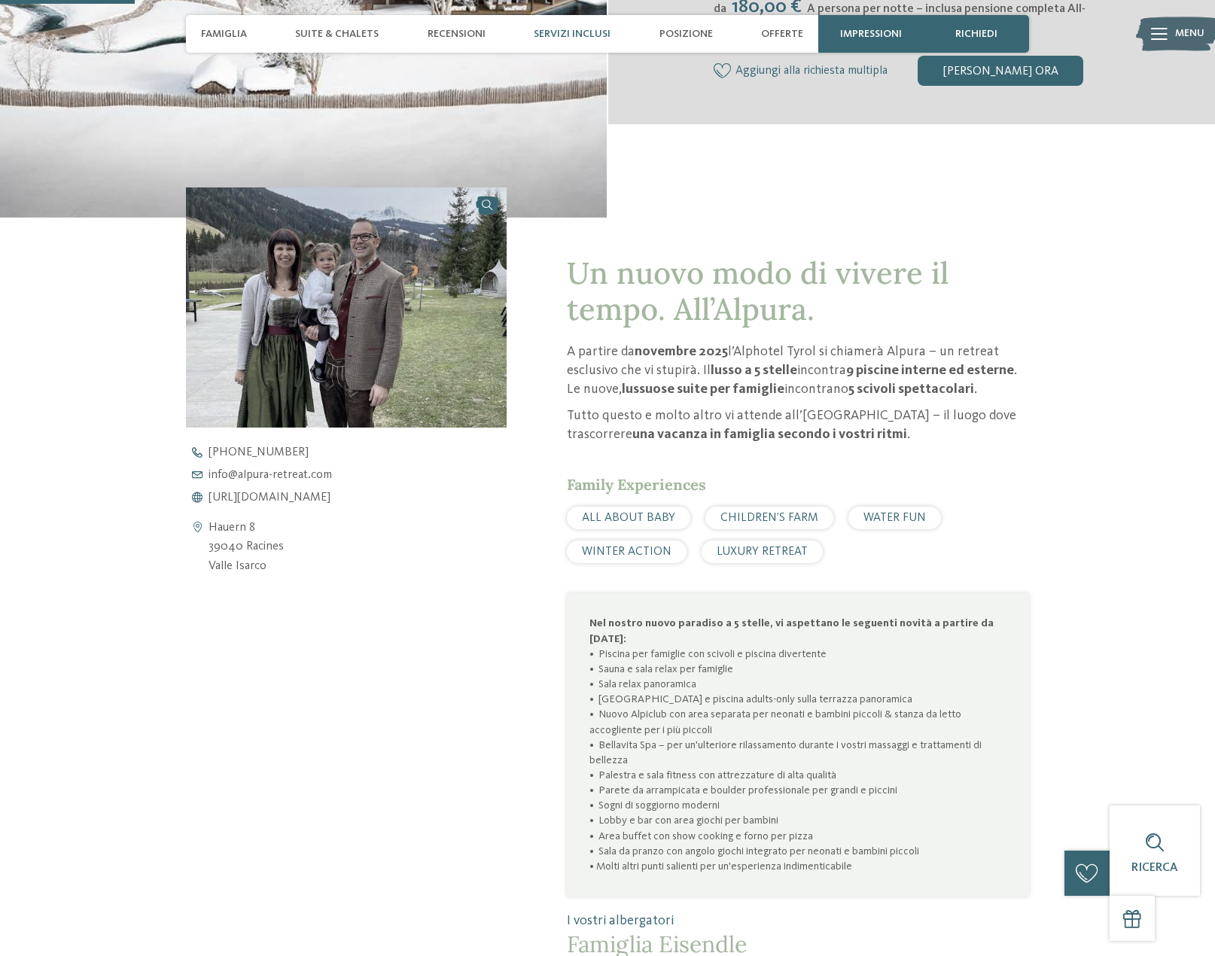
click at [549, 36] on span "Servizi inclusi" at bounding box center [572, 34] width 77 height 13
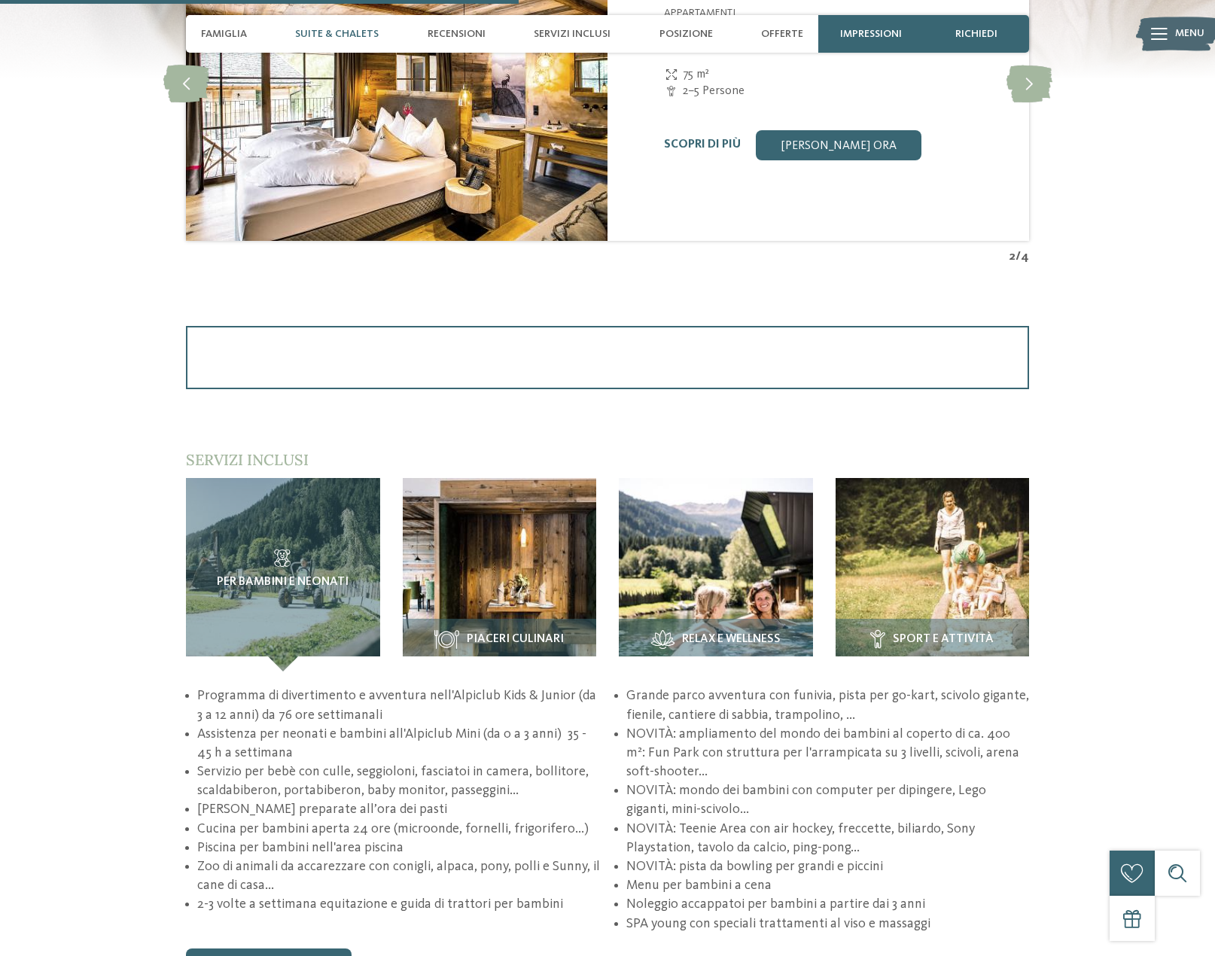
scroll to position [1828, 0]
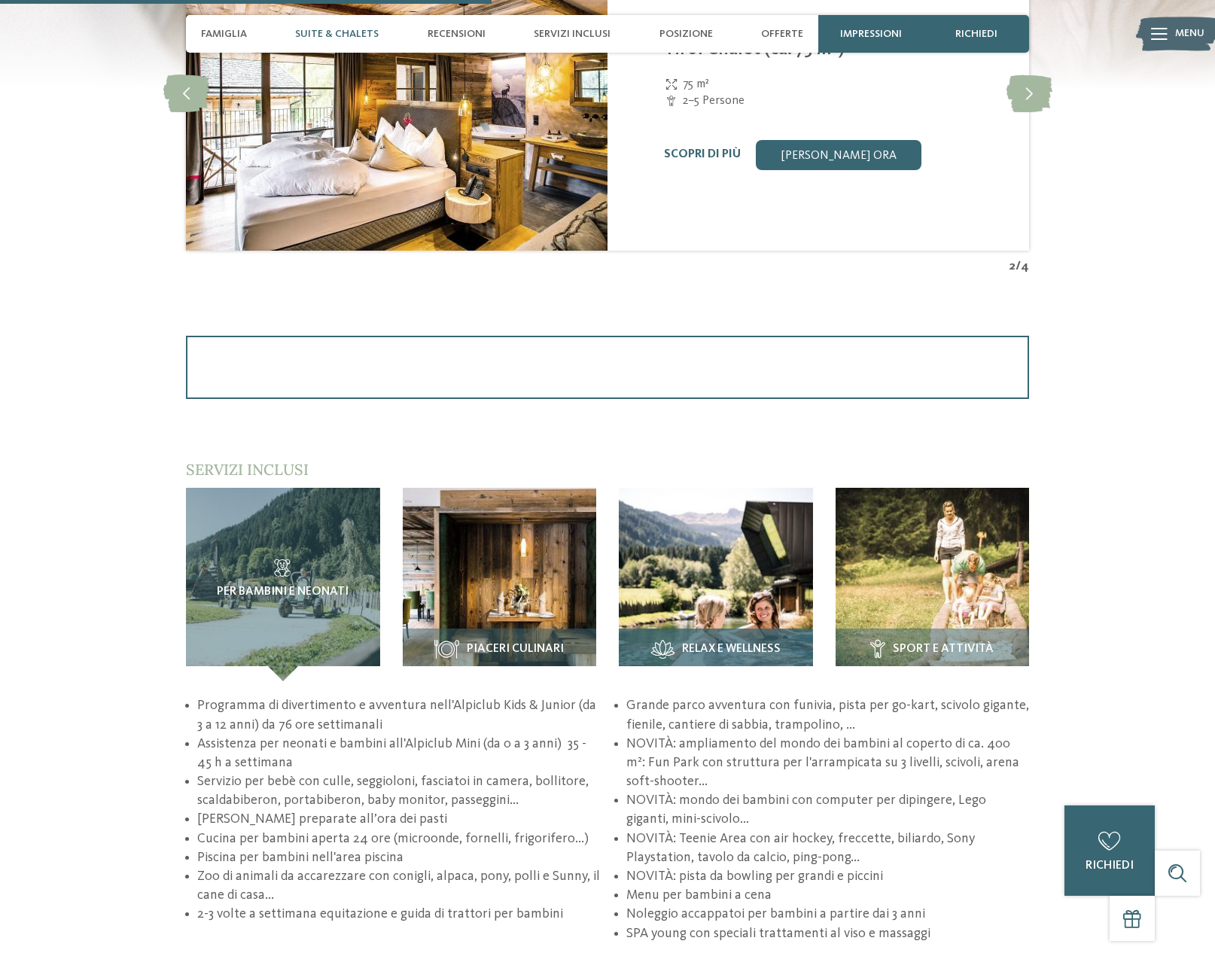
click at [718, 591] on img at bounding box center [716, 585] width 194 height 194
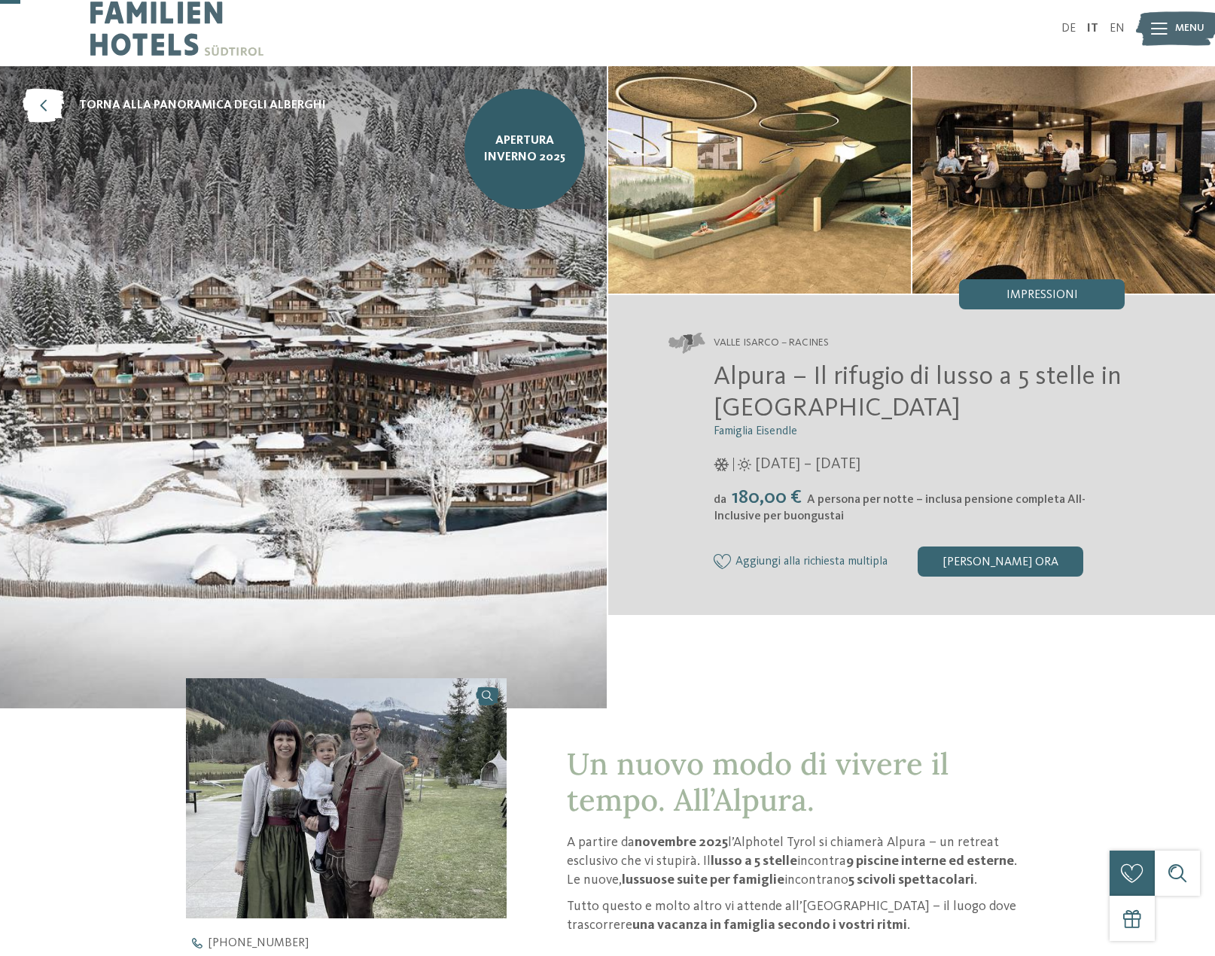
scroll to position [0, 0]
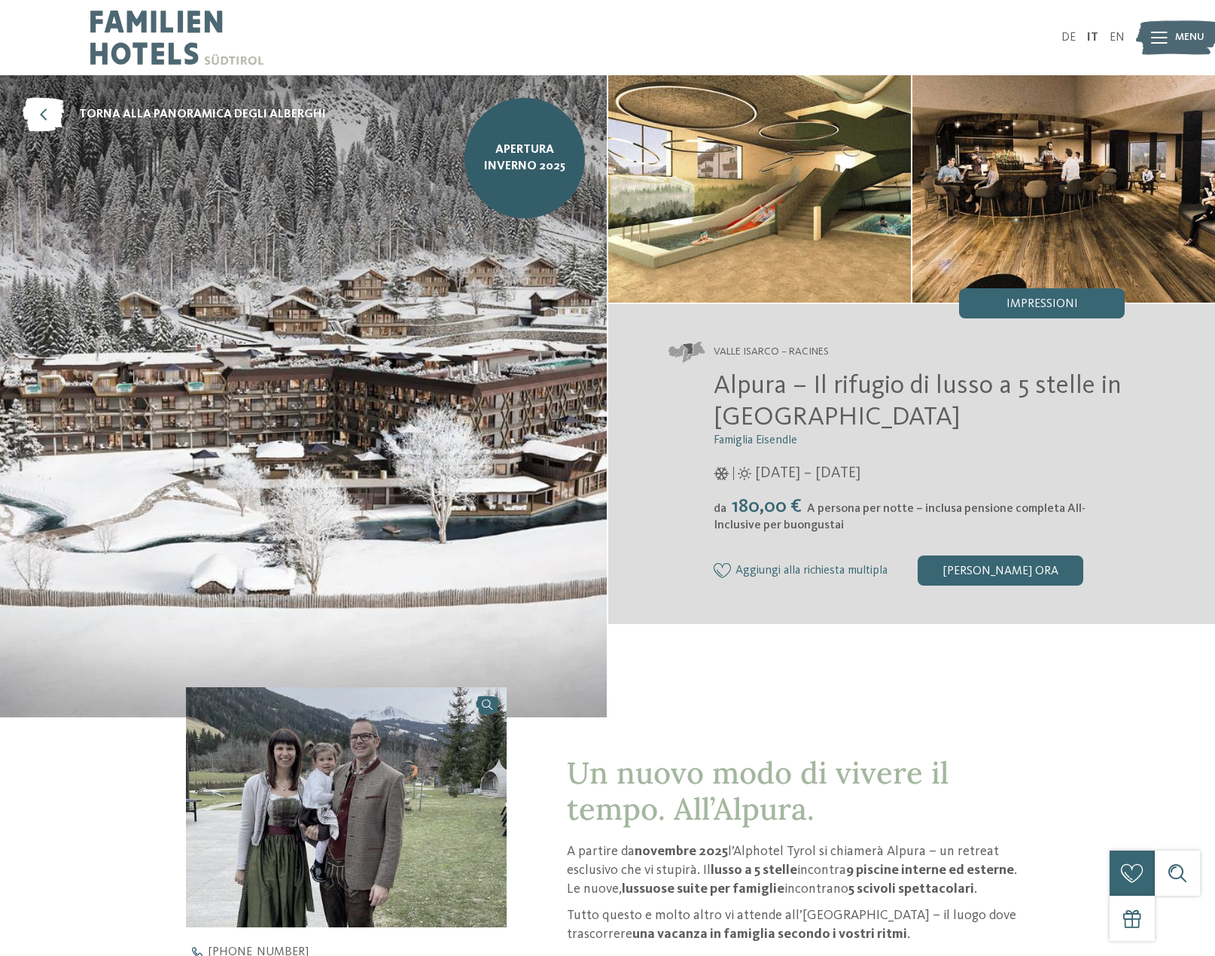
click at [744, 193] on img at bounding box center [759, 188] width 303 height 227
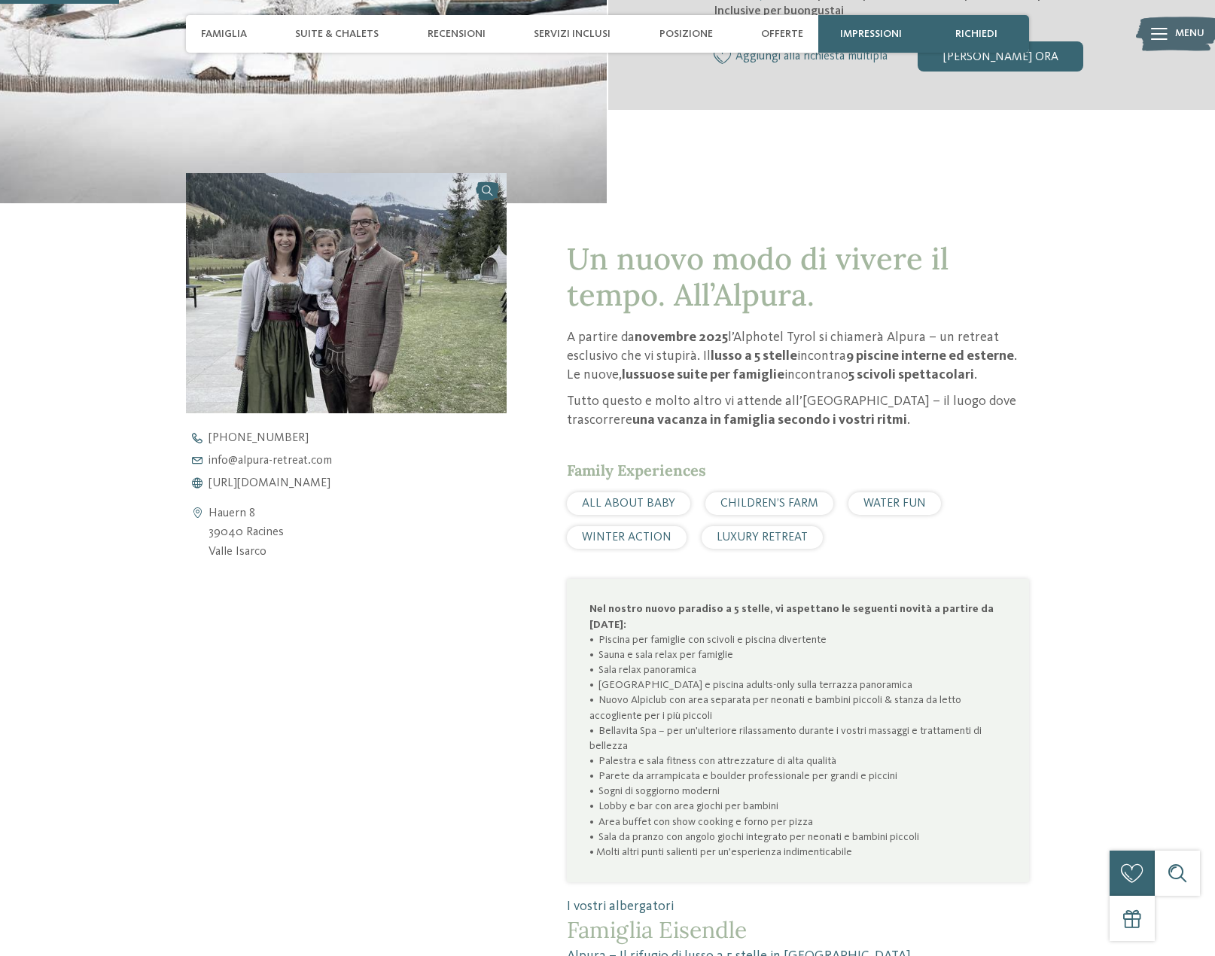
scroll to position [527, 0]
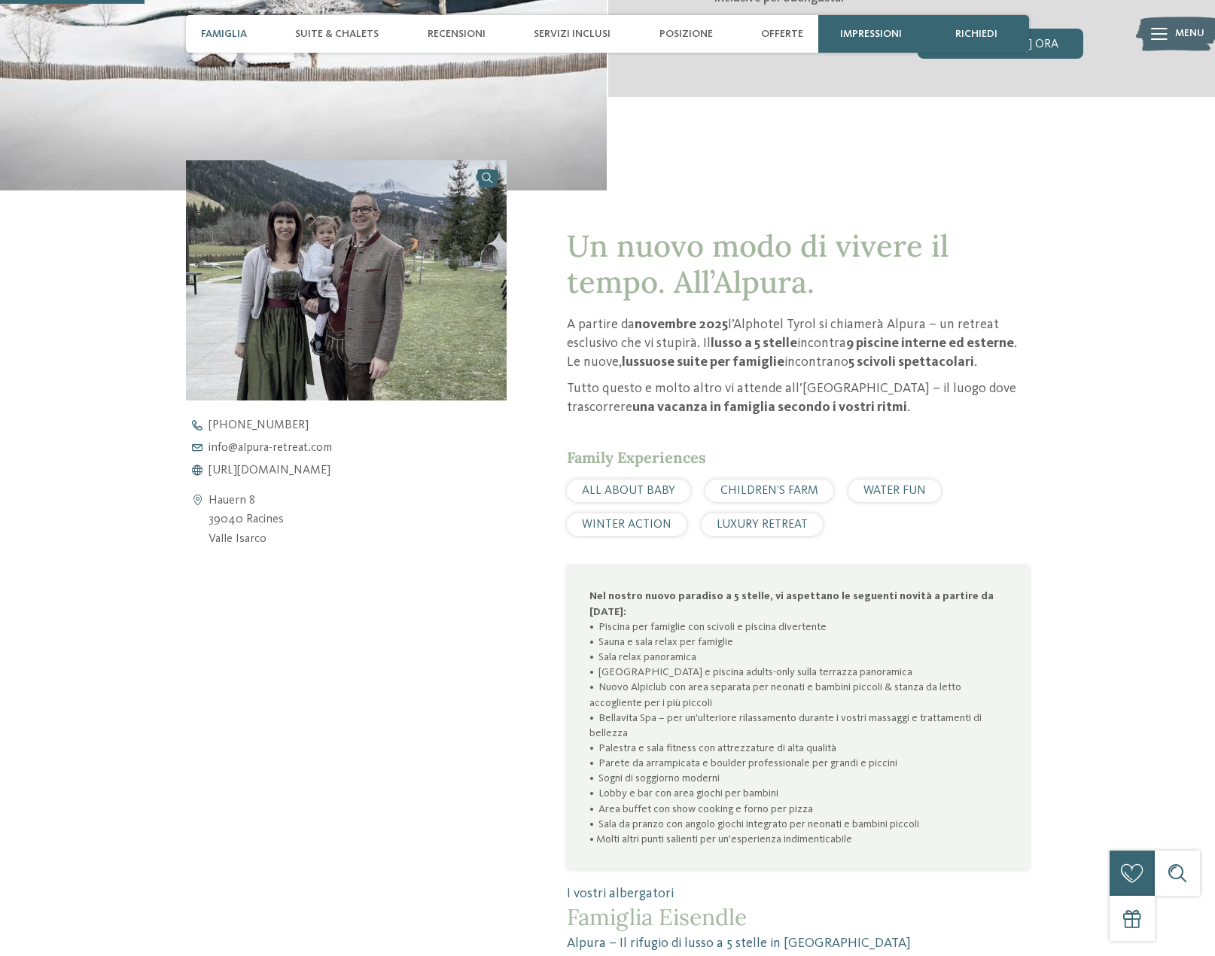
click at [762, 495] on span "CHILDREN’S FARM" at bounding box center [769, 491] width 98 height 12
click at [750, 489] on span "CHILDREN’S FARM" at bounding box center [769, 491] width 98 height 12
drag, startPoint x: 907, startPoint y: 489, endPoint x: 492, endPoint y: 502, distance: 415.8
click at [897, 489] on span "WATER FUN" at bounding box center [894, 491] width 62 height 12
click at [477, 522] on div "Hauern 8 39040 Racines Valle Isarco" at bounding box center [346, 521] width 321 height 58
